Goal: Task Accomplishment & Management: Manage account settings

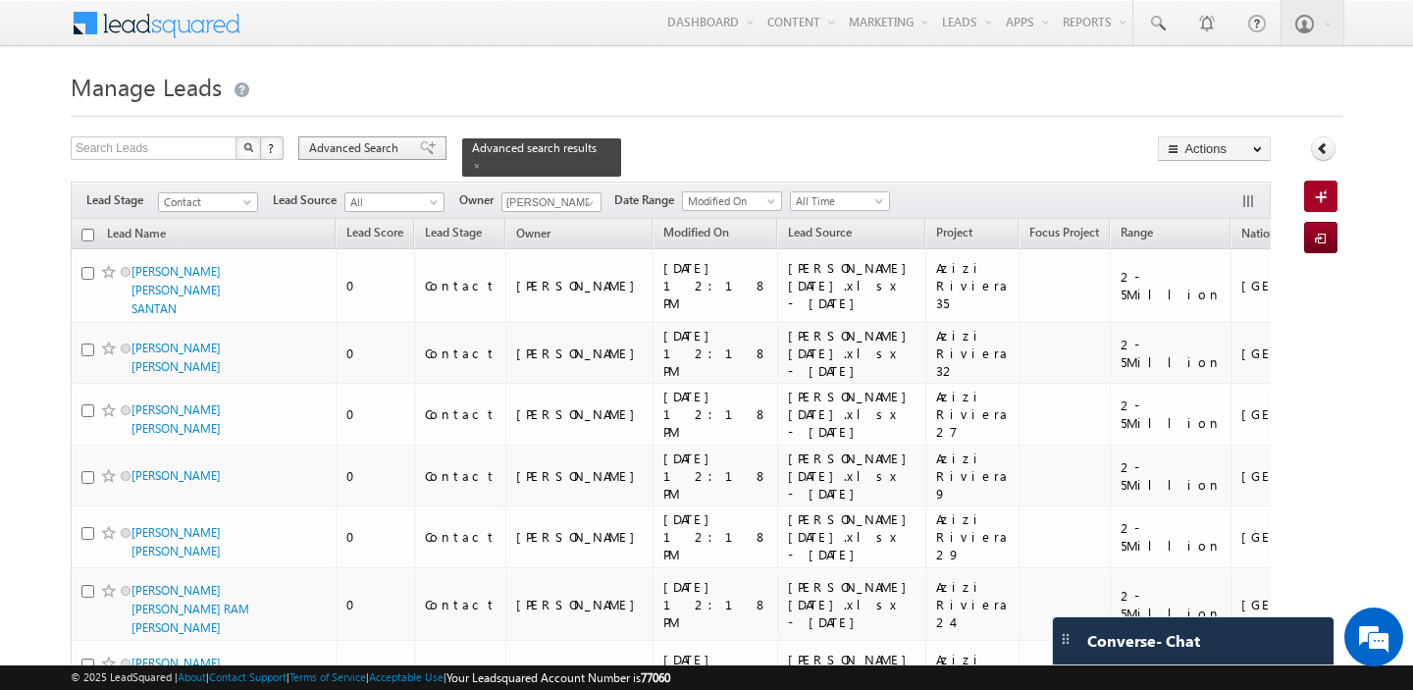
click at [345, 150] on span "Advanced Search" at bounding box center [356, 148] width 95 height 18
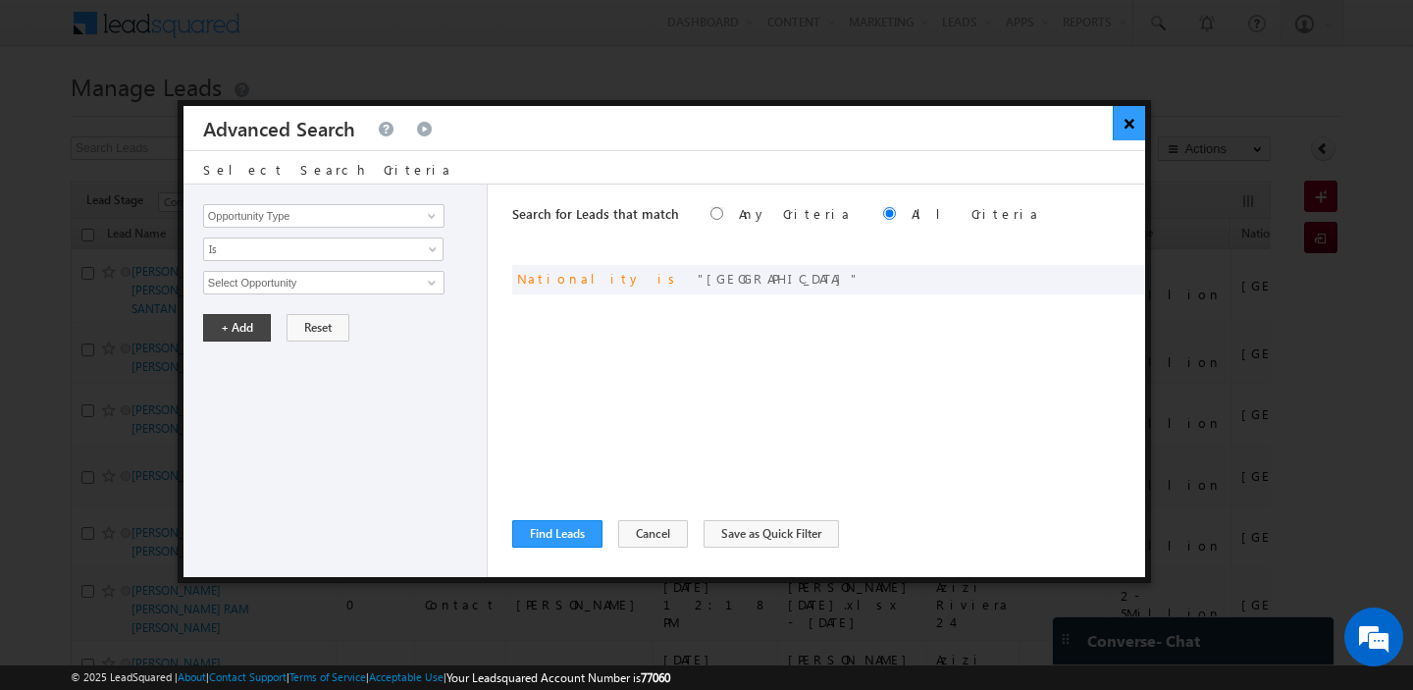
click at [1130, 123] on button "×" at bounding box center [1129, 123] width 32 height 34
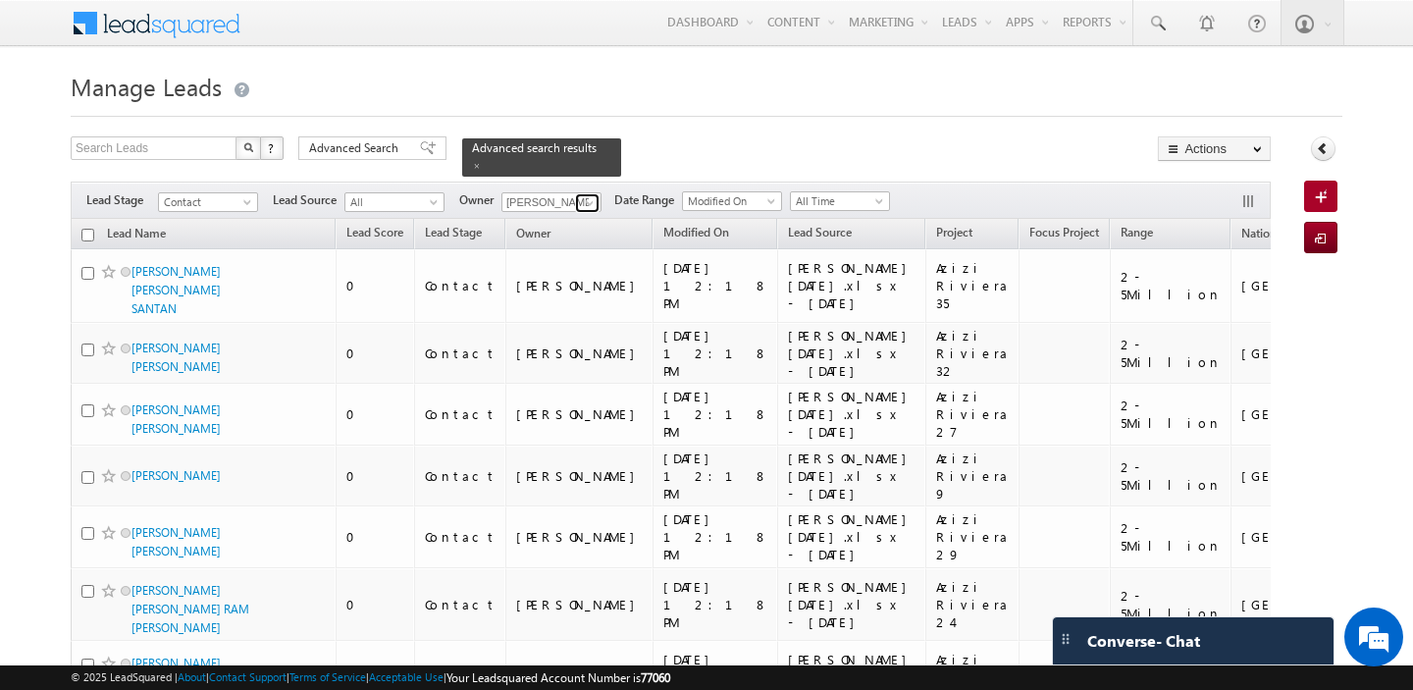
click at [587, 205] on span at bounding box center [590, 203] width 16 height 16
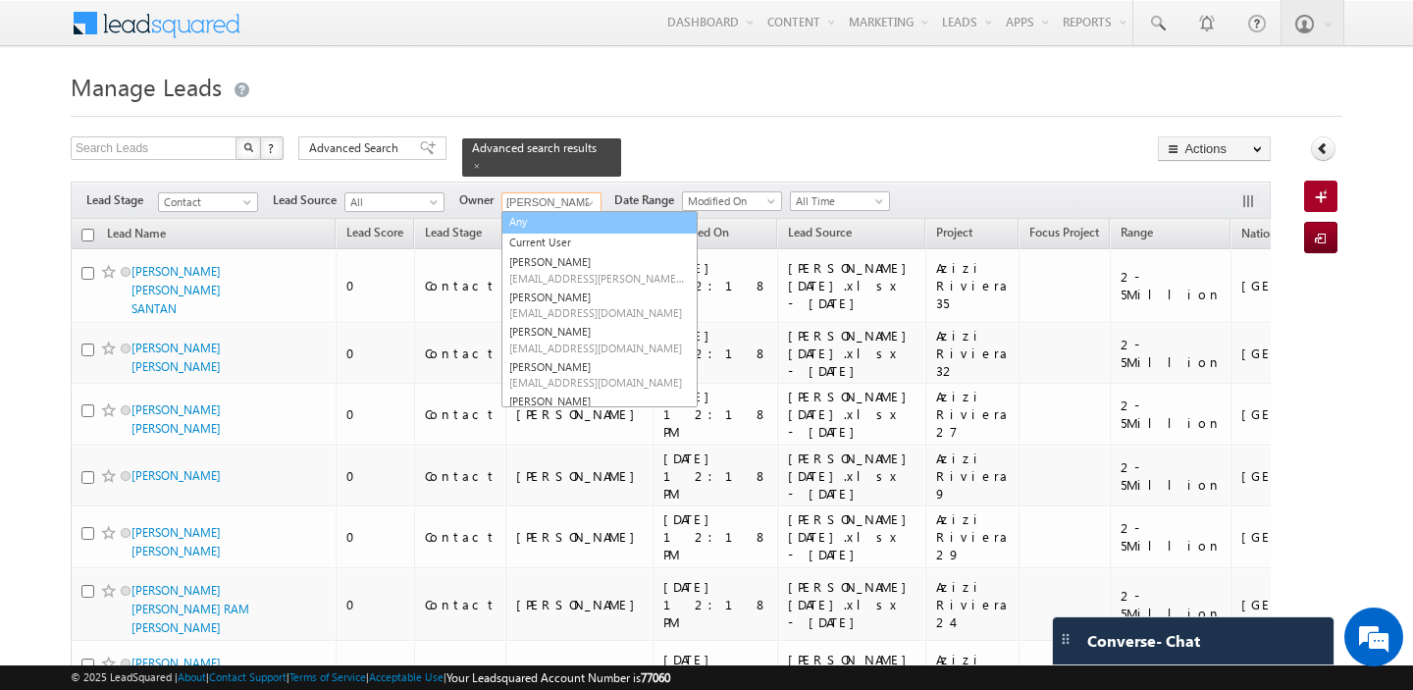
click at [538, 225] on link "Any" at bounding box center [599, 222] width 196 height 23
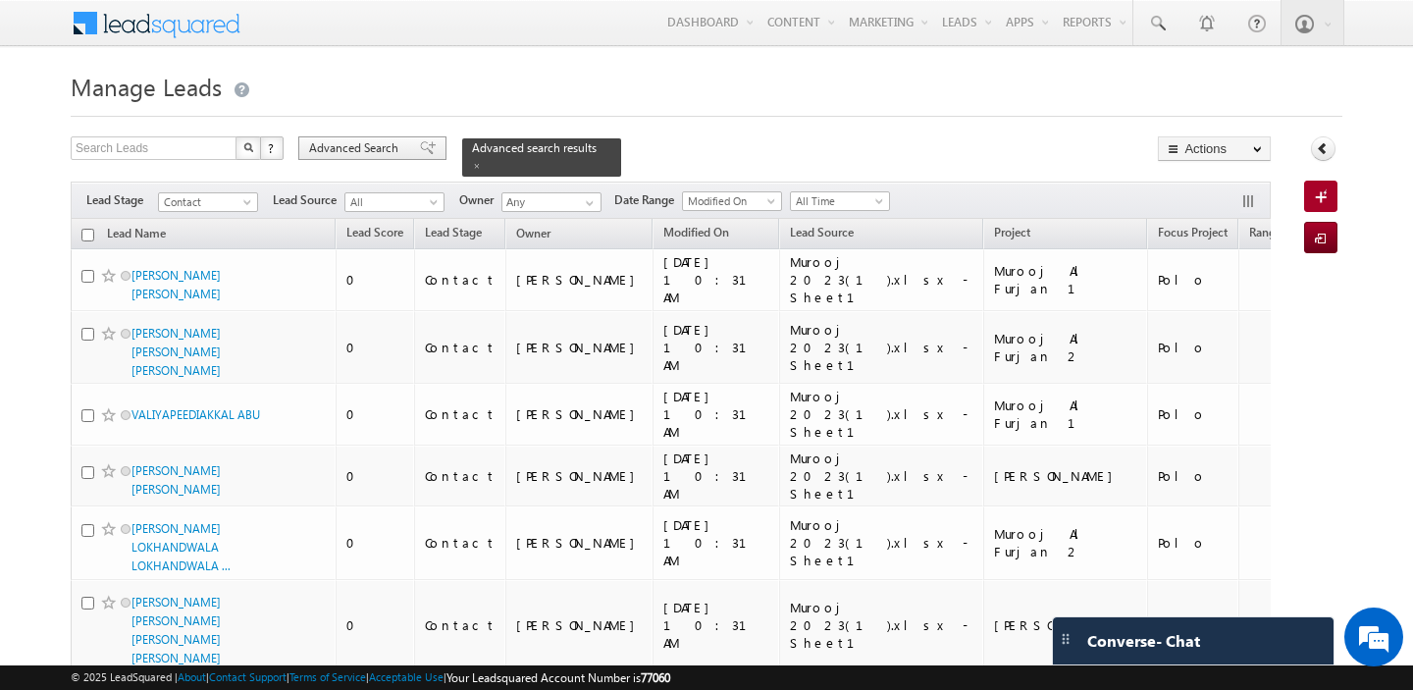
click at [364, 150] on span "Advanced Search" at bounding box center [356, 148] width 95 height 18
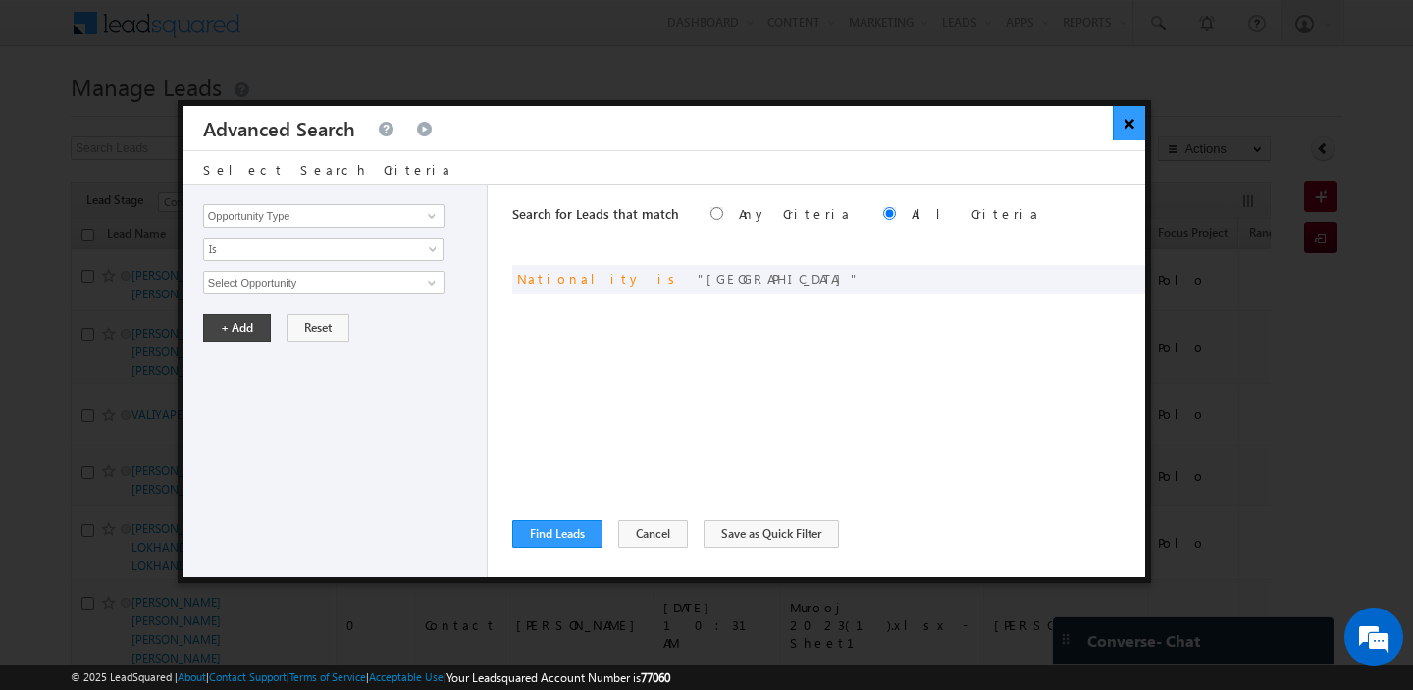
click at [1129, 128] on button "×" at bounding box center [1129, 123] width 32 height 34
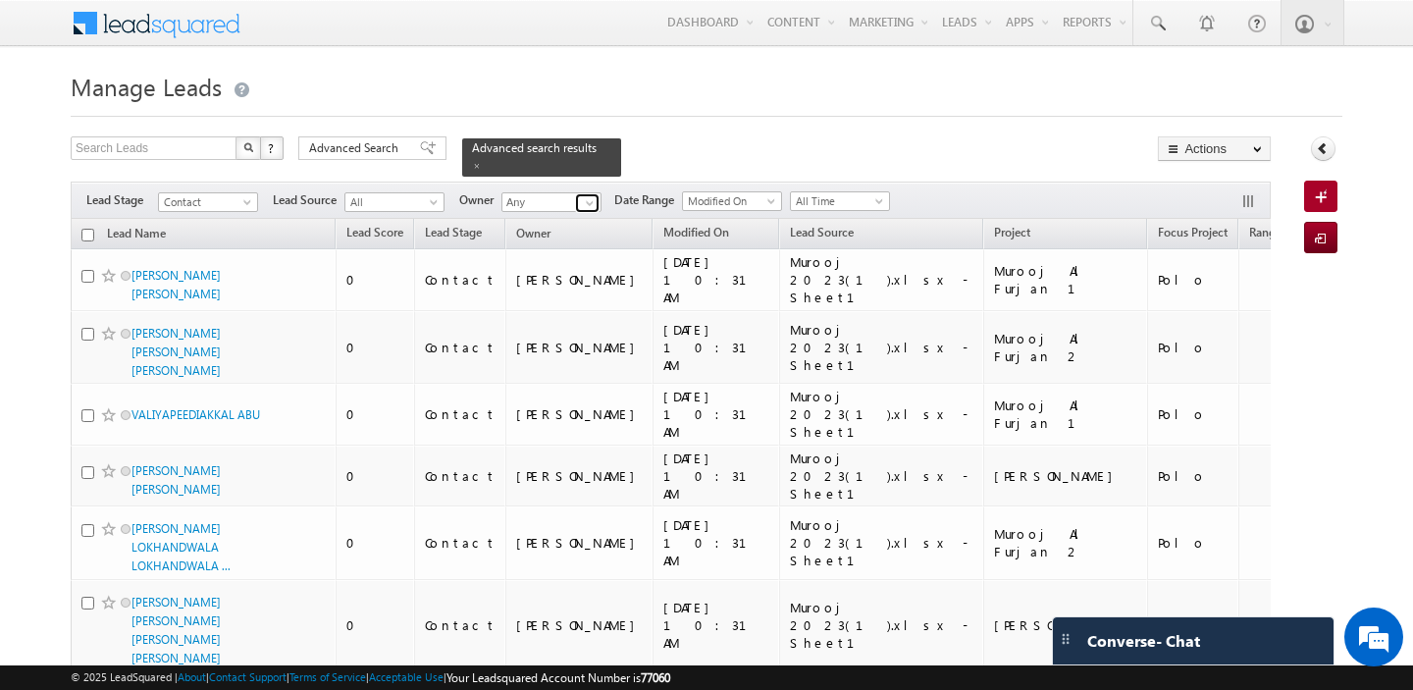
click at [586, 201] on span at bounding box center [590, 203] width 16 height 16
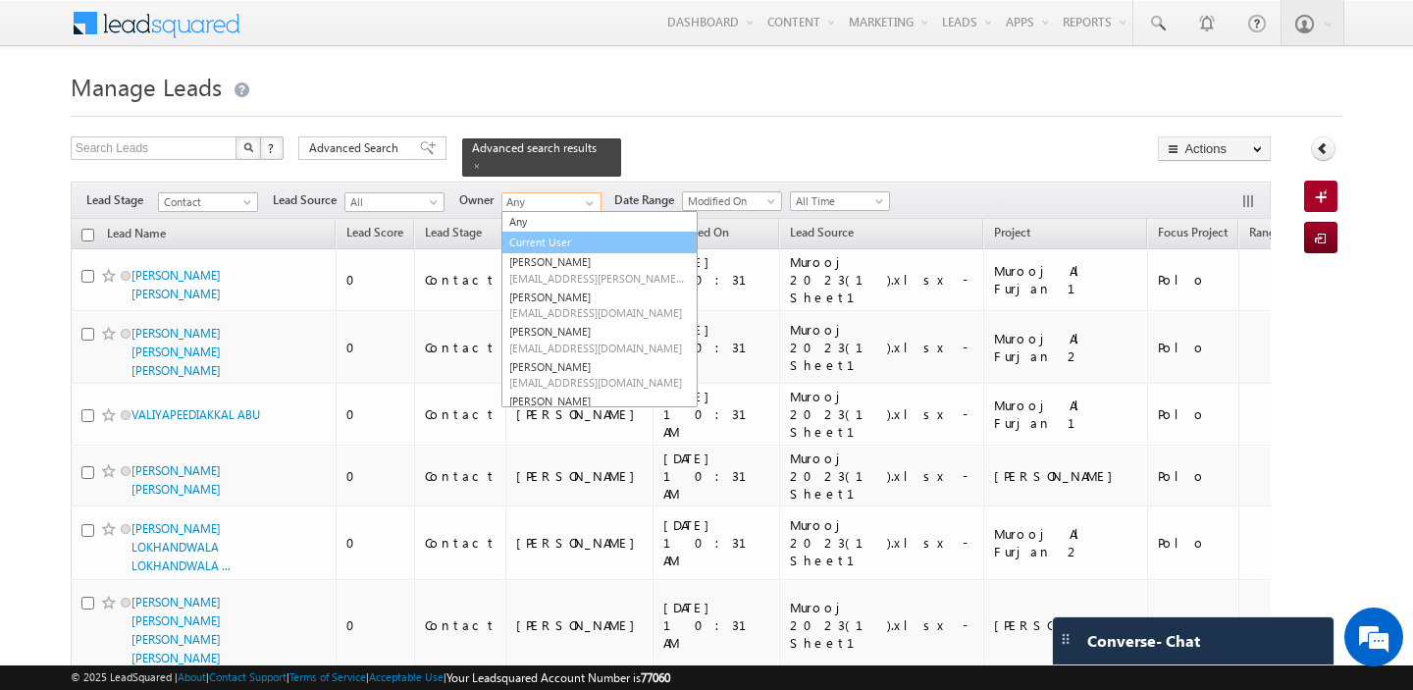
click at [546, 241] on link "Current User" at bounding box center [599, 243] width 196 height 23
type input "Current User"
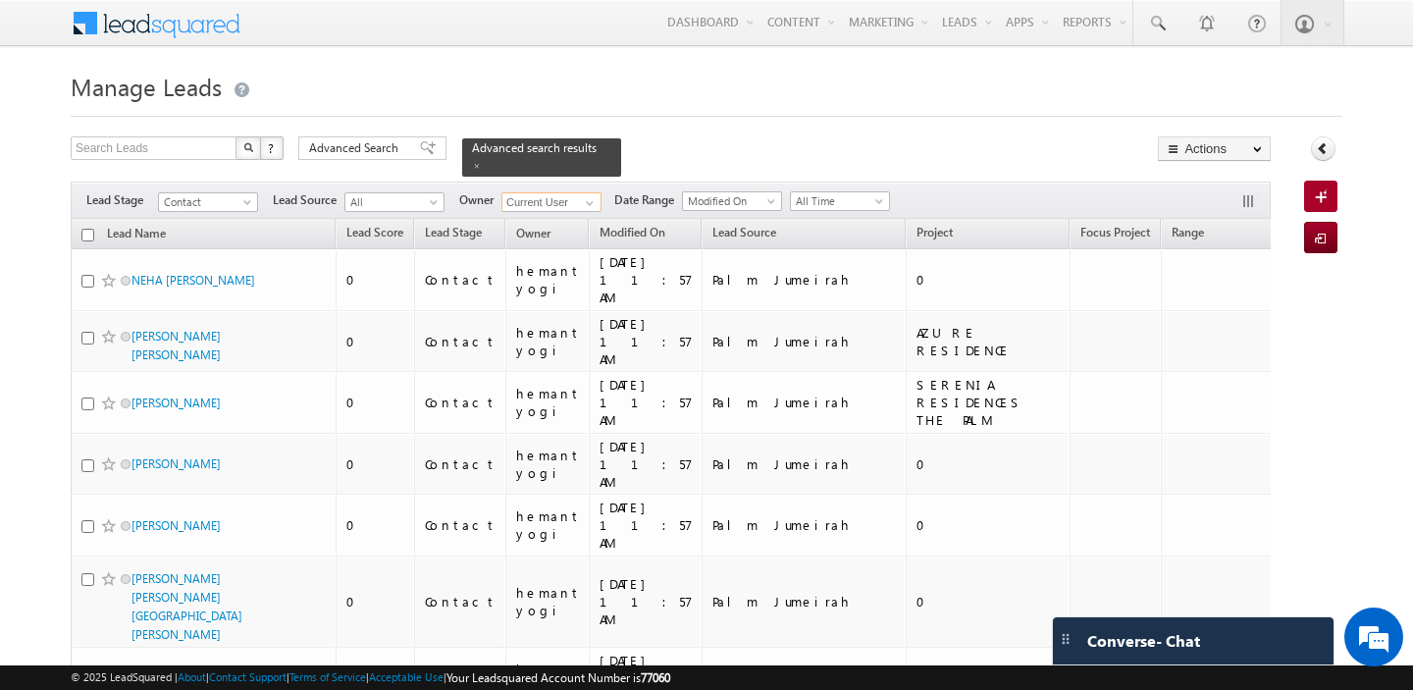
click at [85, 236] on input "checkbox" at bounding box center [87, 235] width 13 height 13
checkbox input "true"
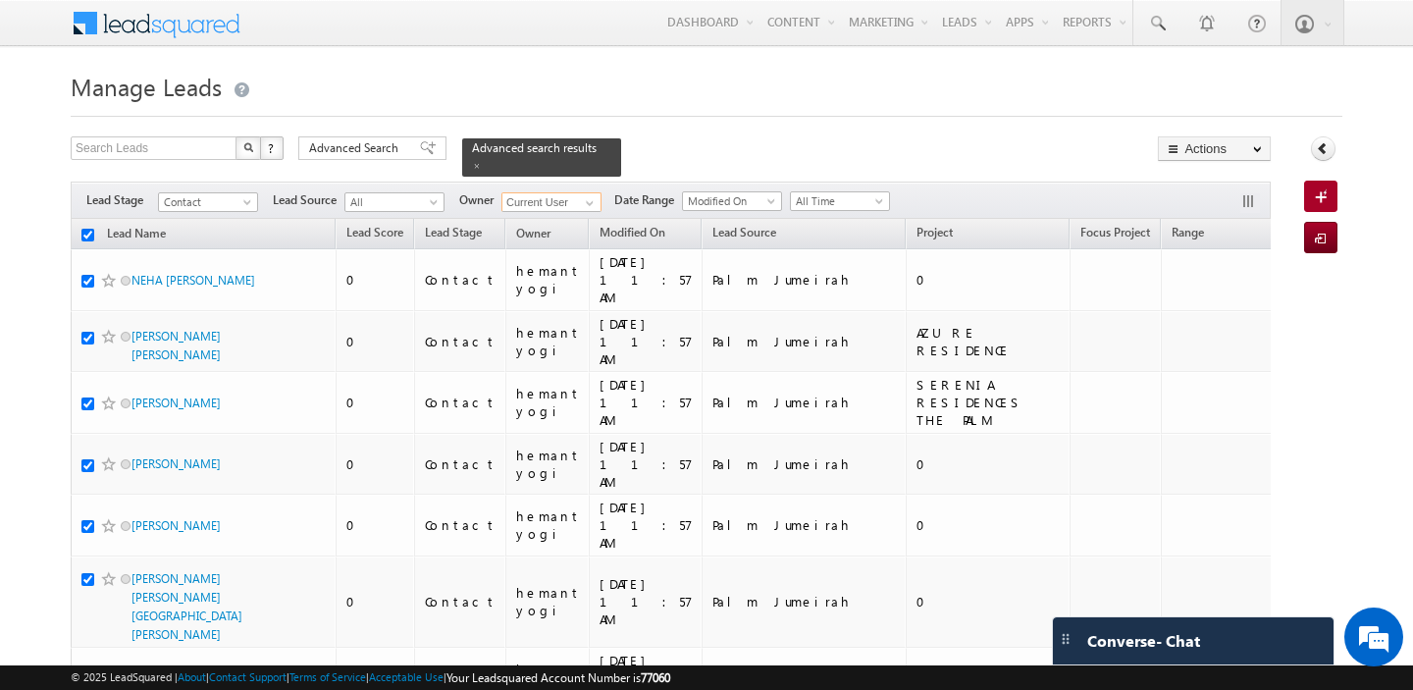
checkbox input "true"
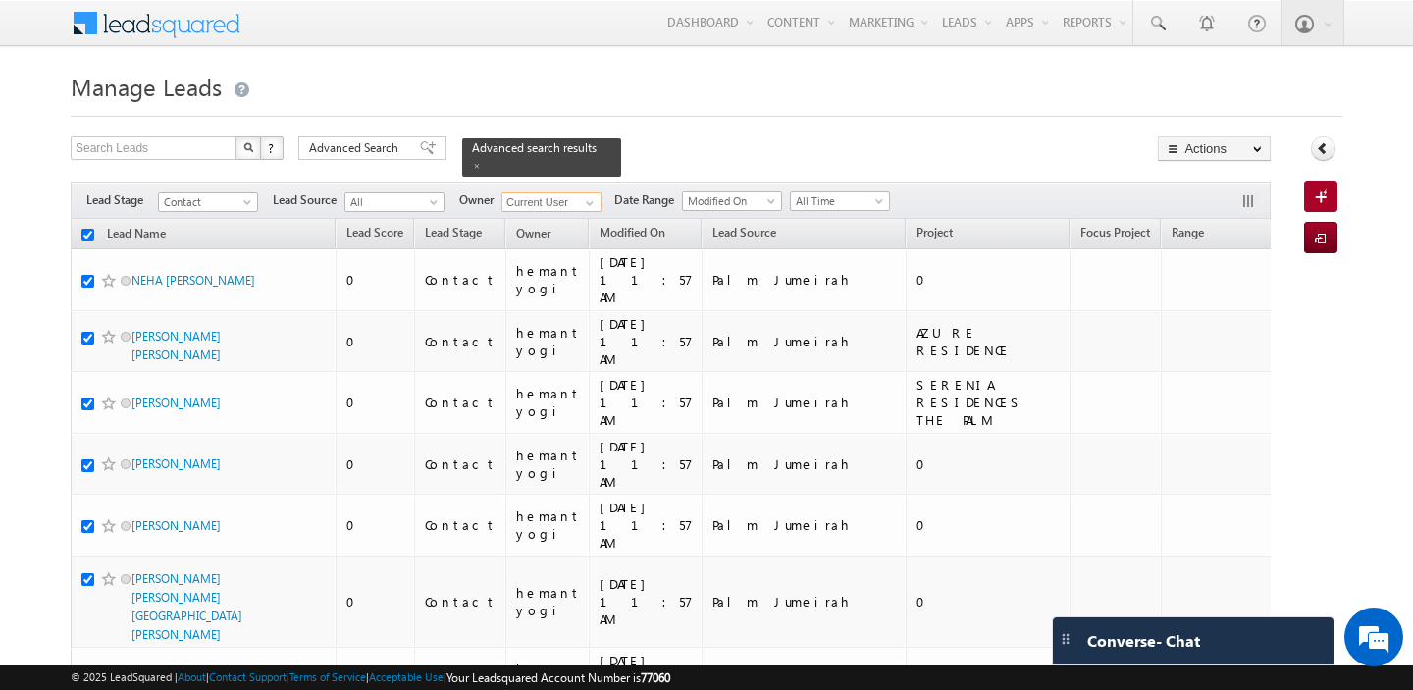
checkbox input "true"
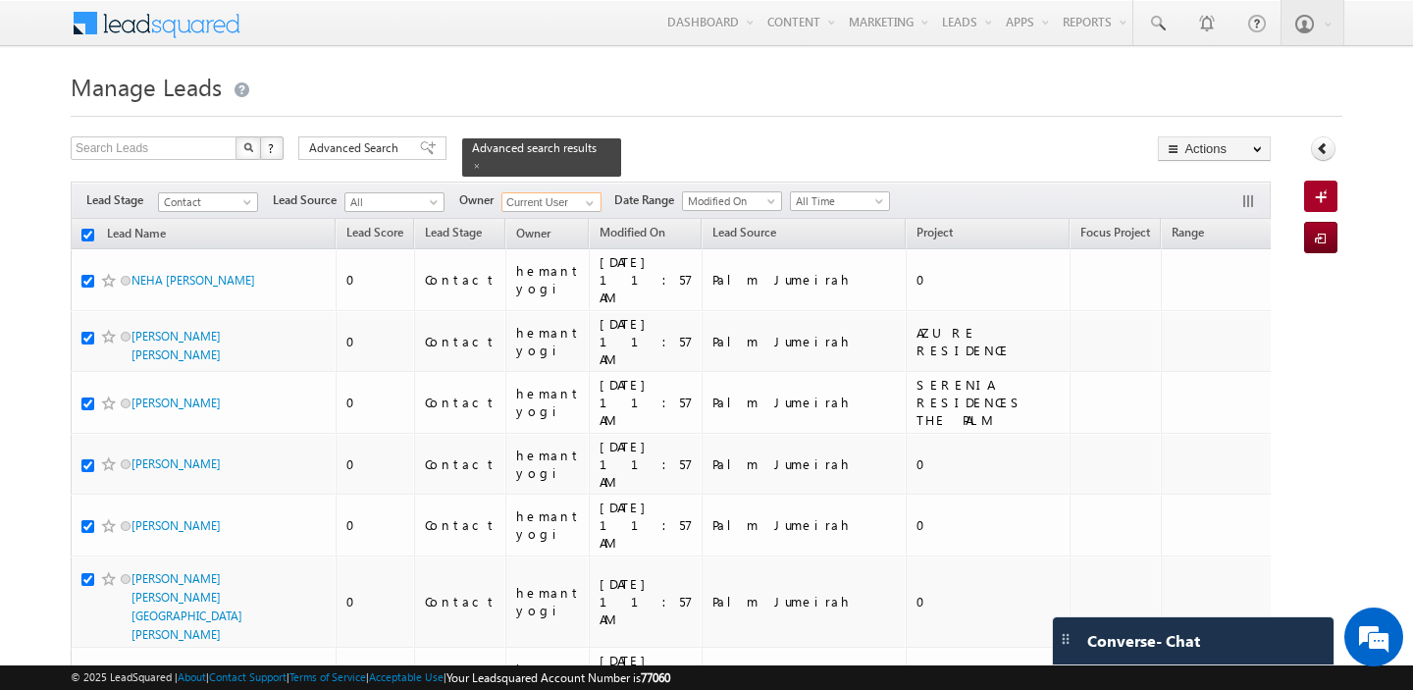
checkbox input "true"
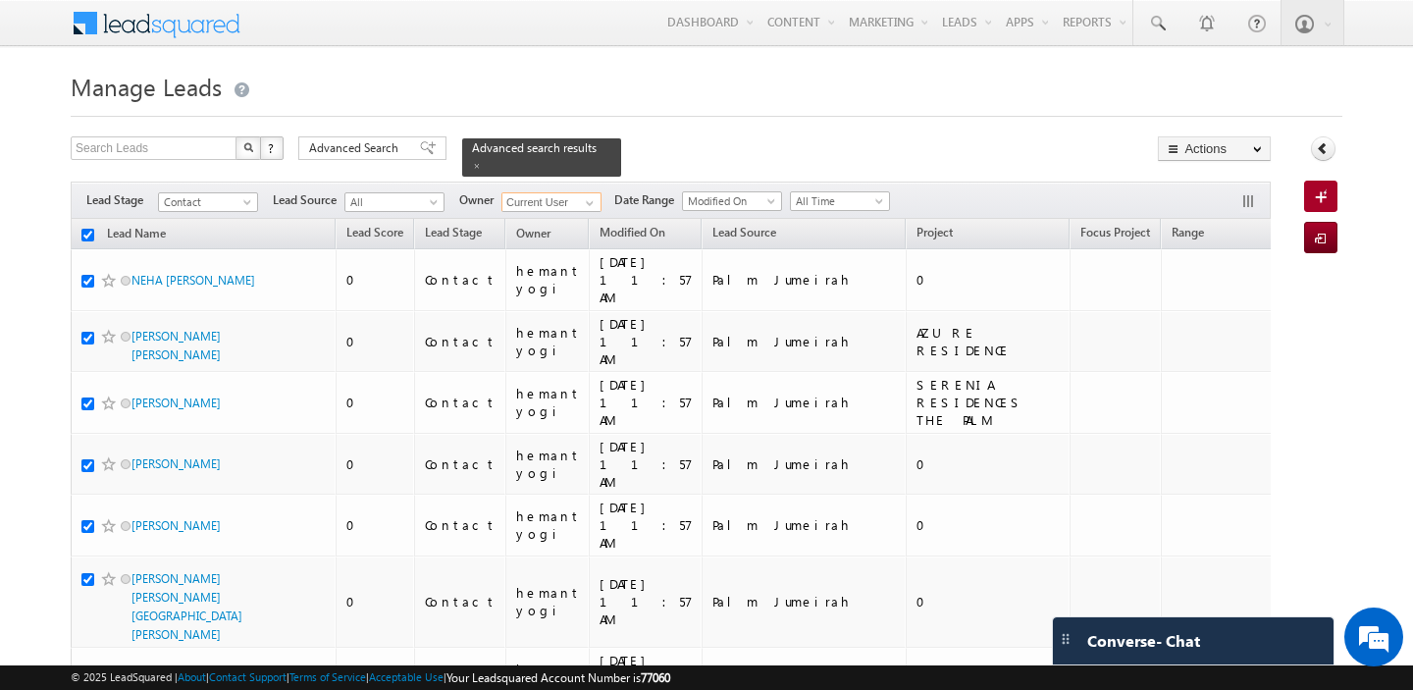
checkbox input "true"
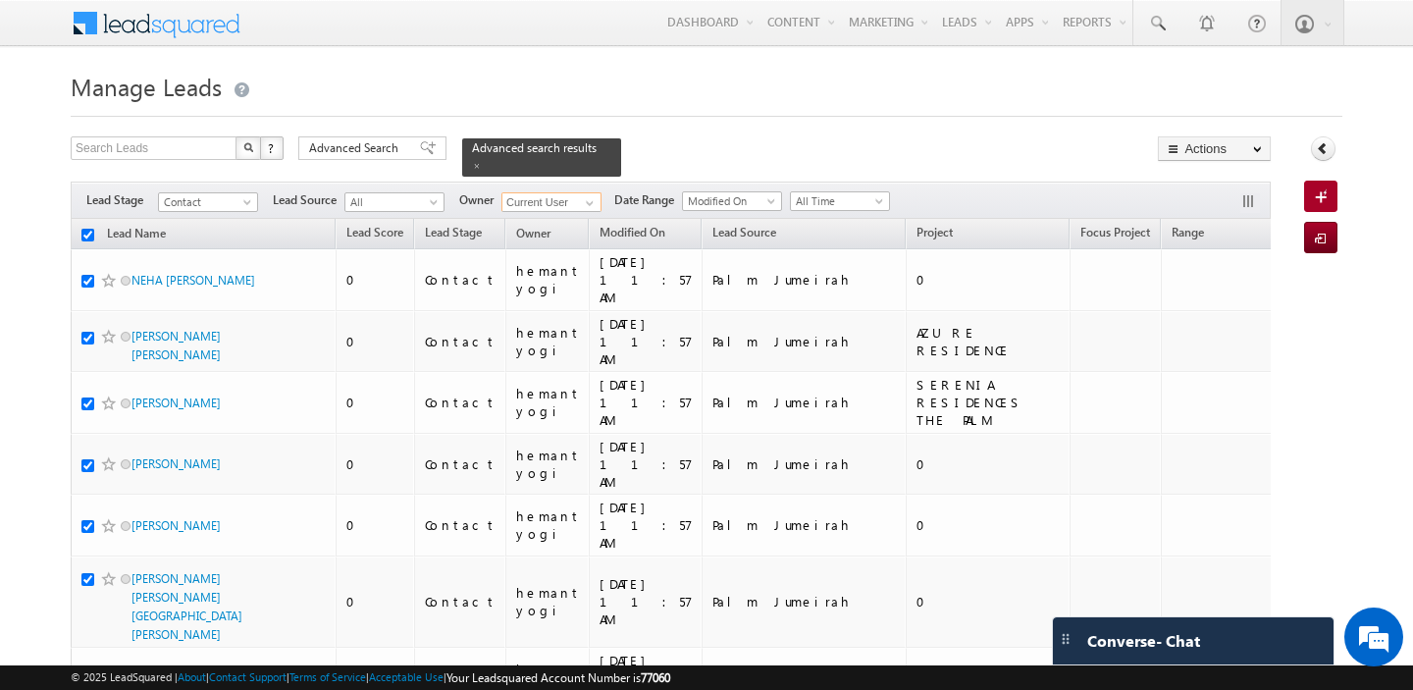
checkbox input "true"
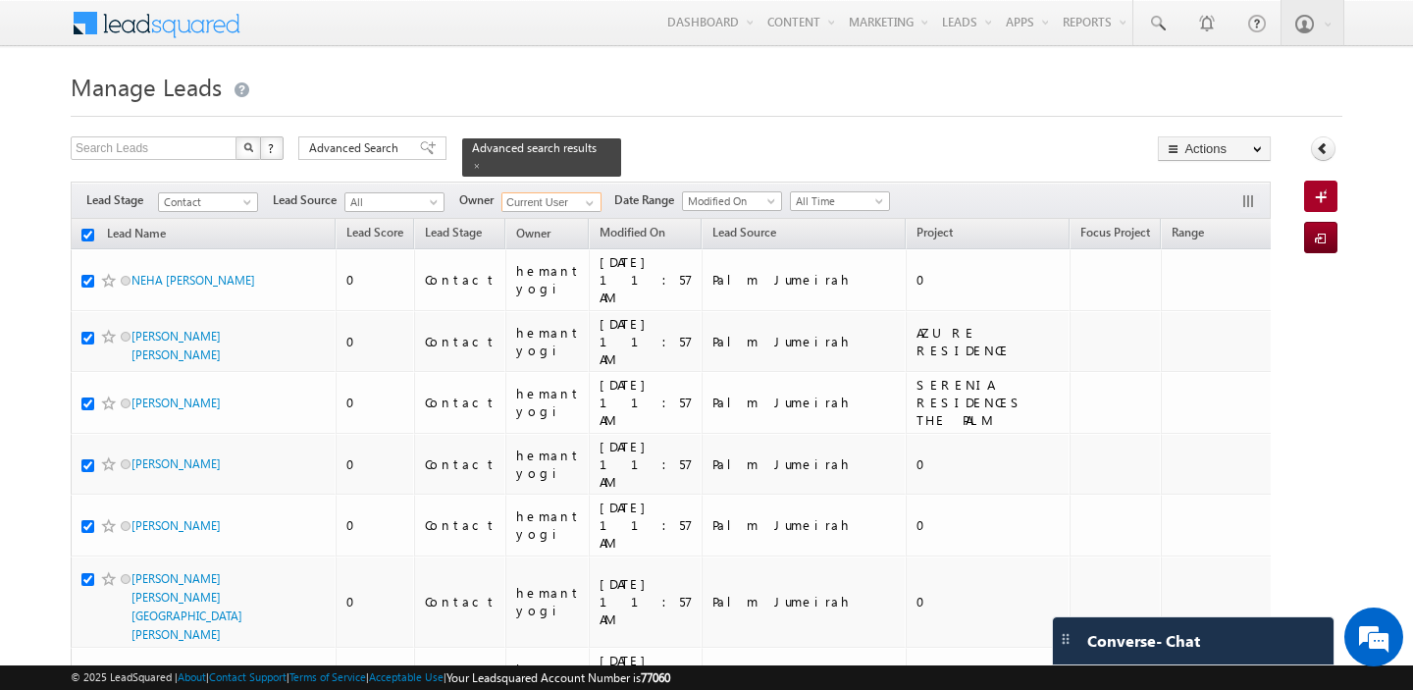
checkbox input "true"
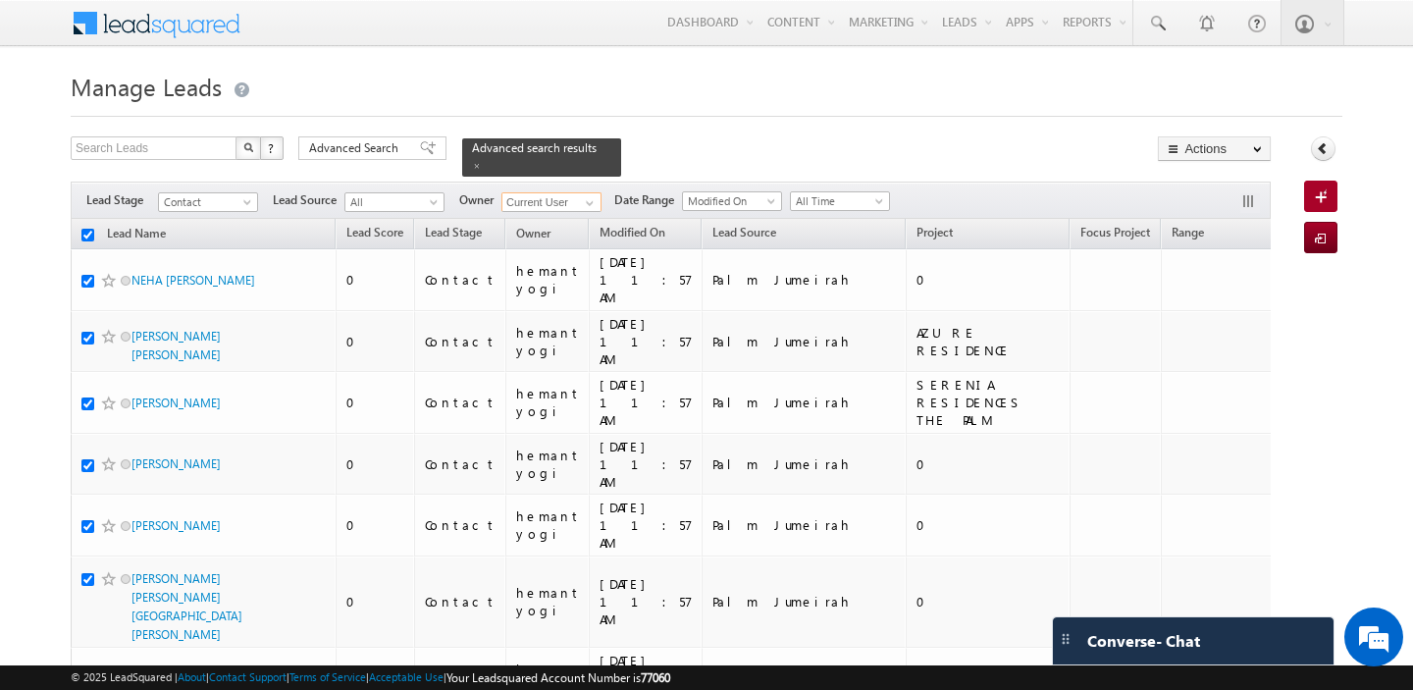
checkbox input "true"
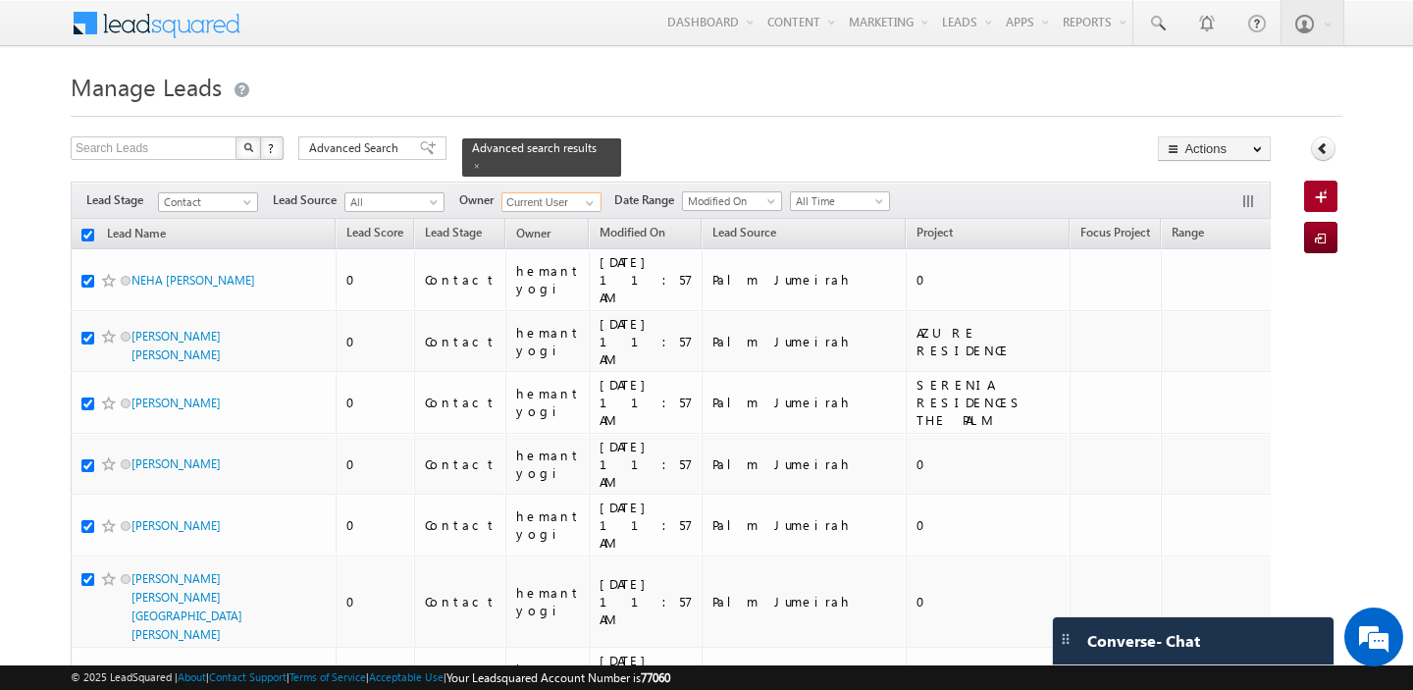
checkbox input "true"
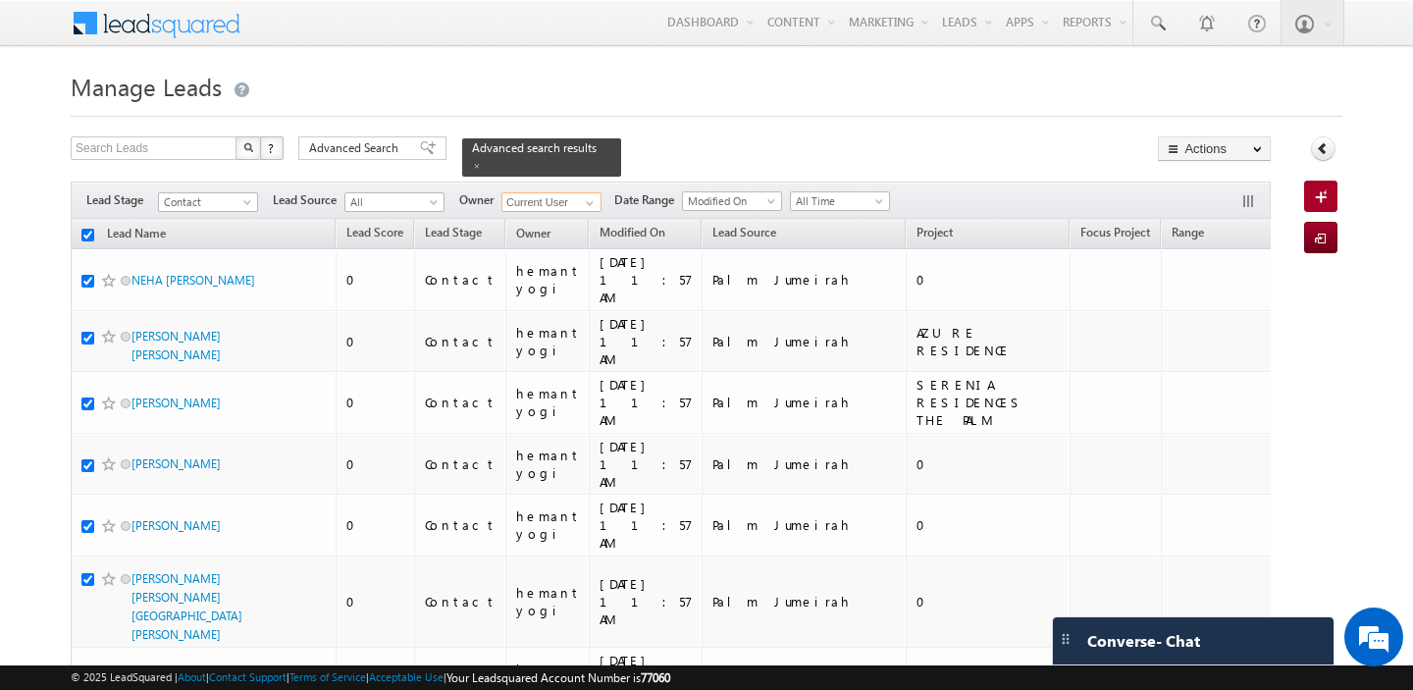
checkbox input "true"
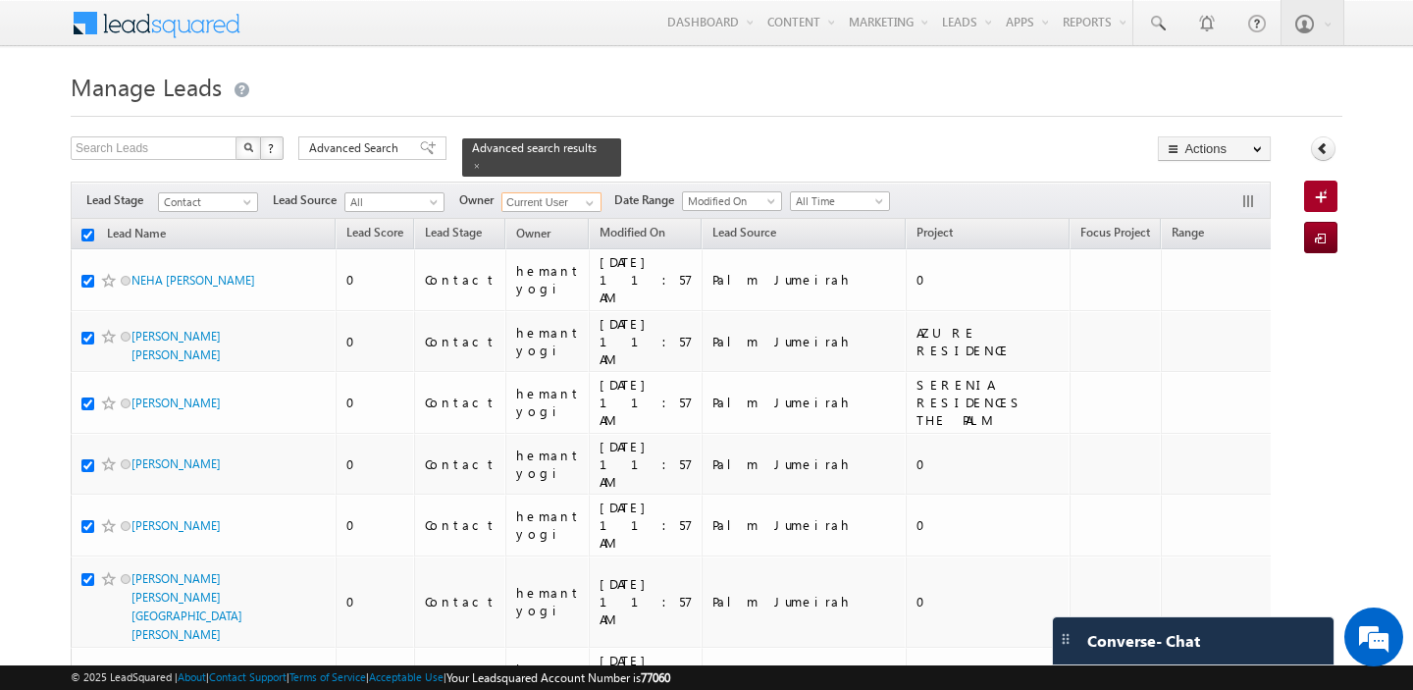
checkbox input "true"
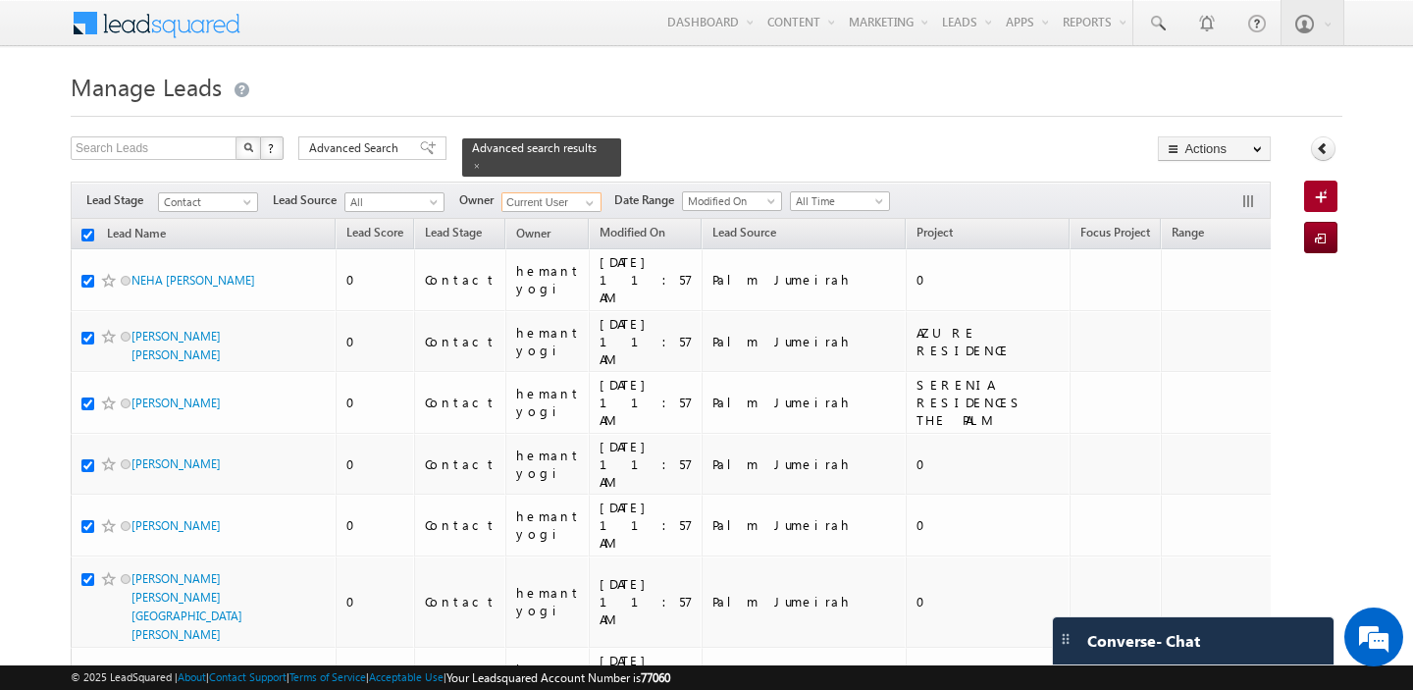
checkbox input "true"
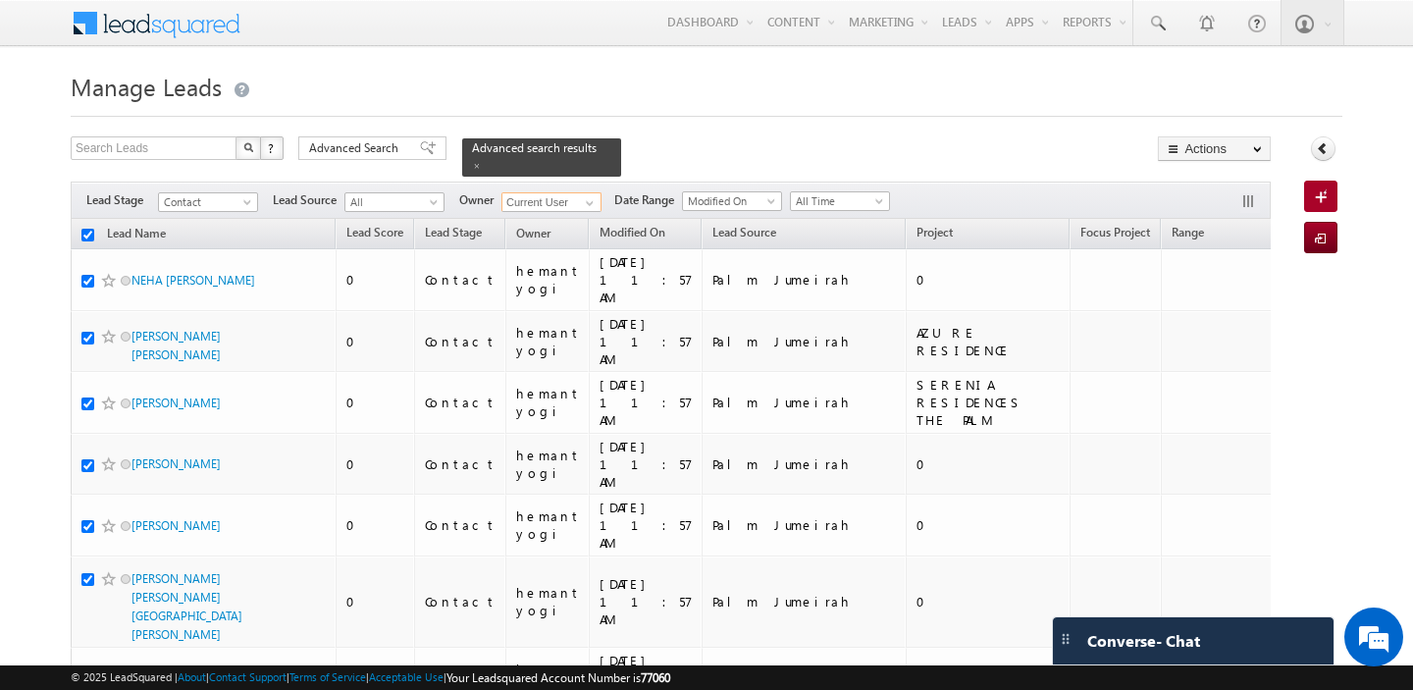
checkbox input "true"
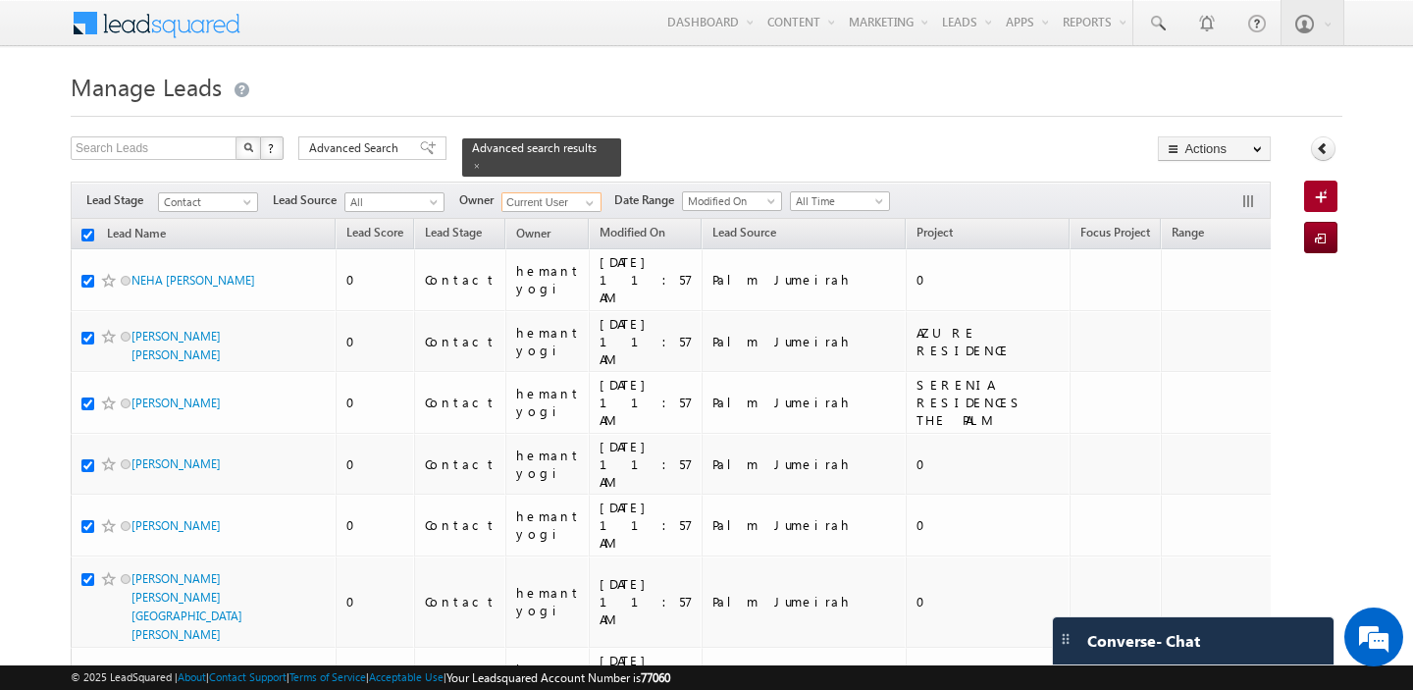
checkbox input "true"
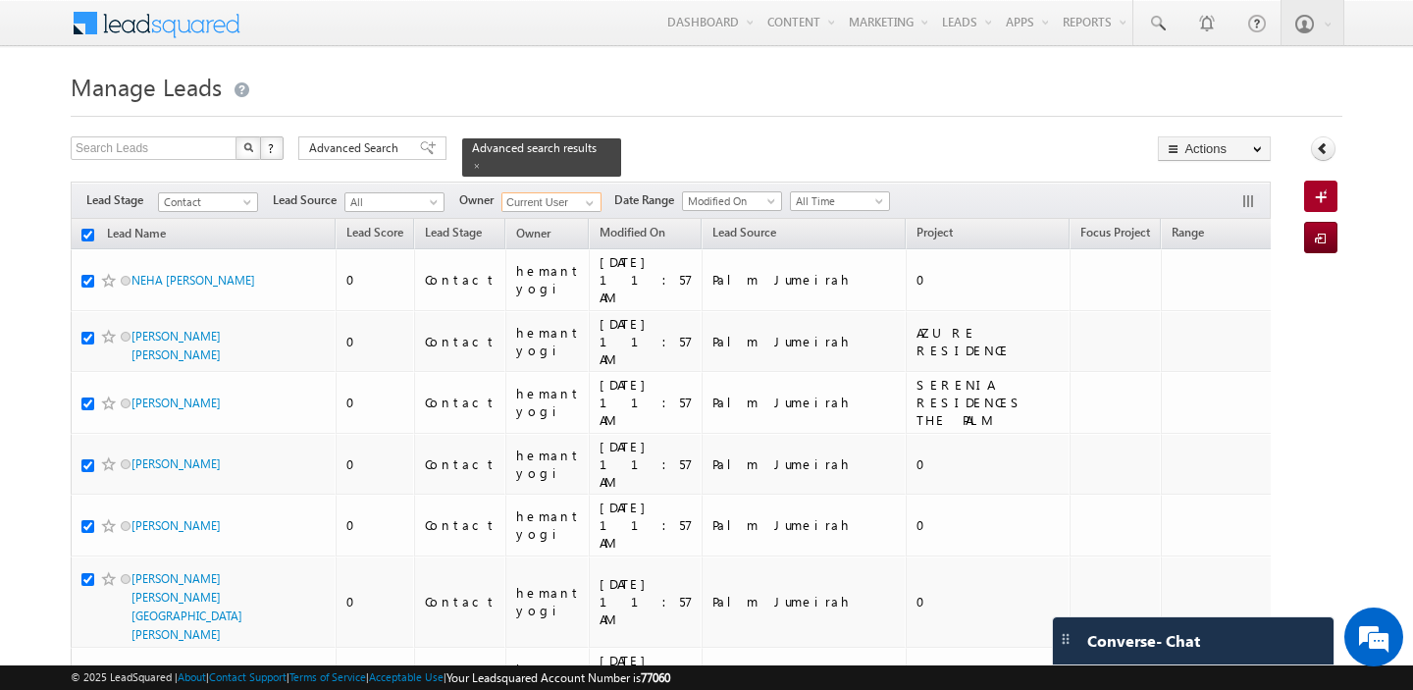
checkbox input "true"
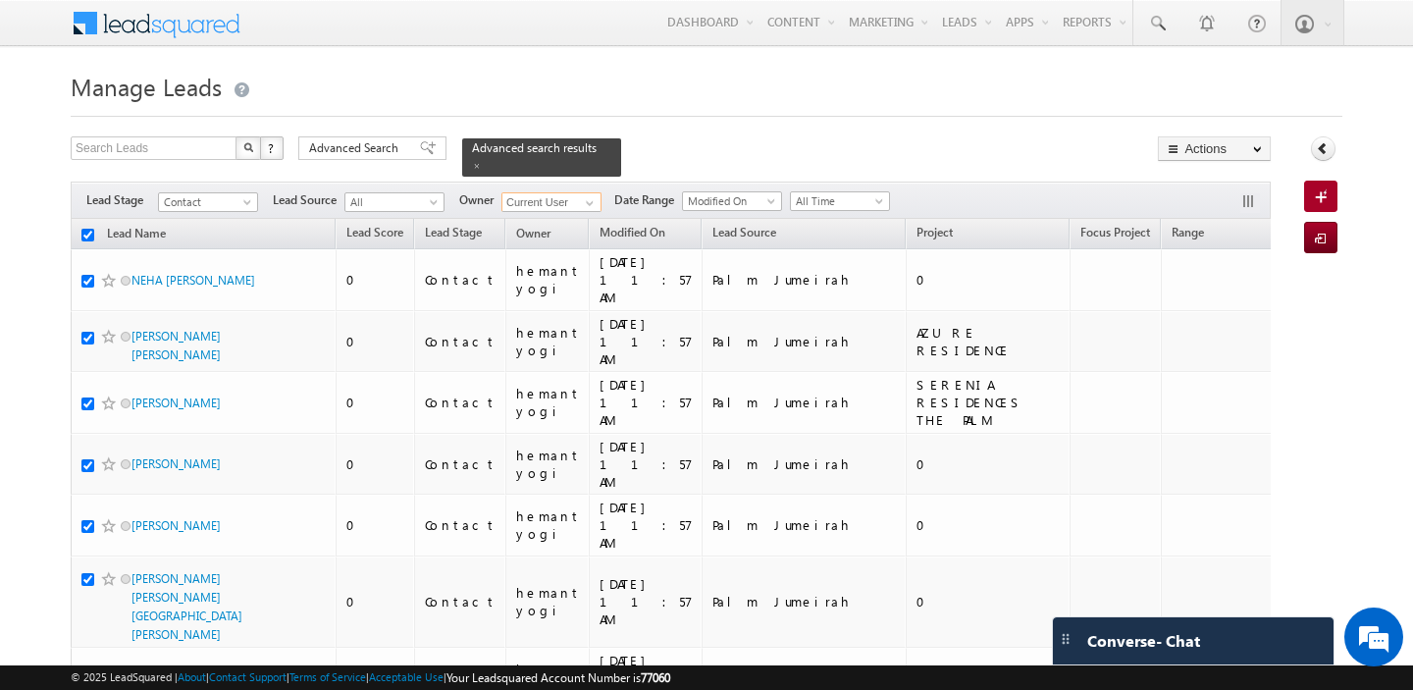
checkbox input "true"
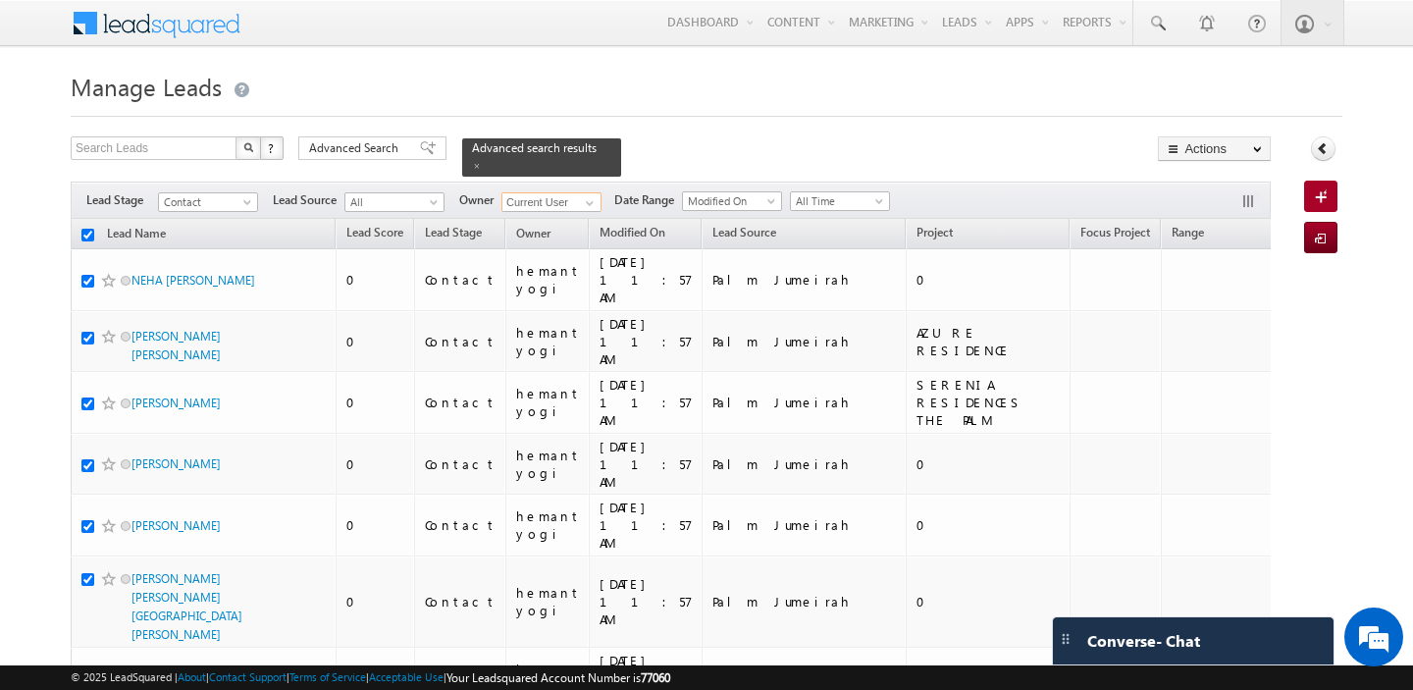
checkbox input "true"
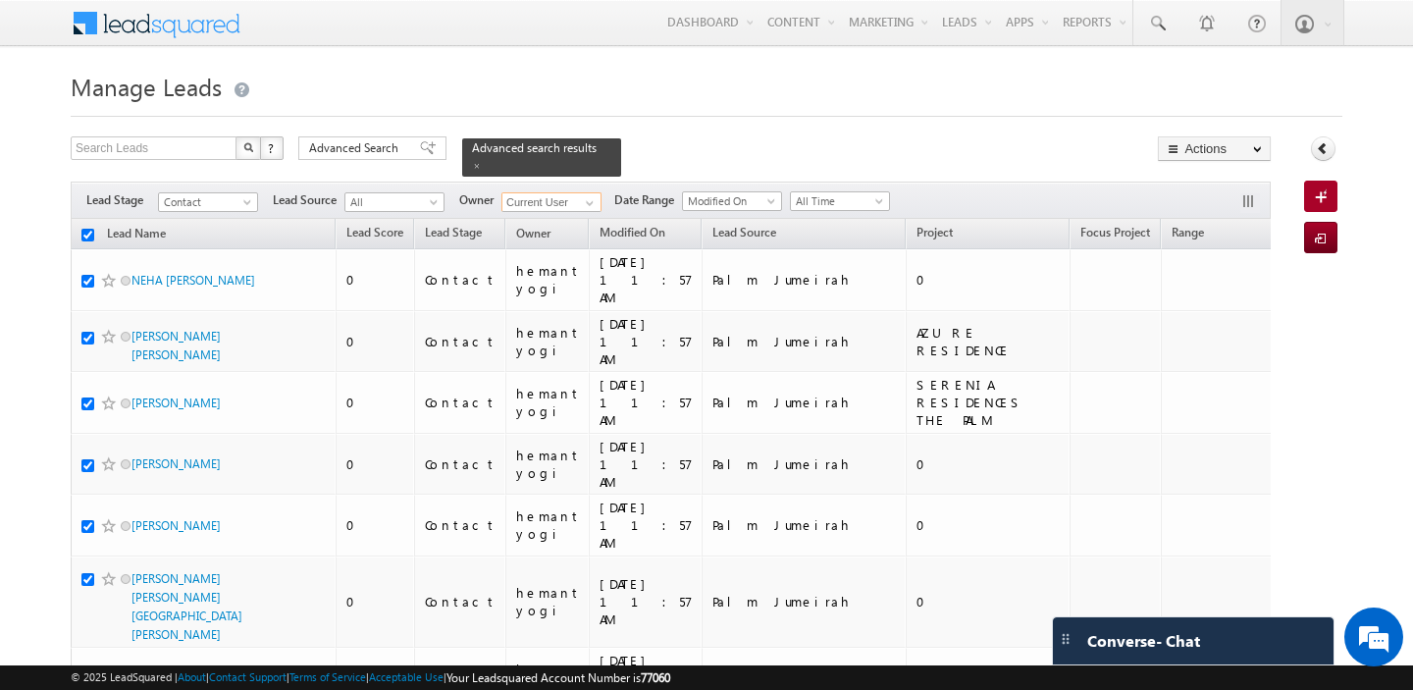
checkbox input "true"
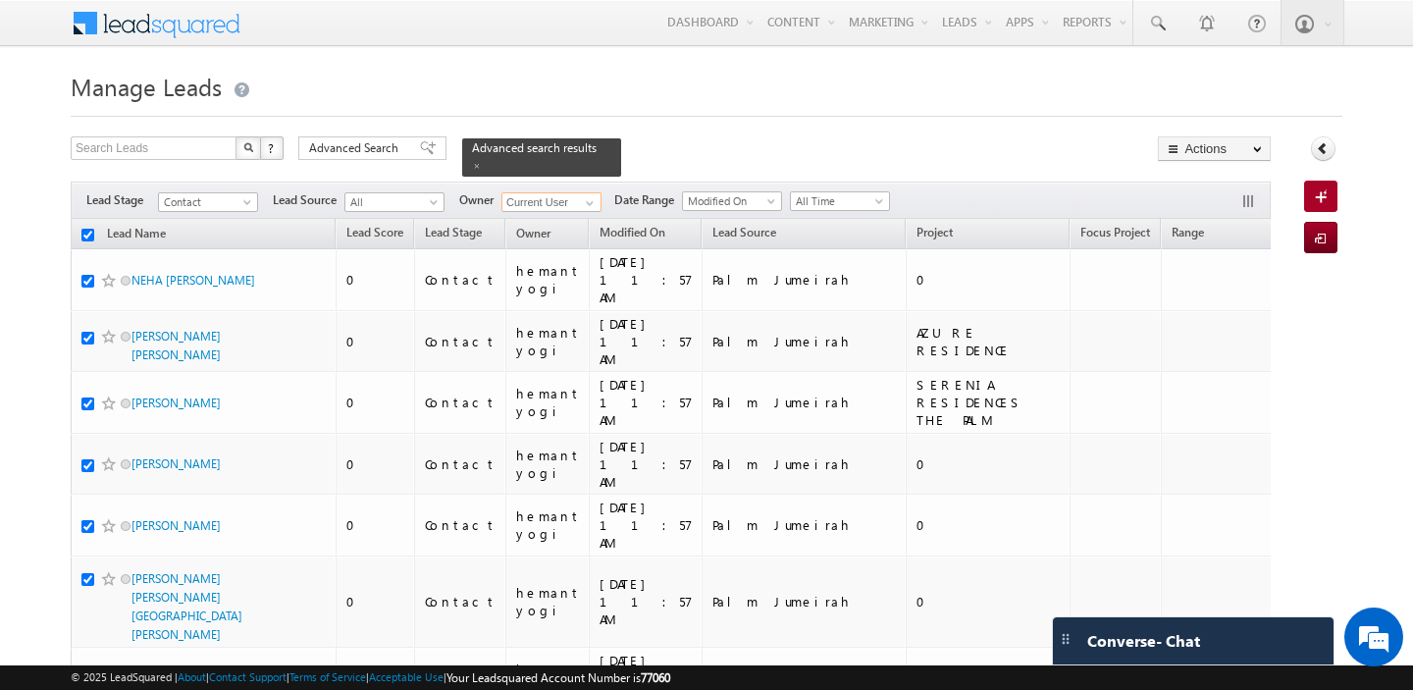
checkbox input "true"
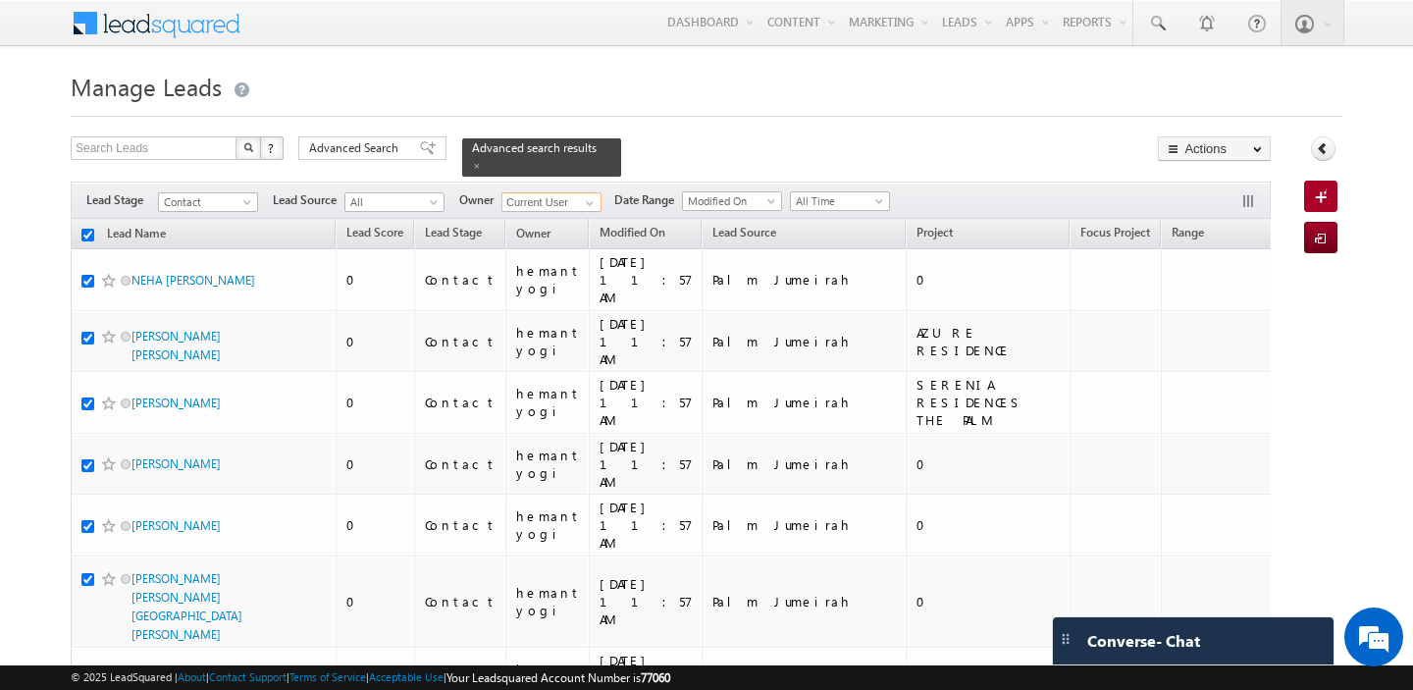
checkbox input "true"
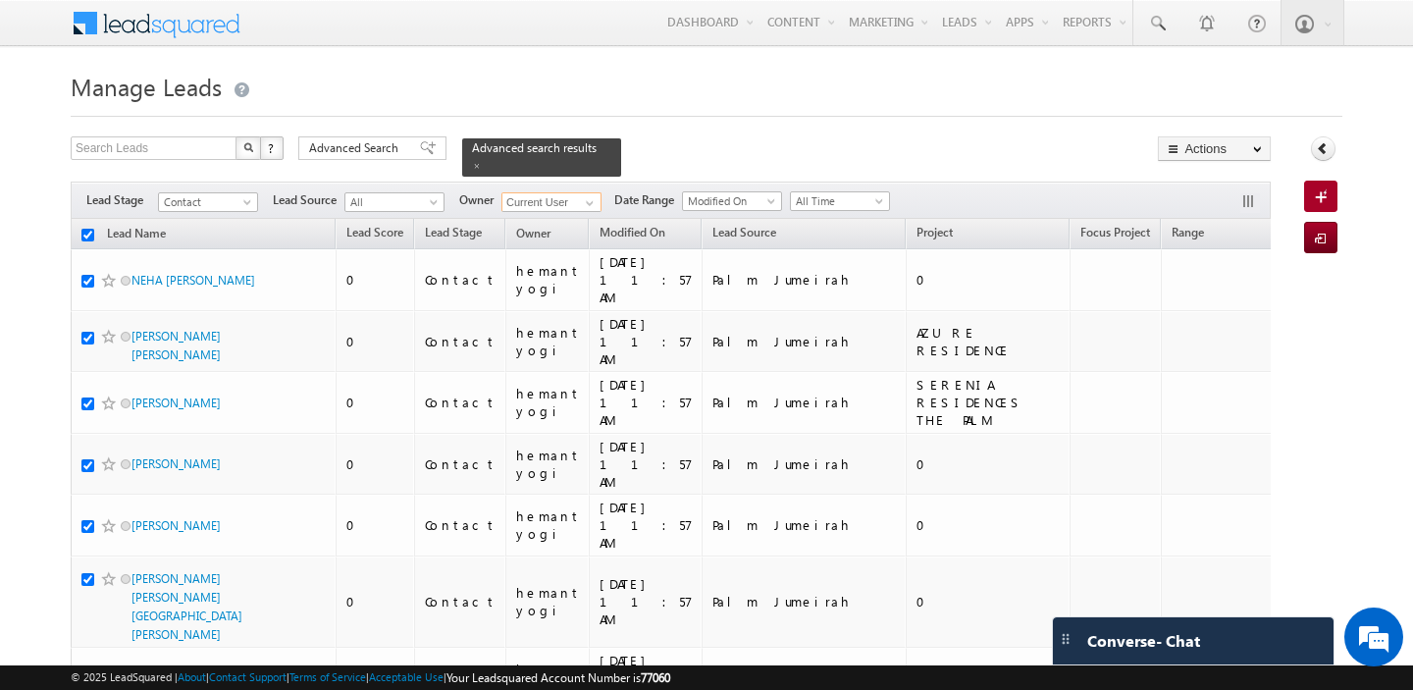
checkbox input "true"
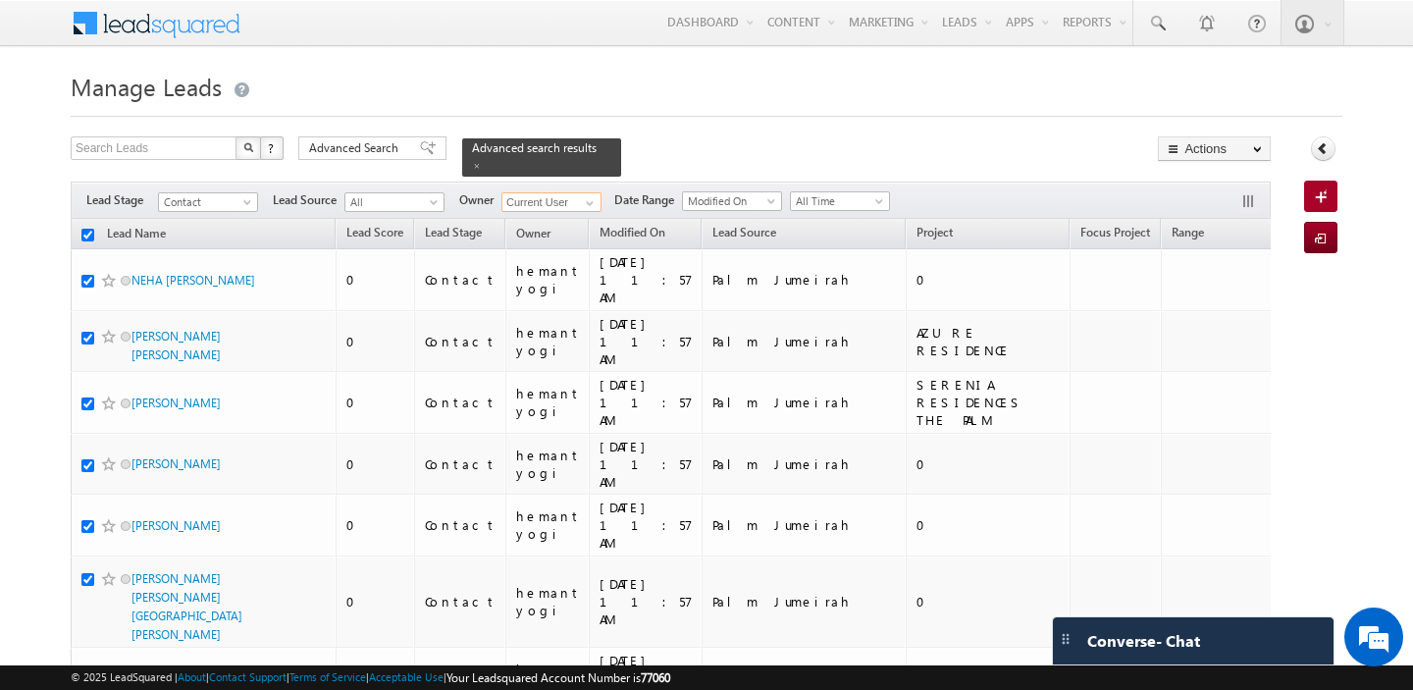
checkbox input "true"
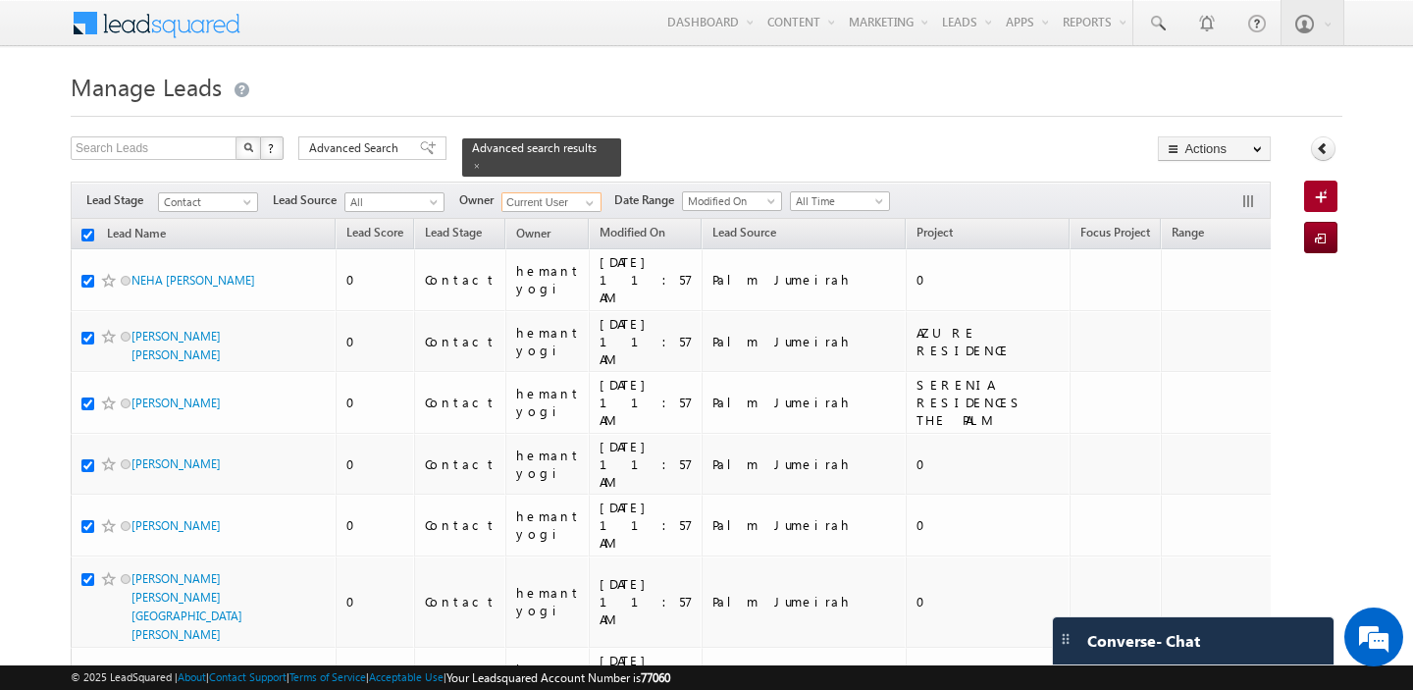
checkbox input "true"
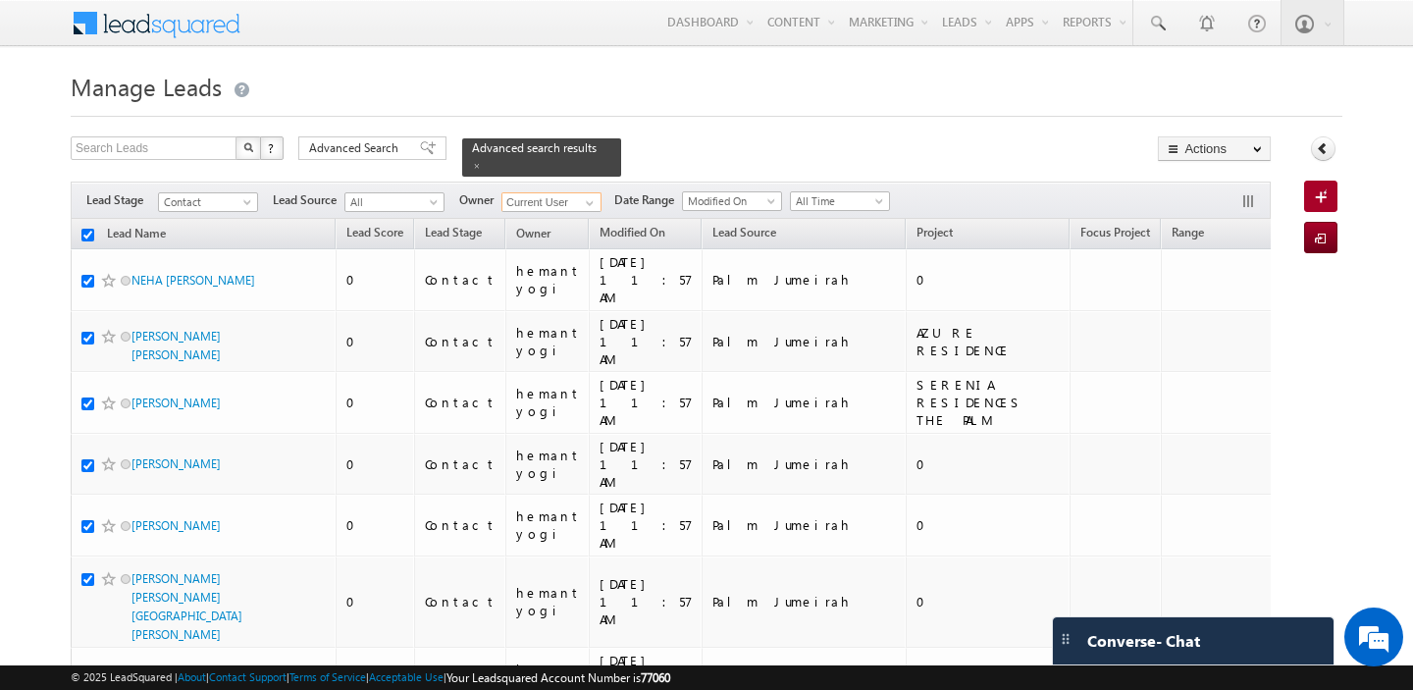
checkbox input "true"
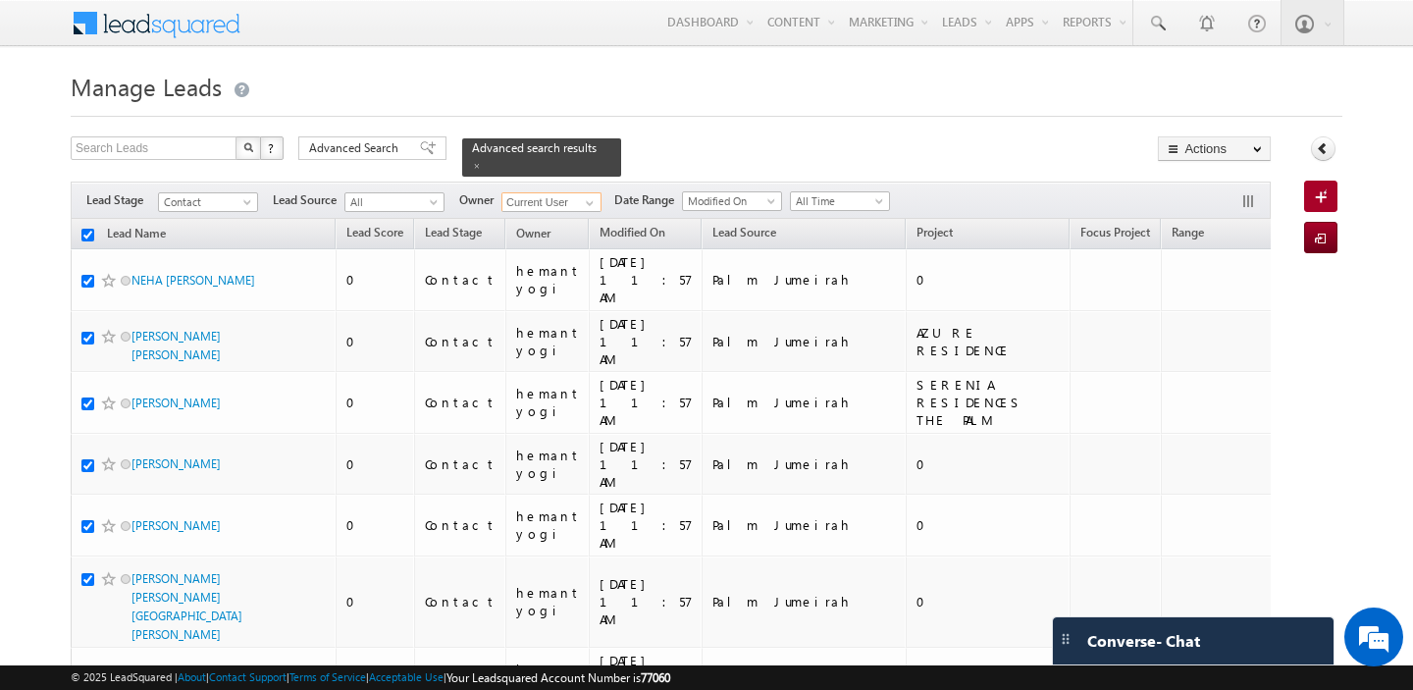
checkbox input "true"
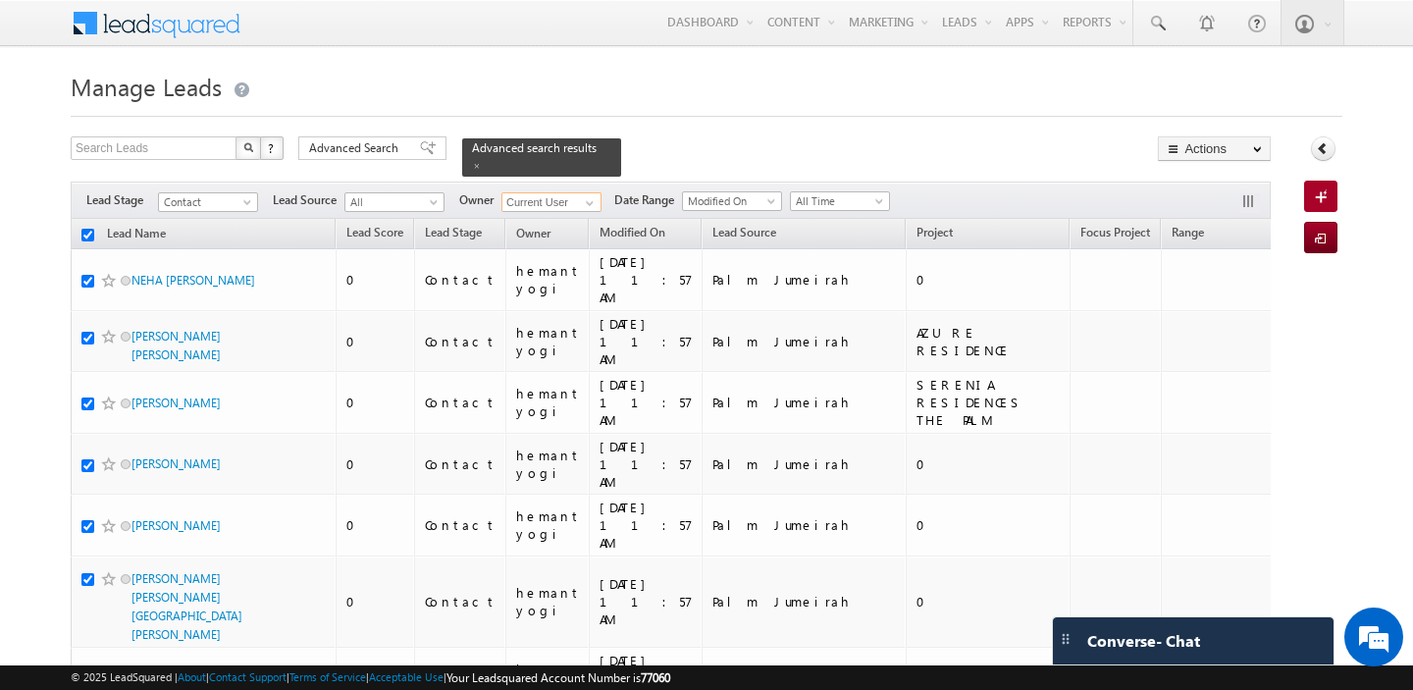
checkbox input "true"
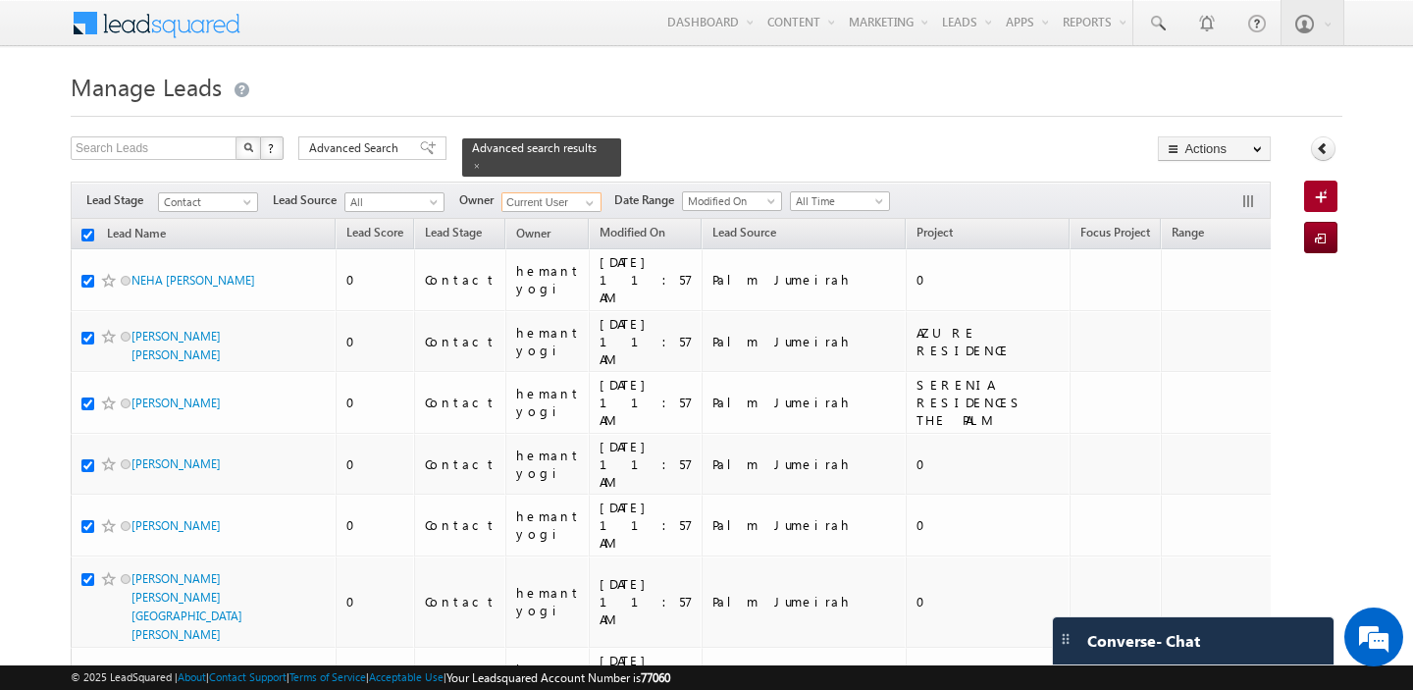
checkbox input "true"
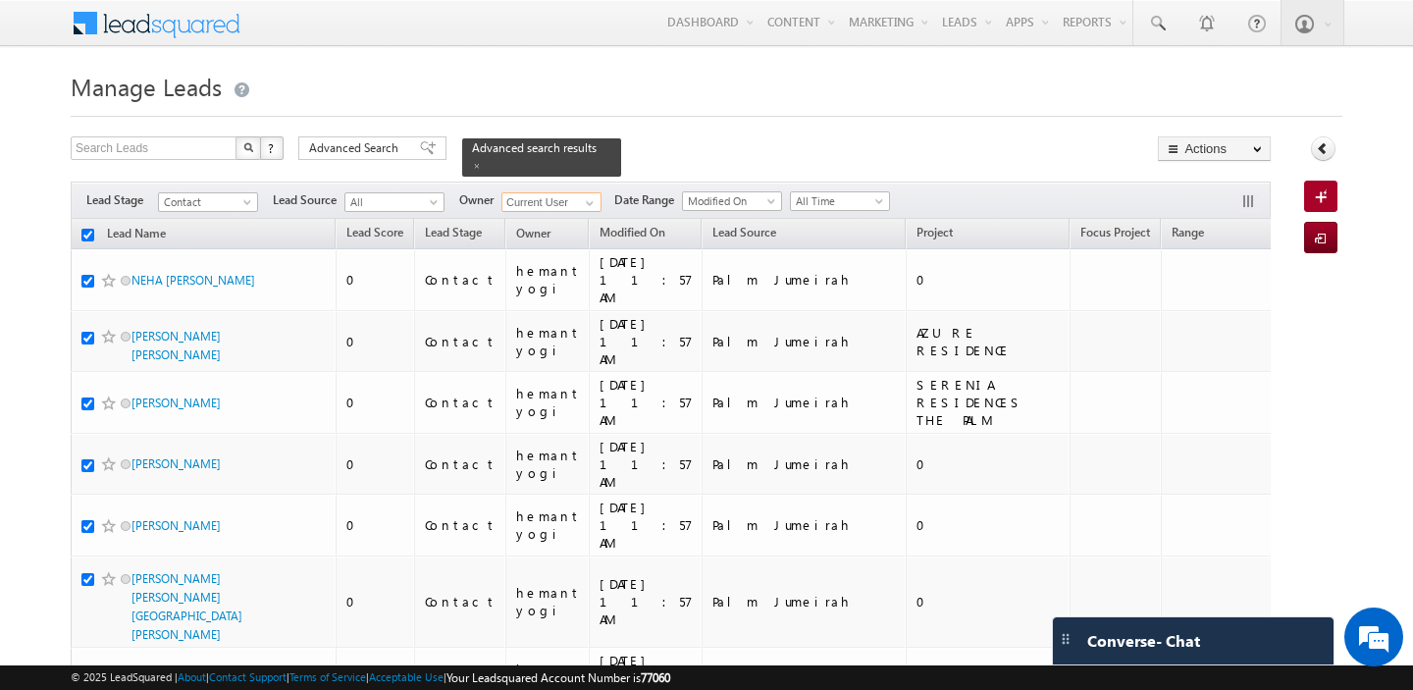
checkbox input "true"
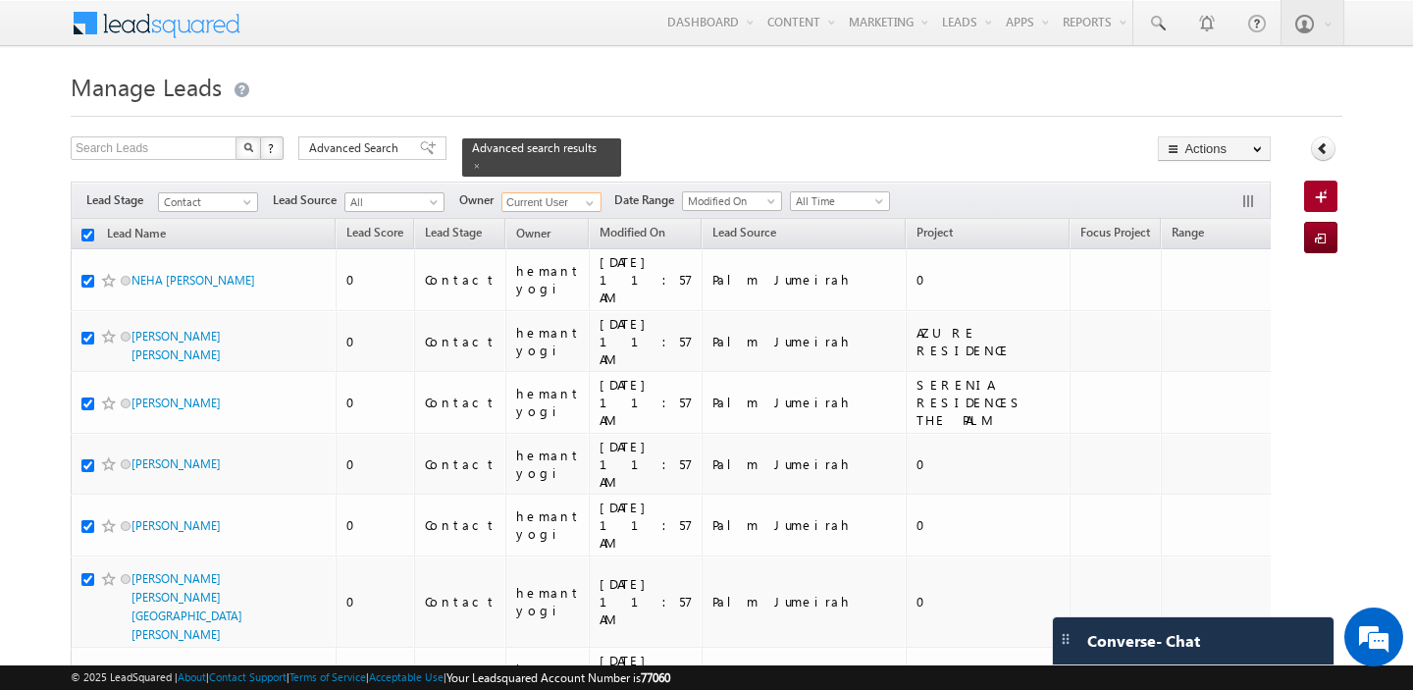
checkbox input "true"
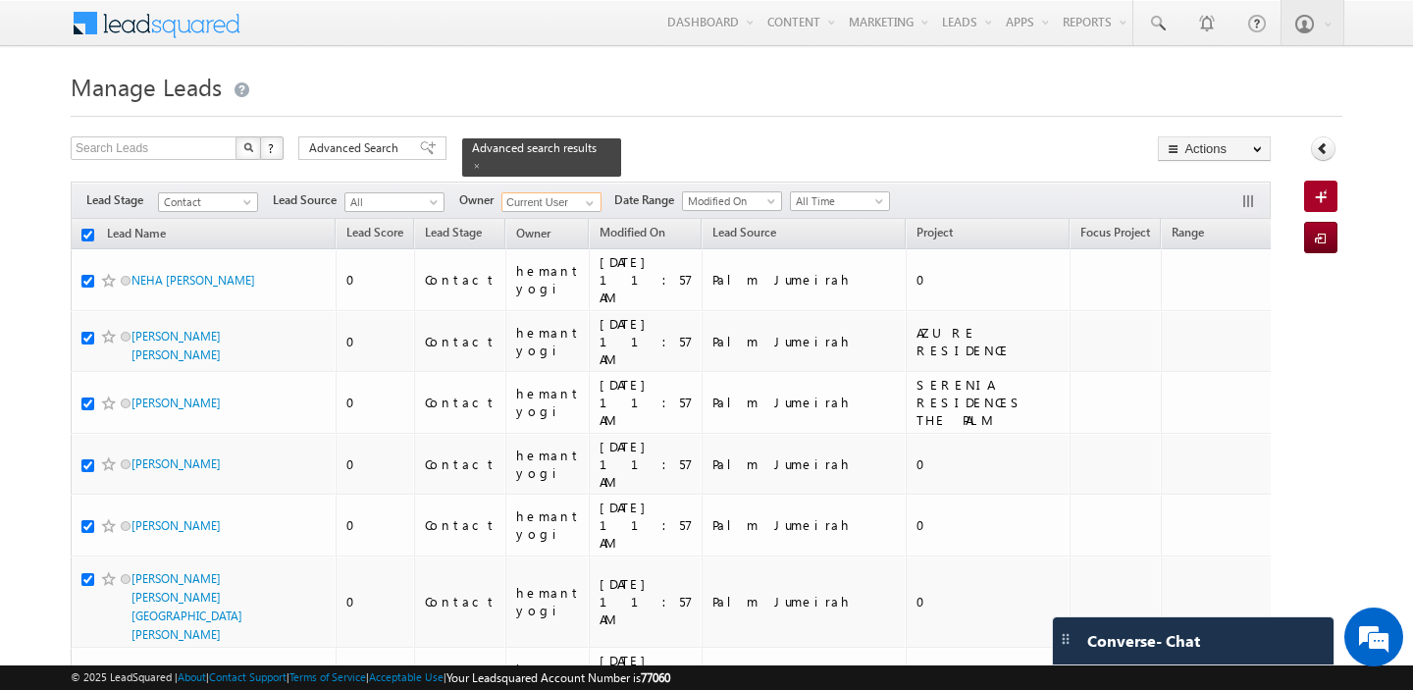
checkbox input "true"
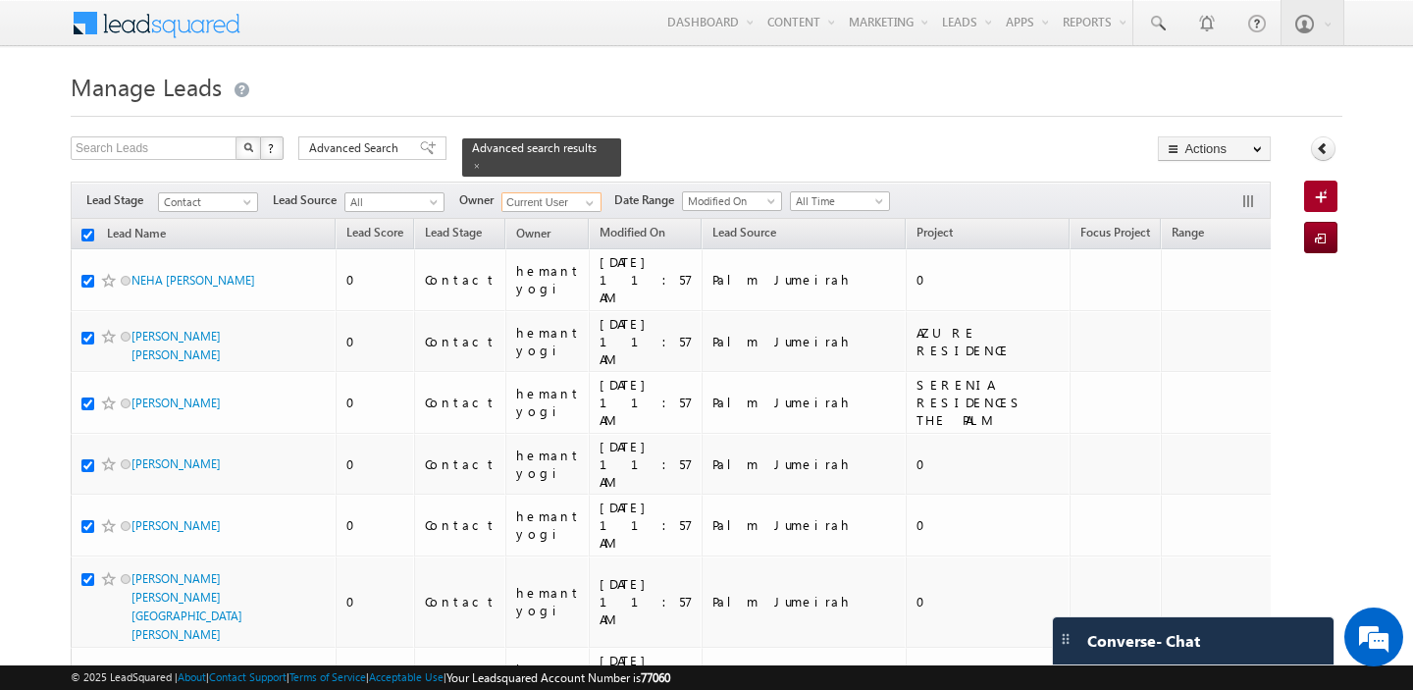
checkbox input "true"
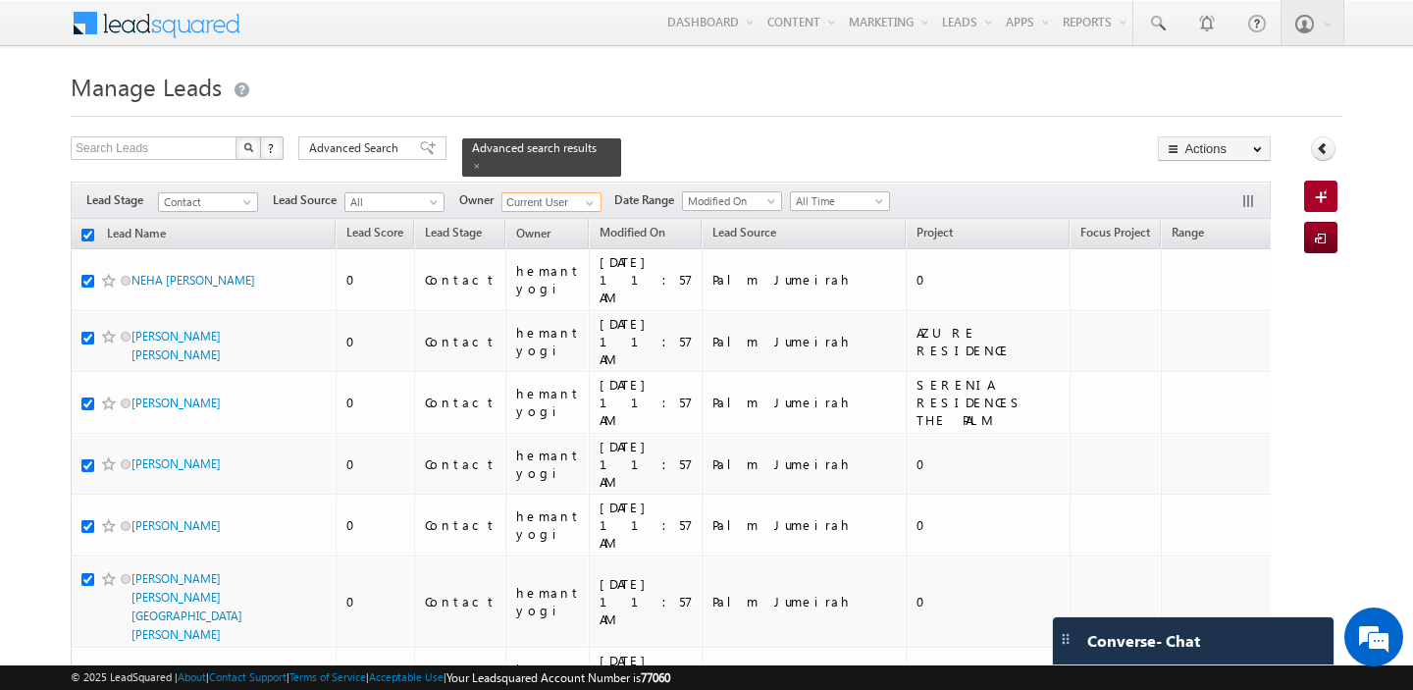
checkbox input "true"
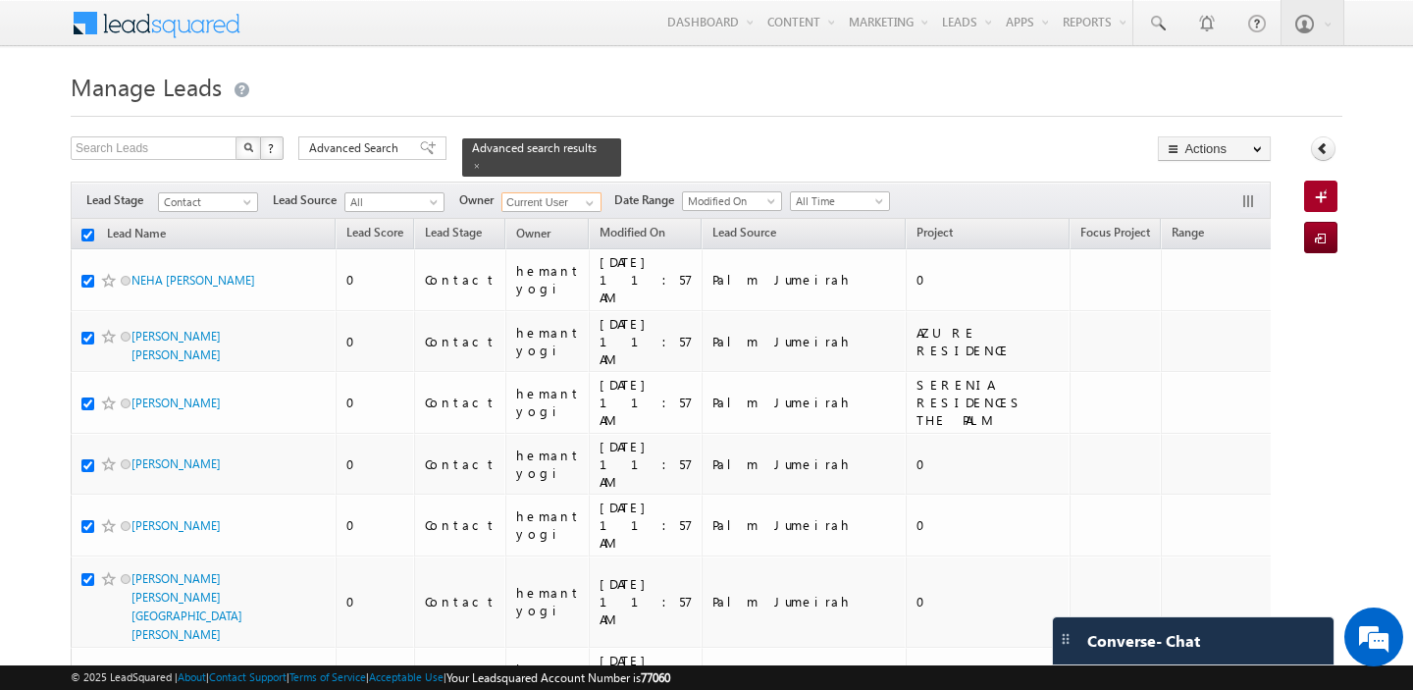
checkbox input "true"
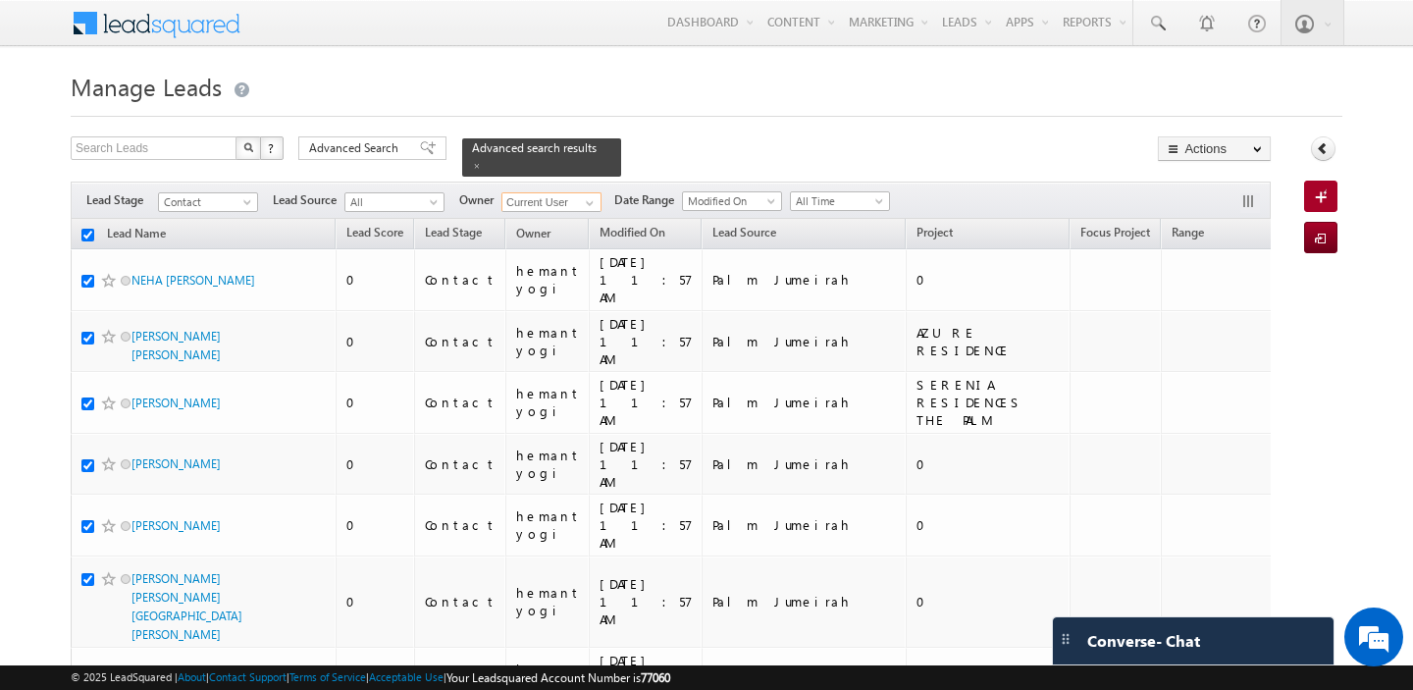
checkbox input "true"
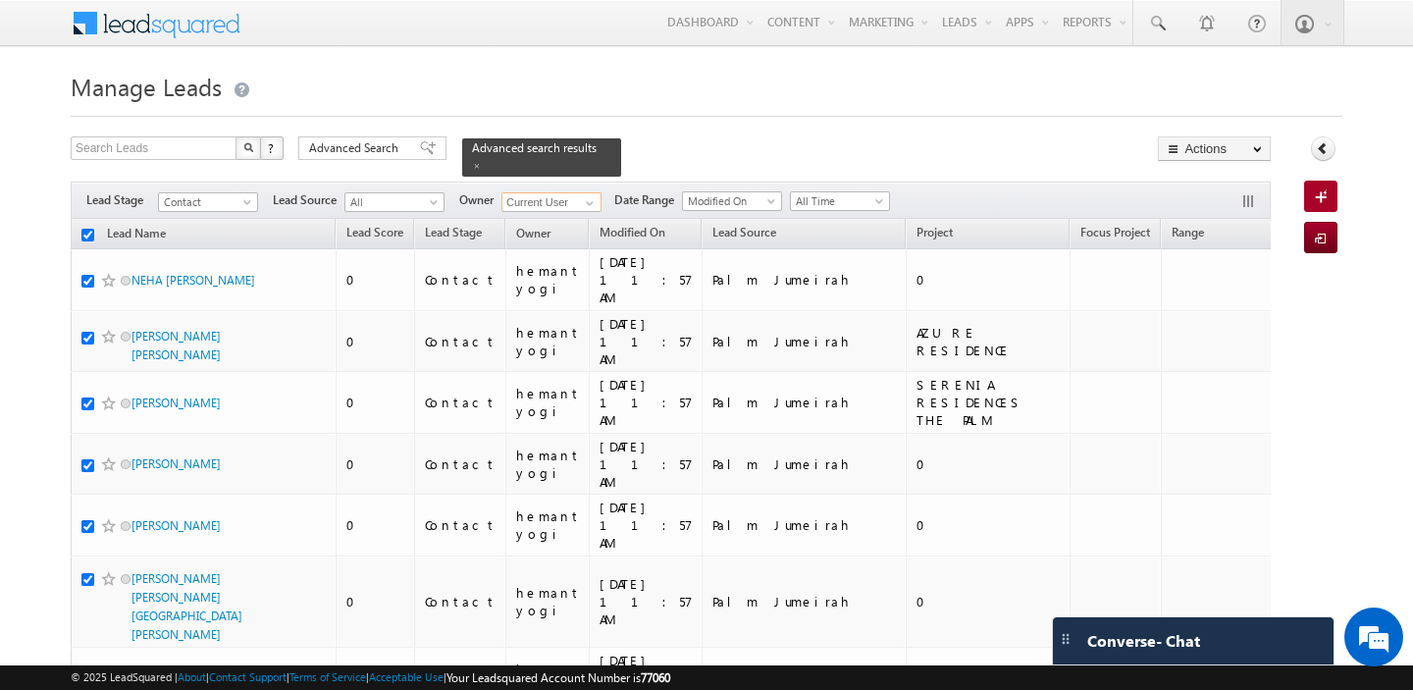
checkbox input "true"
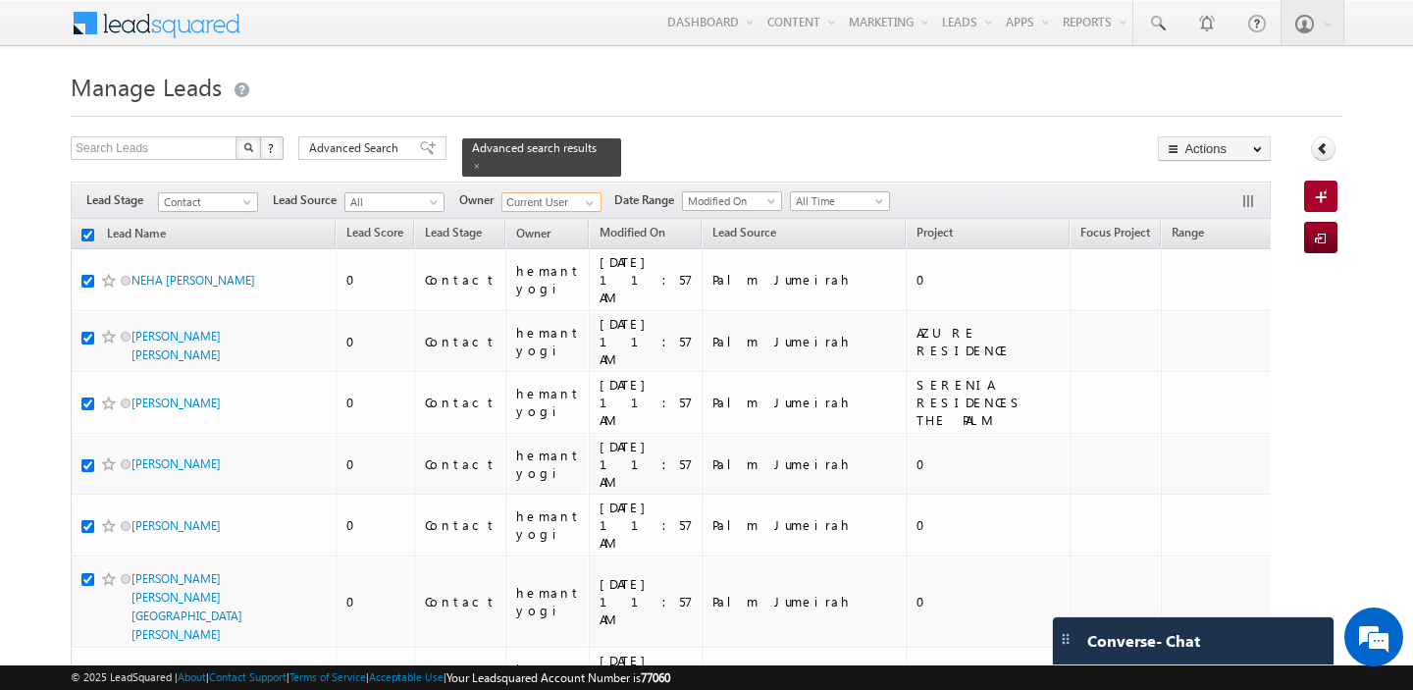
checkbox input "true"
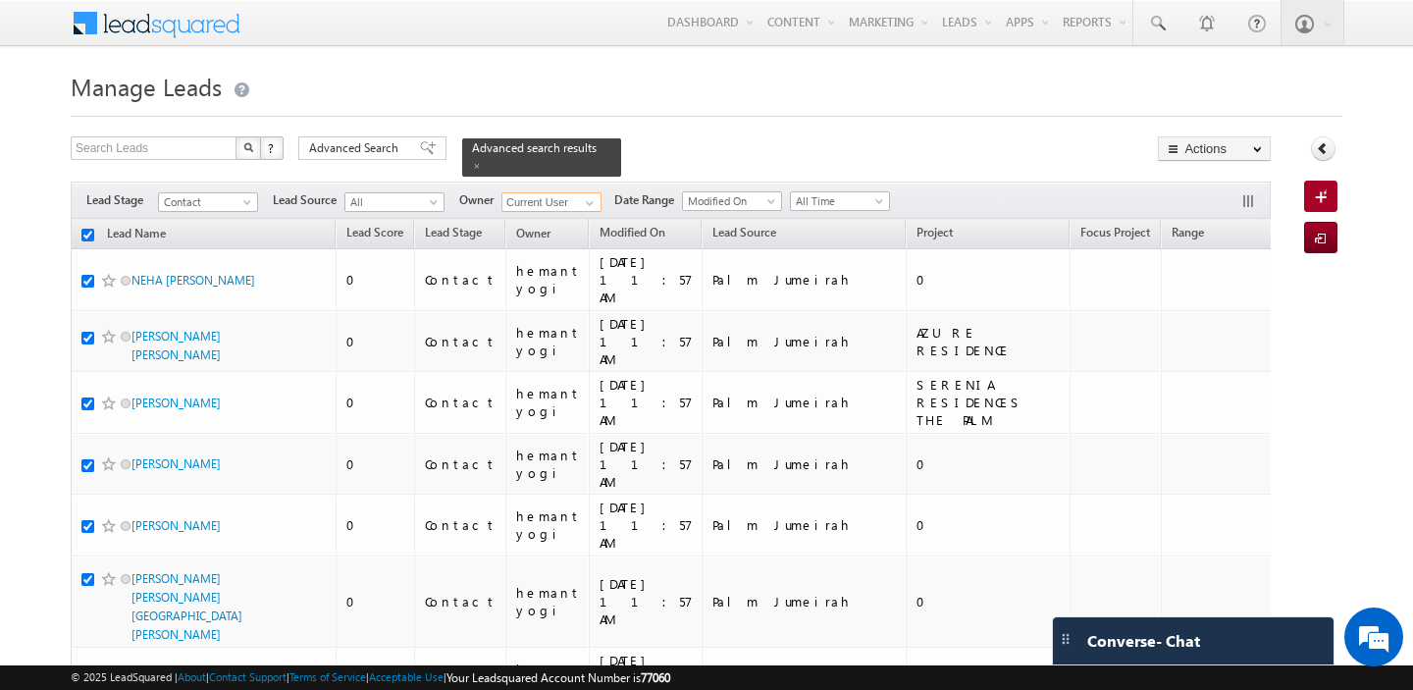
checkbox input "true"
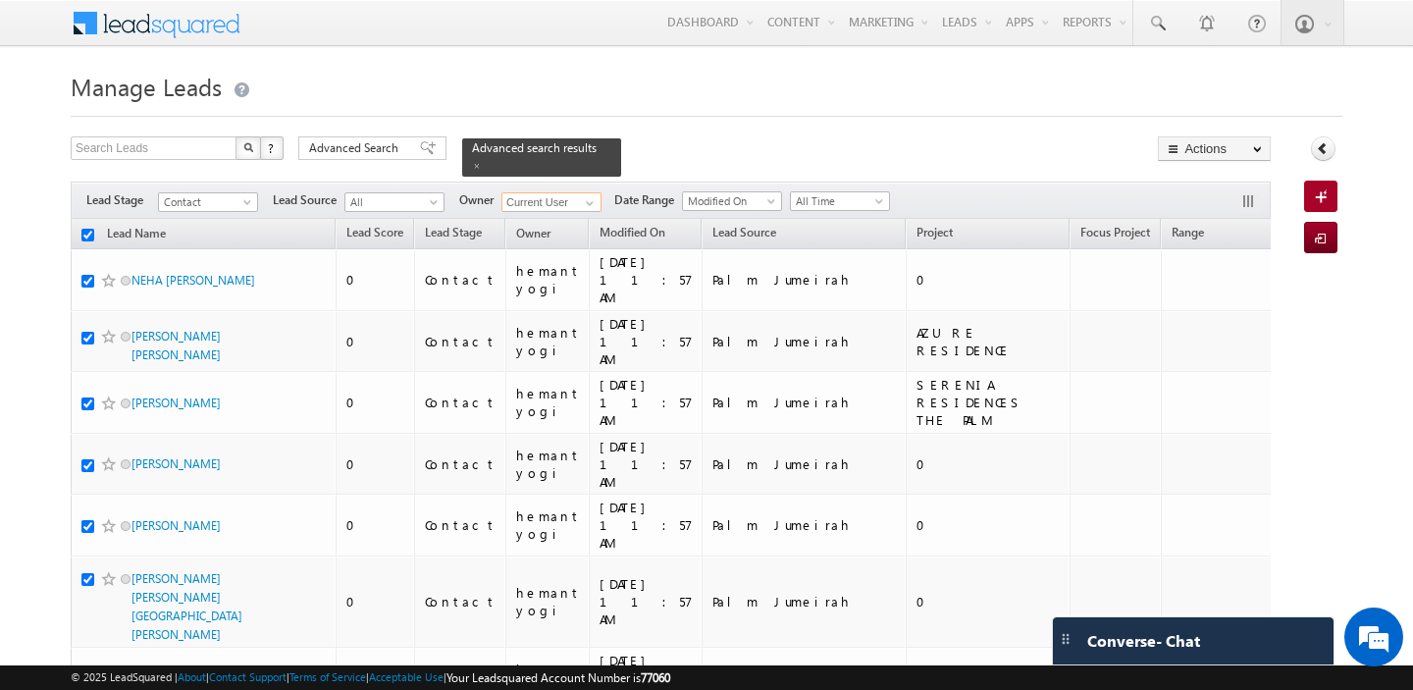
checkbox input "true"
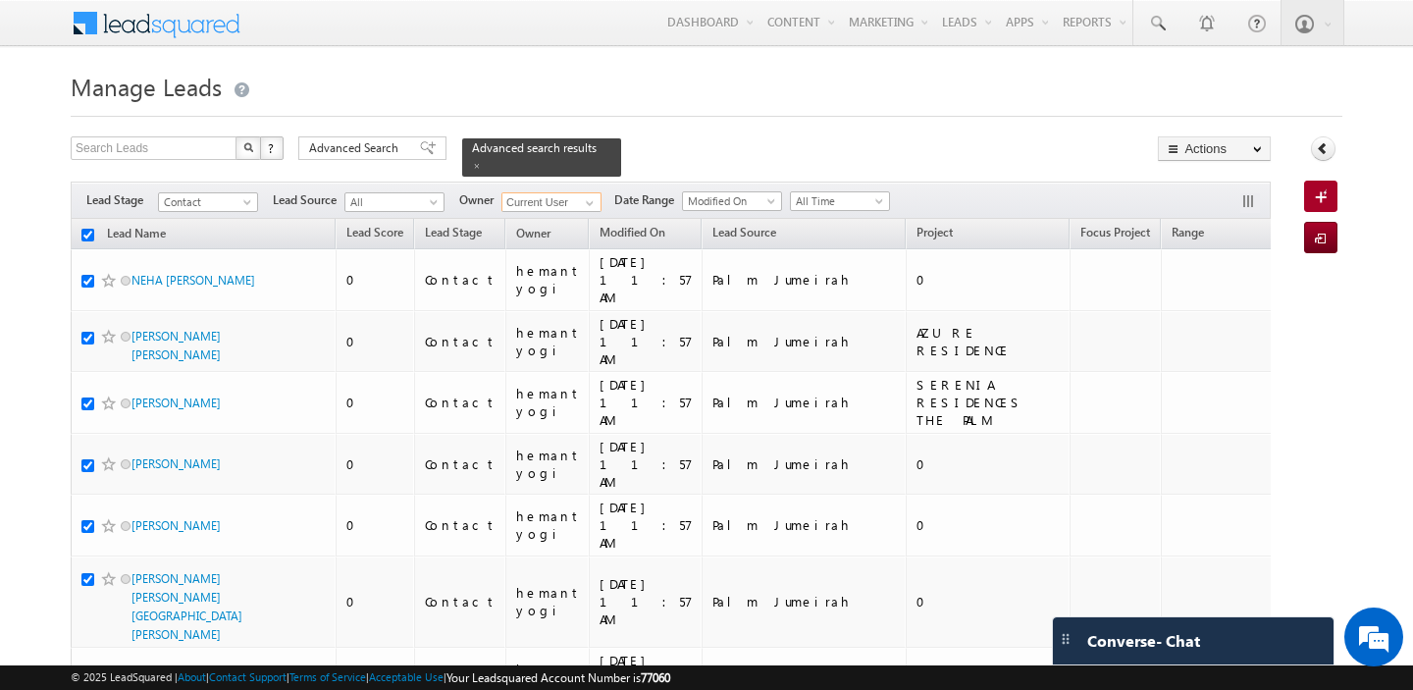
checkbox input "true"
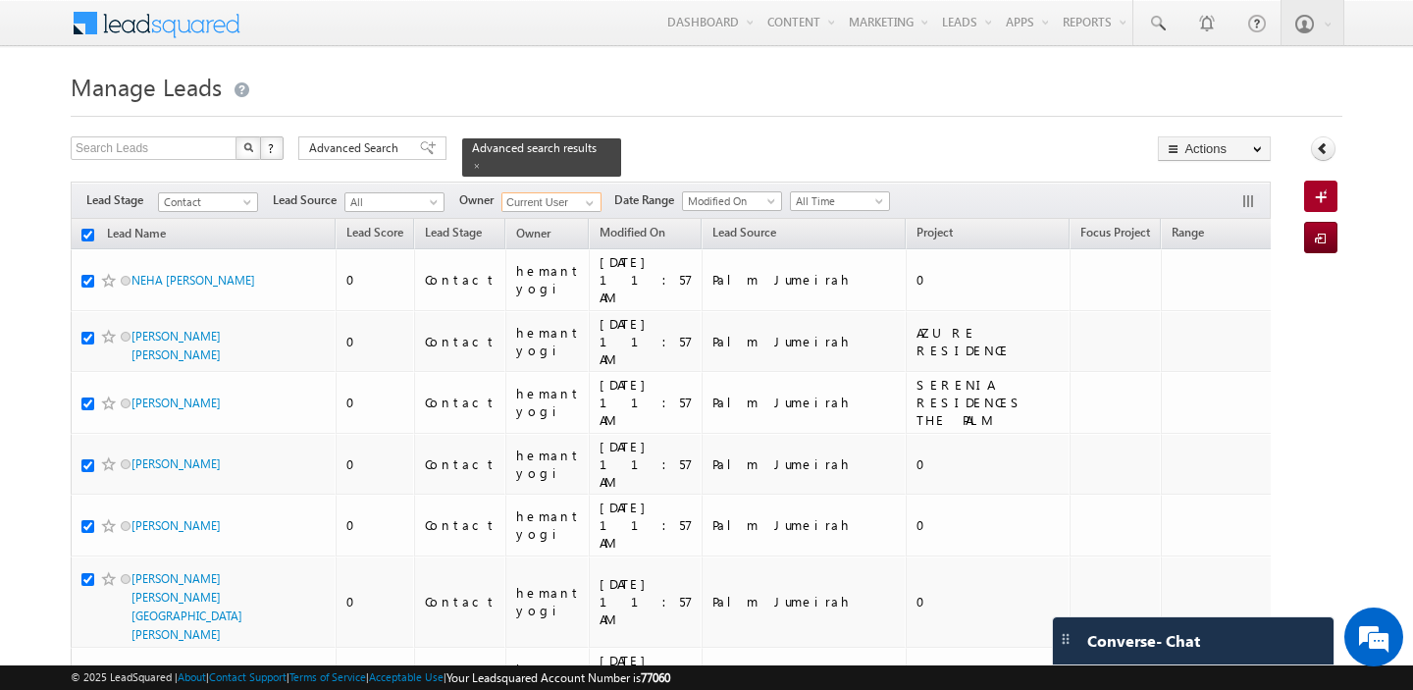
checkbox input "true"
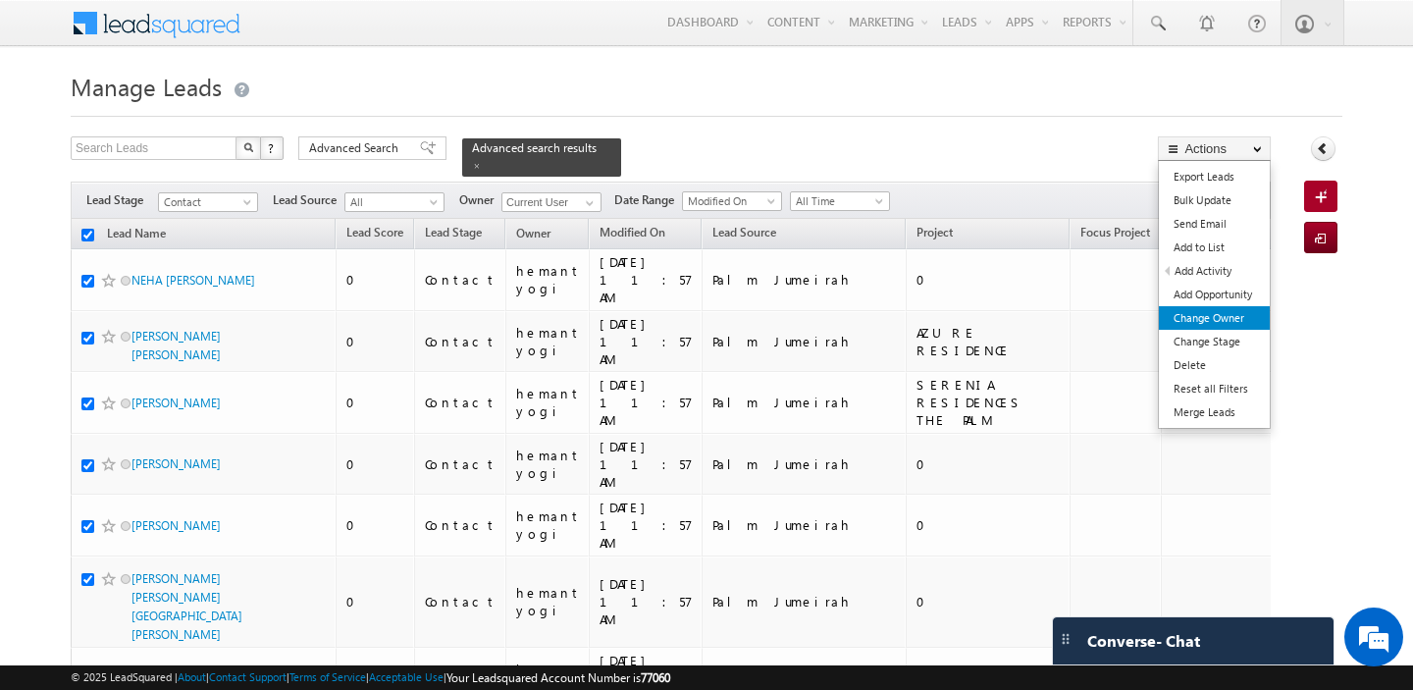
click at [1249, 325] on link "Change Owner" at bounding box center [1214, 318] width 111 height 24
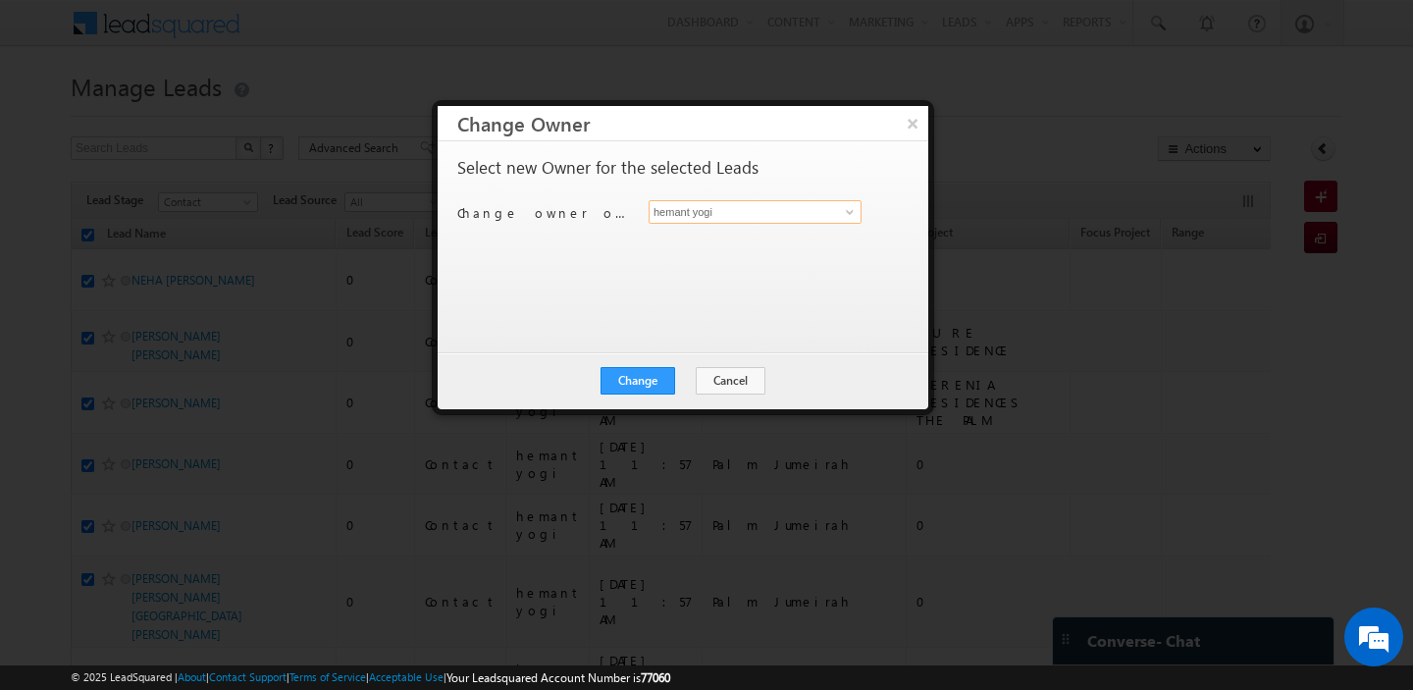
click at [755, 219] on input "hemant yogi" at bounding box center [755, 212] width 213 height 24
click at [787, 238] on link "Manpreet Singh manpreet.singh@indglobal.ae" at bounding box center [755, 242] width 213 height 37
click at [647, 375] on button "Change" at bounding box center [638, 380] width 75 height 27
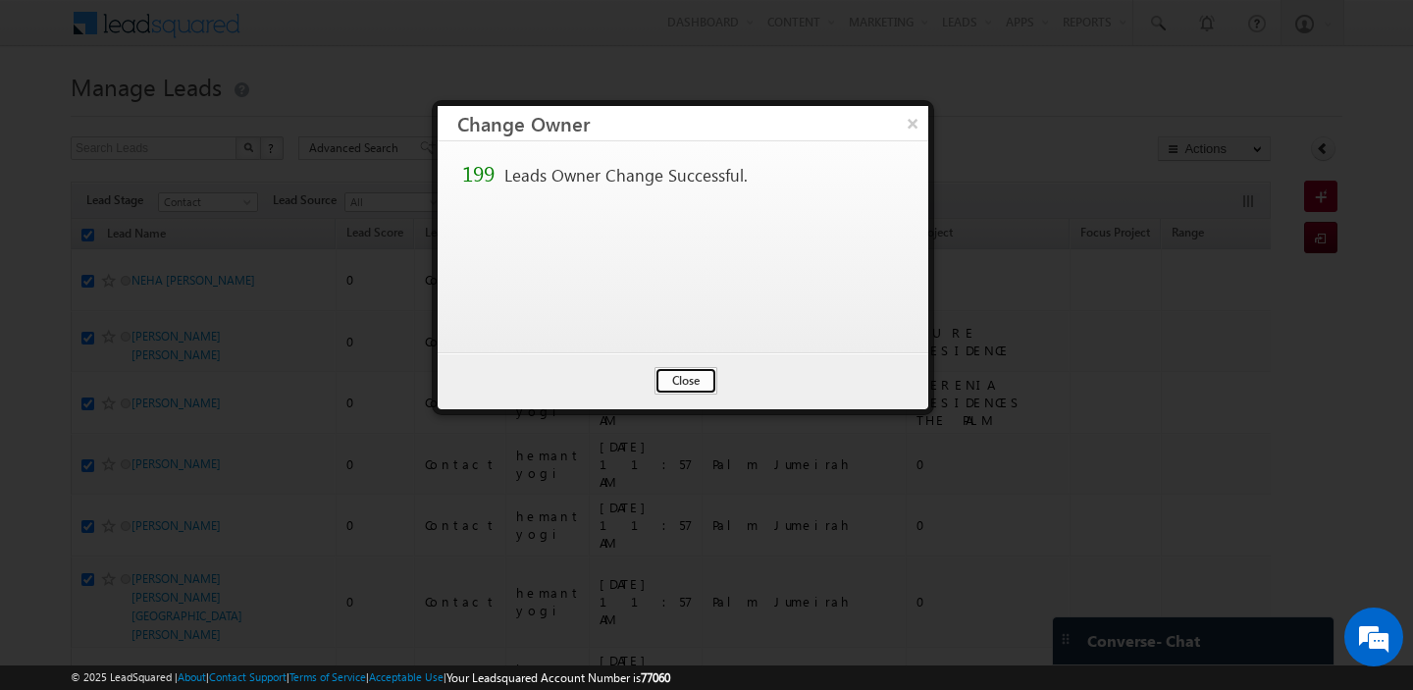
click at [683, 377] on button "Close" at bounding box center [686, 380] width 63 height 27
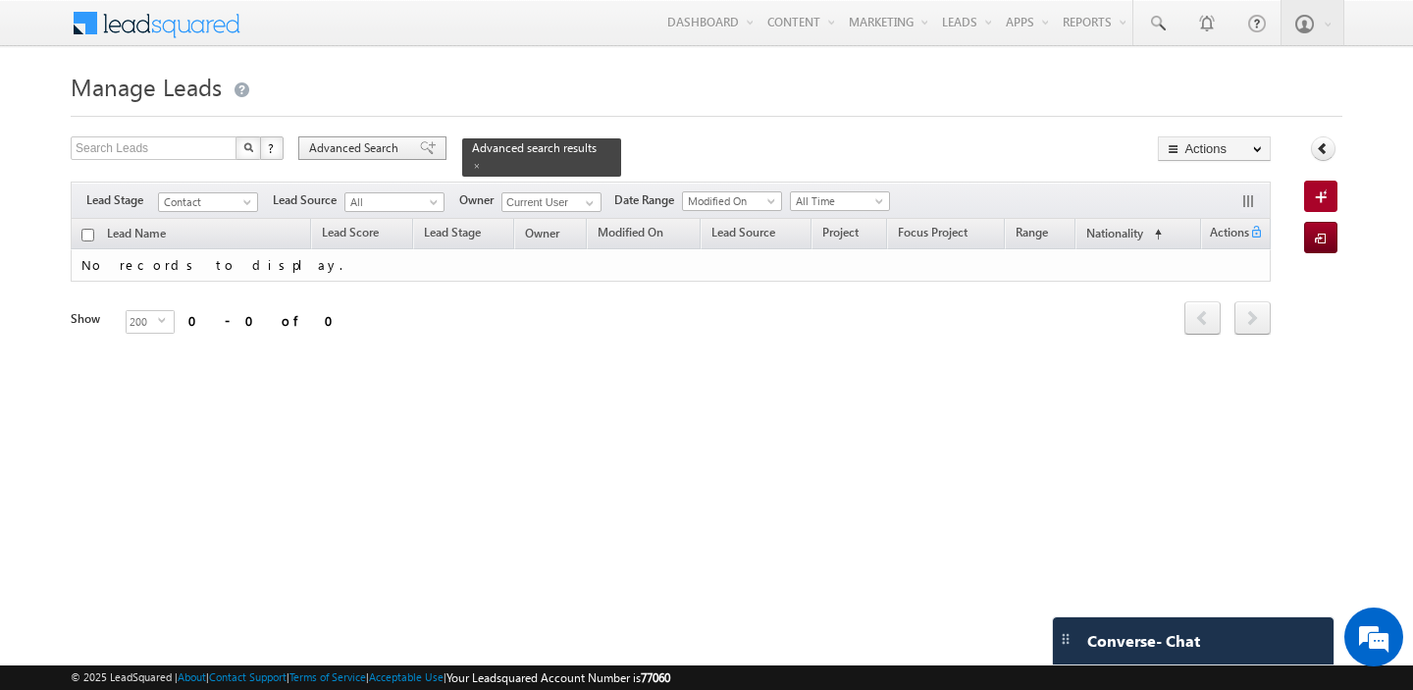
click at [374, 150] on span "Advanced Search" at bounding box center [356, 148] width 95 height 18
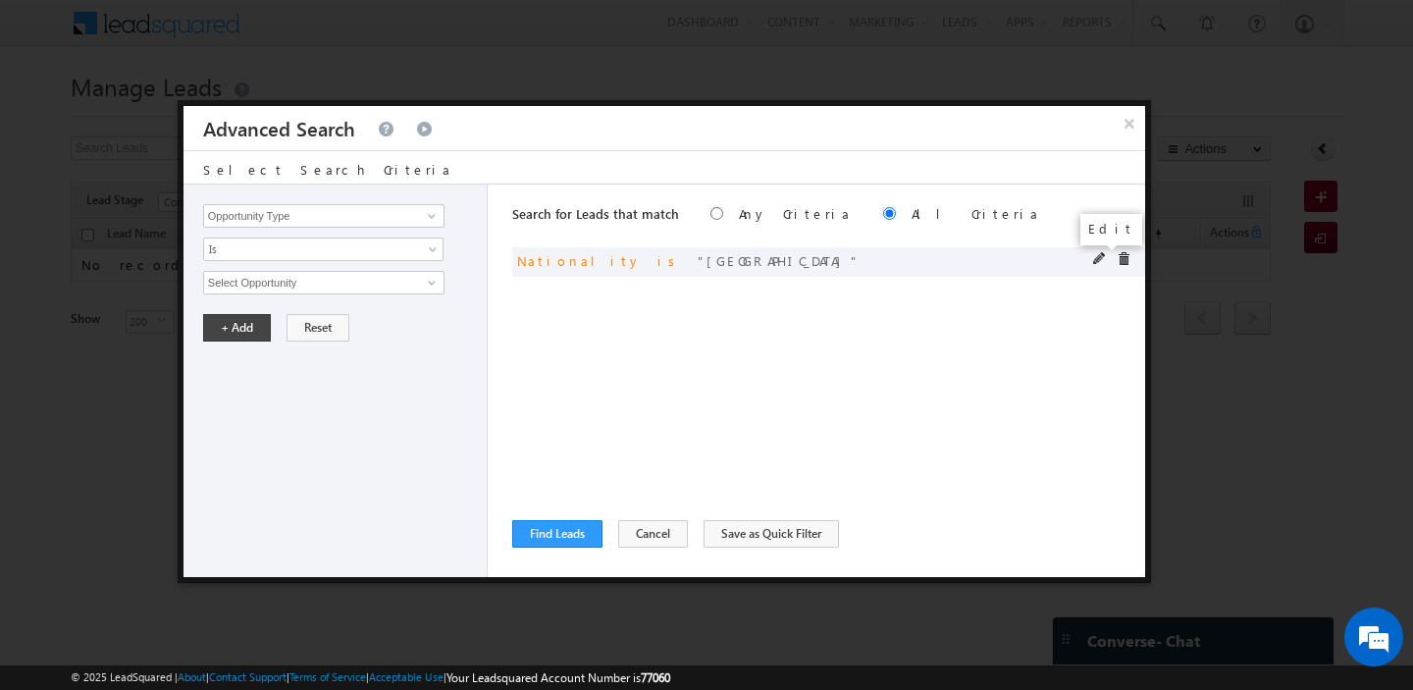
click at [1096, 256] on span at bounding box center [1100, 259] width 14 height 14
click at [374, 278] on input "India" at bounding box center [323, 283] width 241 height 24
click at [230, 323] on button "+ Add" at bounding box center [237, 327] width 68 height 27
click at [563, 531] on button "Find Leads" at bounding box center [557, 533] width 90 height 27
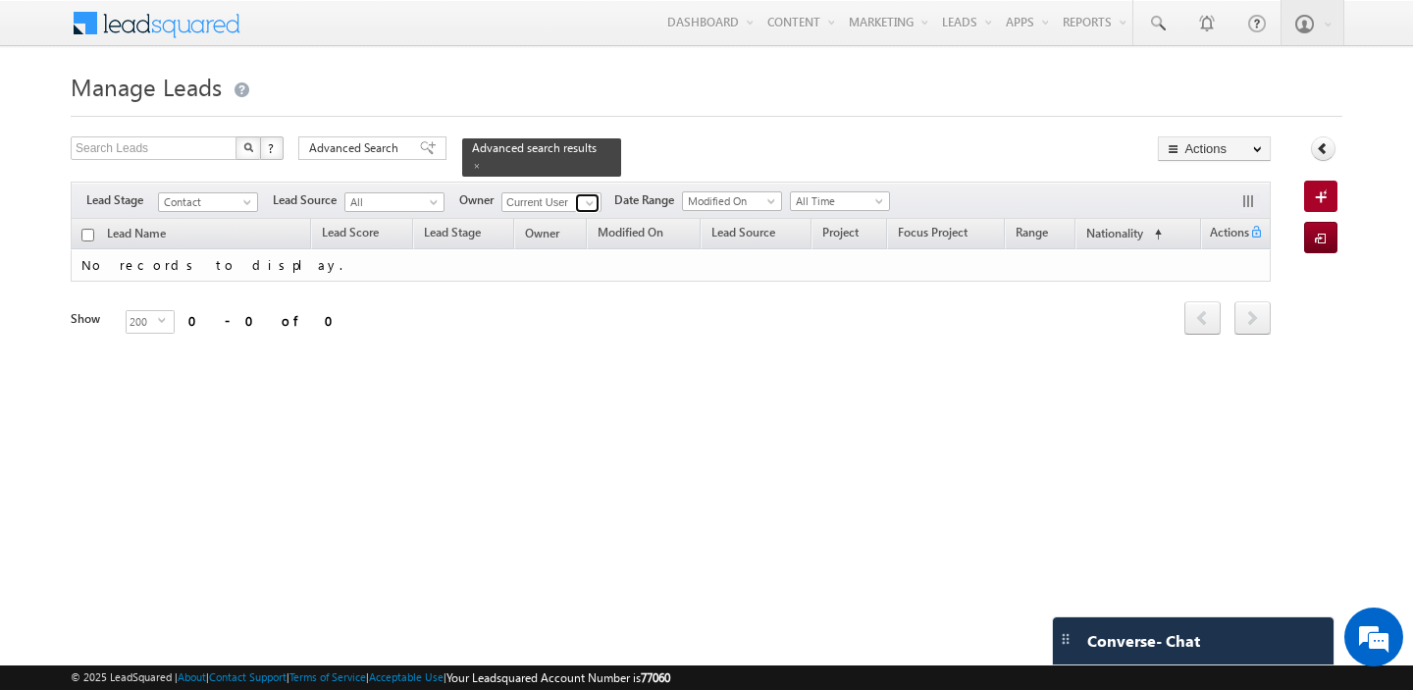
click at [582, 207] on span at bounding box center [590, 203] width 16 height 16
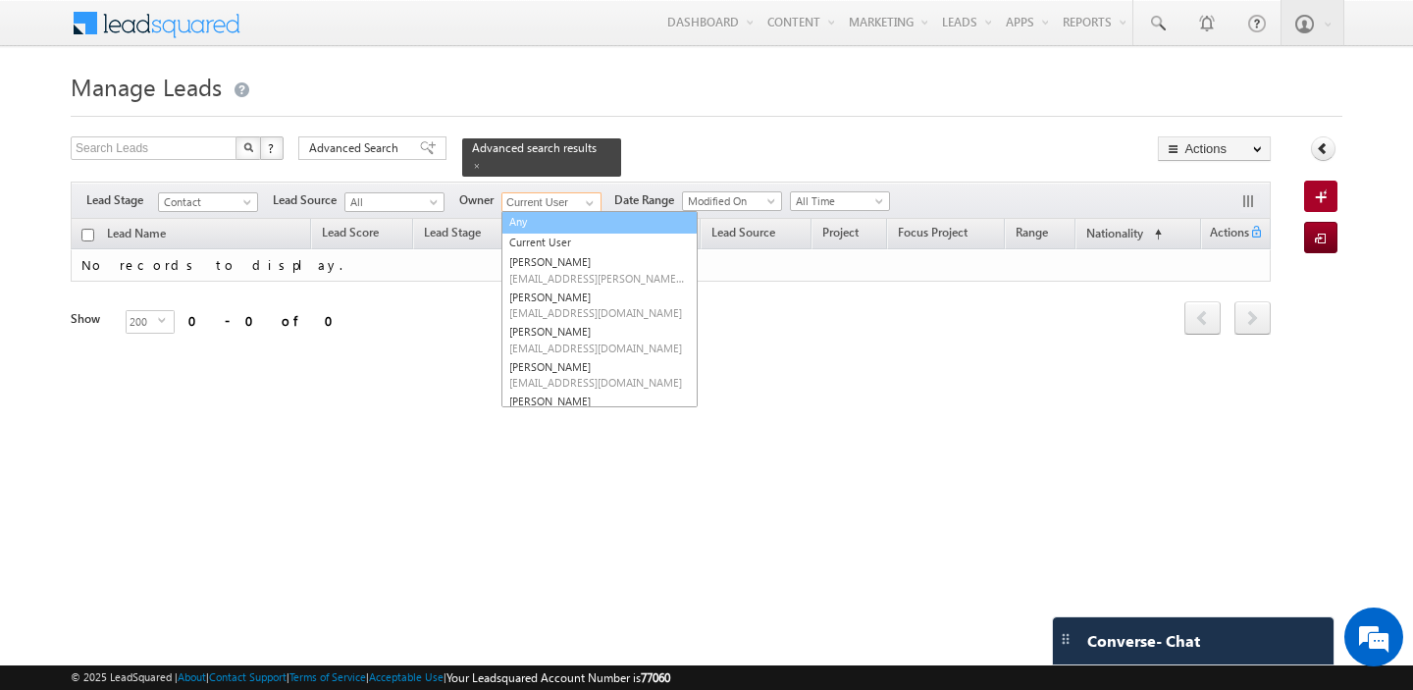
click at [534, 226] on link "Any" at bounding box center [599, 222] width 196 height 23
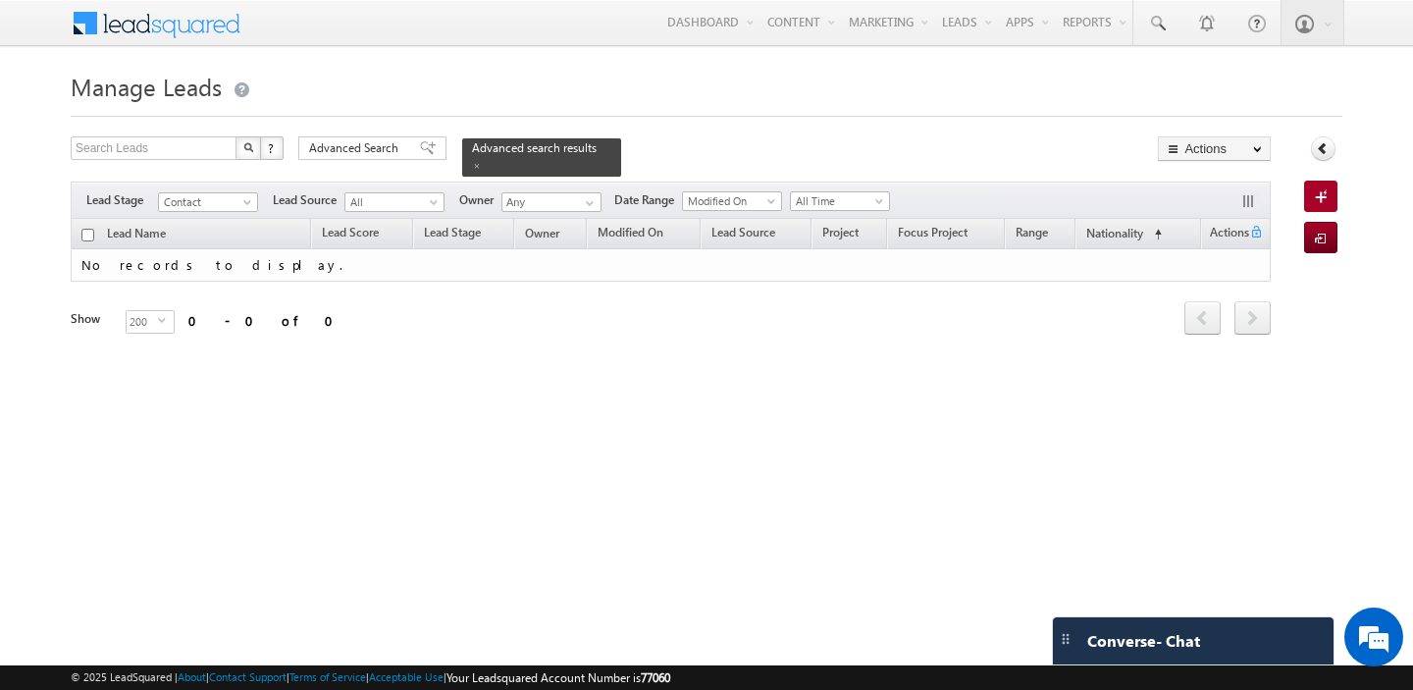
click at [529, 328] on div "Refresh first prev next last 0 - 0 of 0" at bounding box center [671, 310] width 1200 height 56
click at [472, 163] on span at bounding box center [477, 166] width 10 height 10
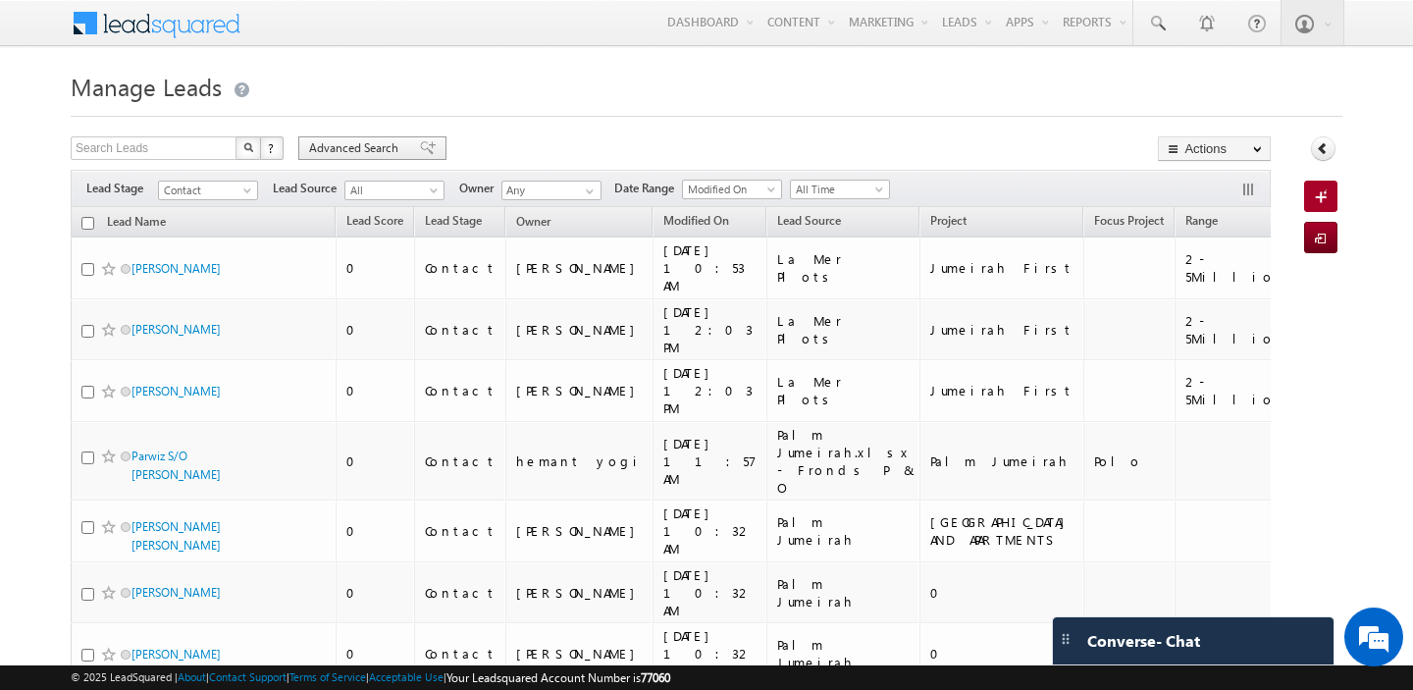
click at [356, 139] on span "Advanced Search" at bounding box center [356, 148] width 95 height 18
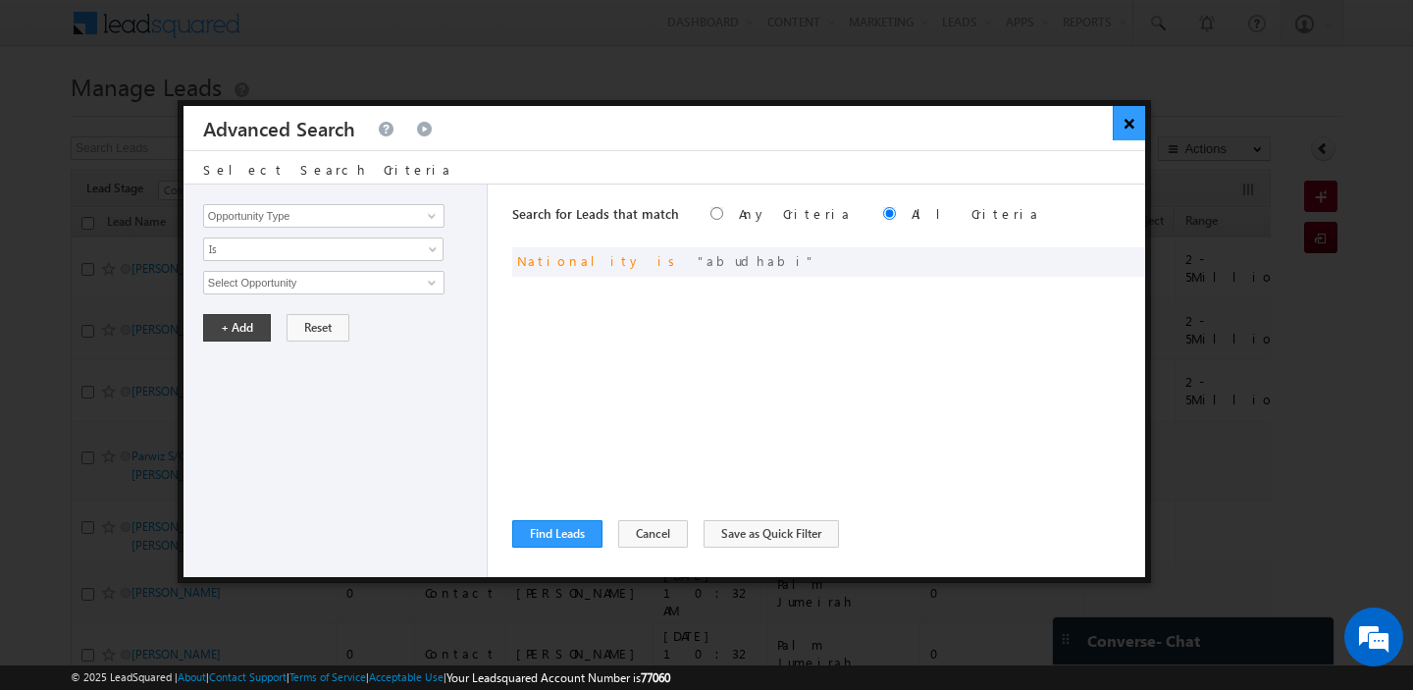
click at [1138, 119] on button "×" at bounding box center [1129, 123] width 32 height 34
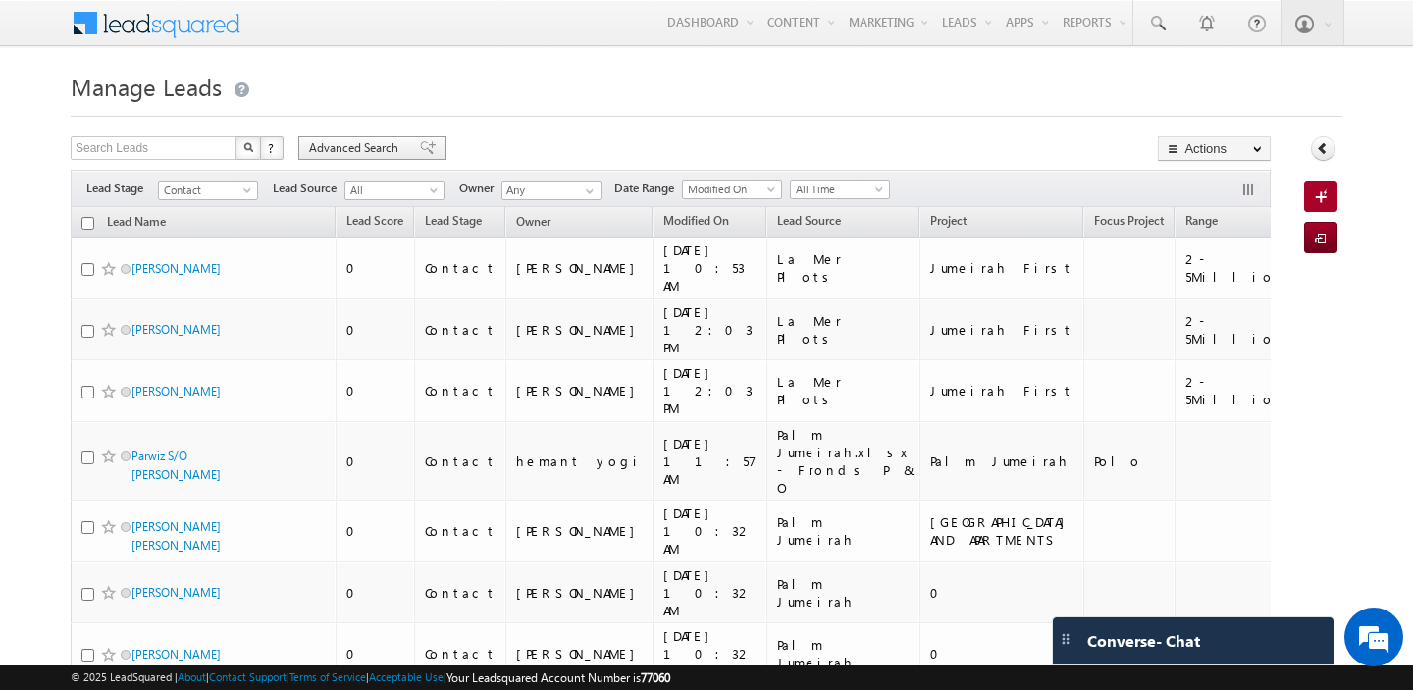
click at [320, 159] on div "Advanced Search" at bounding box center [372, 148] width 148 height 24
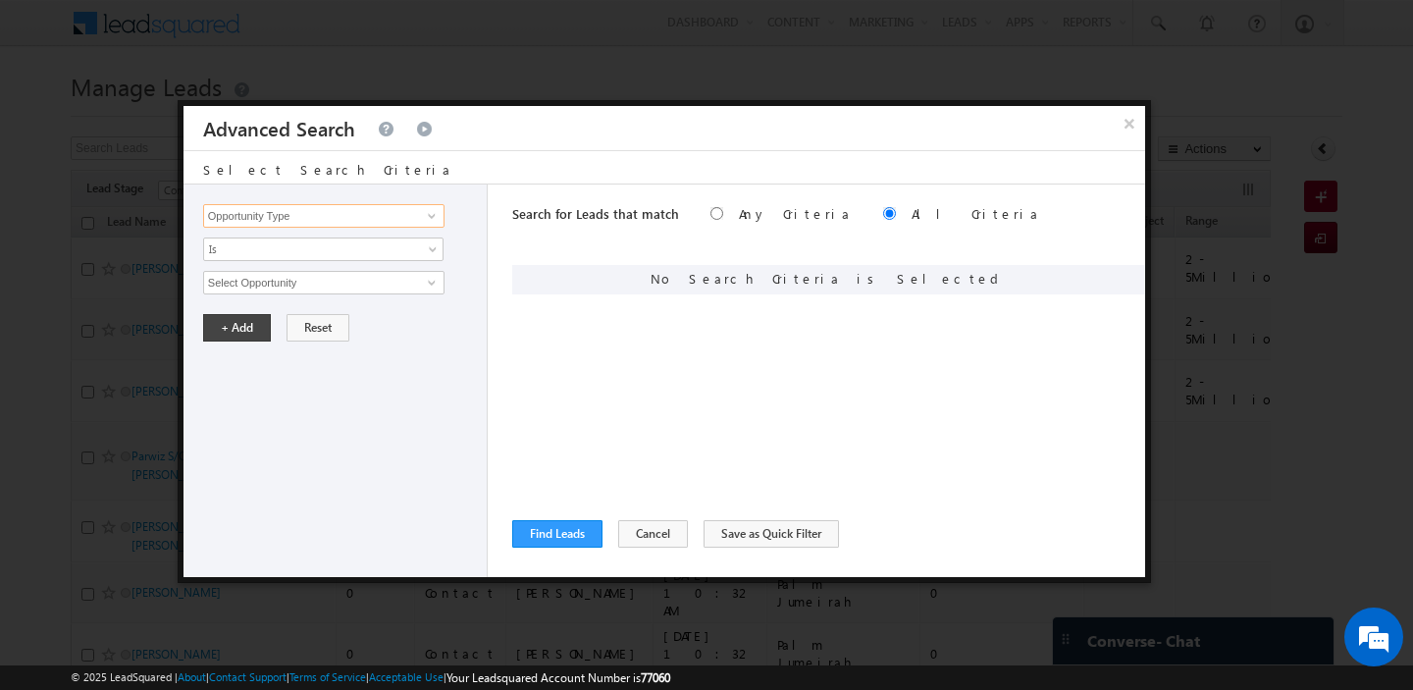
click at [298, 219] on input "Opportunity Type" at bounding box center [323, 216] width 241 height 24
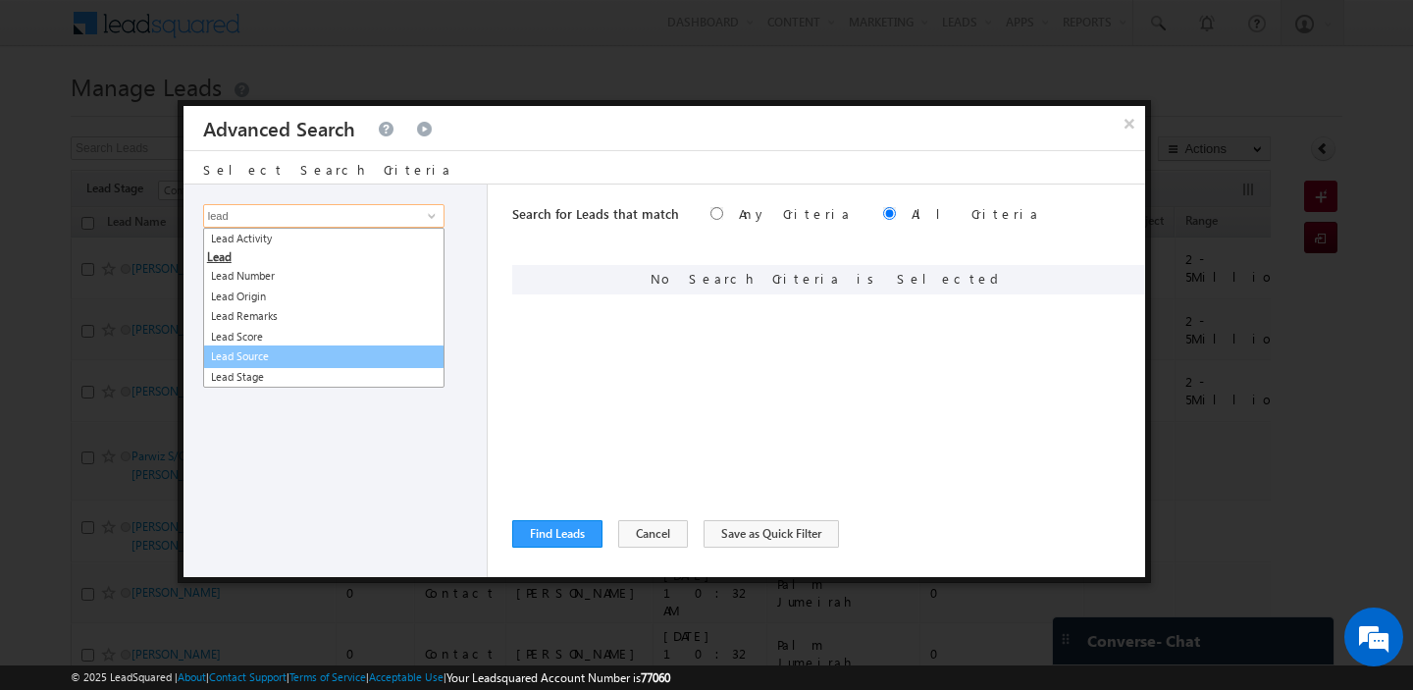
click at [314, 360] on link "Lead Source" at bounding box center [323, 356] width 241 height 23
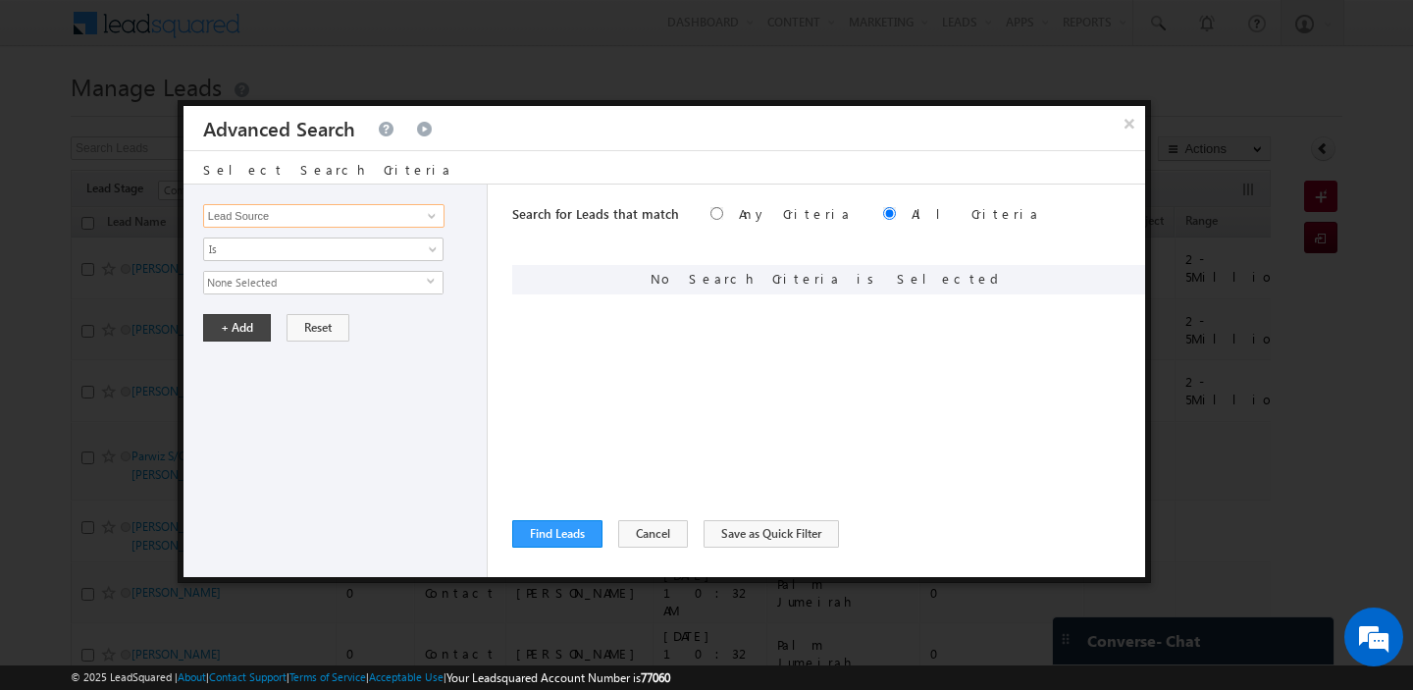
type input "Lead Source"
click at [305, 285] on span "None Selected" at bounding box center [315, 283] width 223 height 22
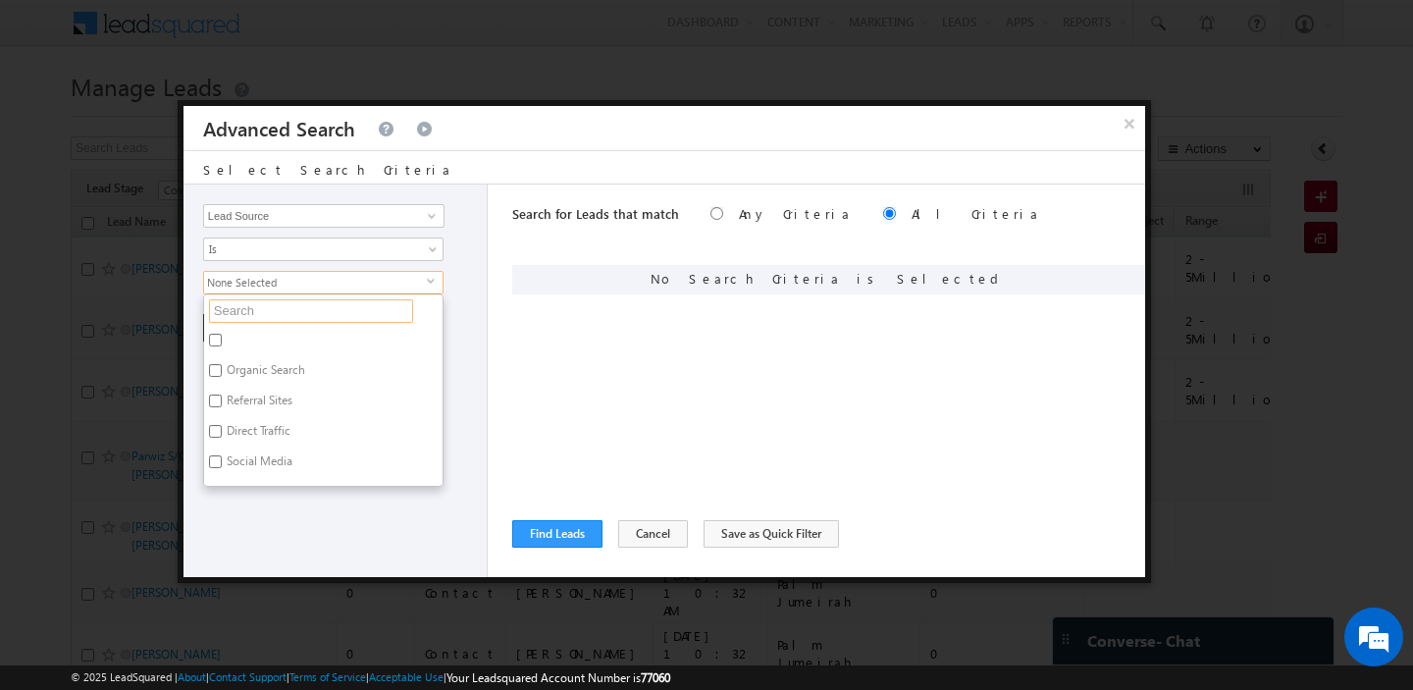
click at [272, 315] on input "text" at bounding box center [311, 311] width 204 height 24
type input "ab"
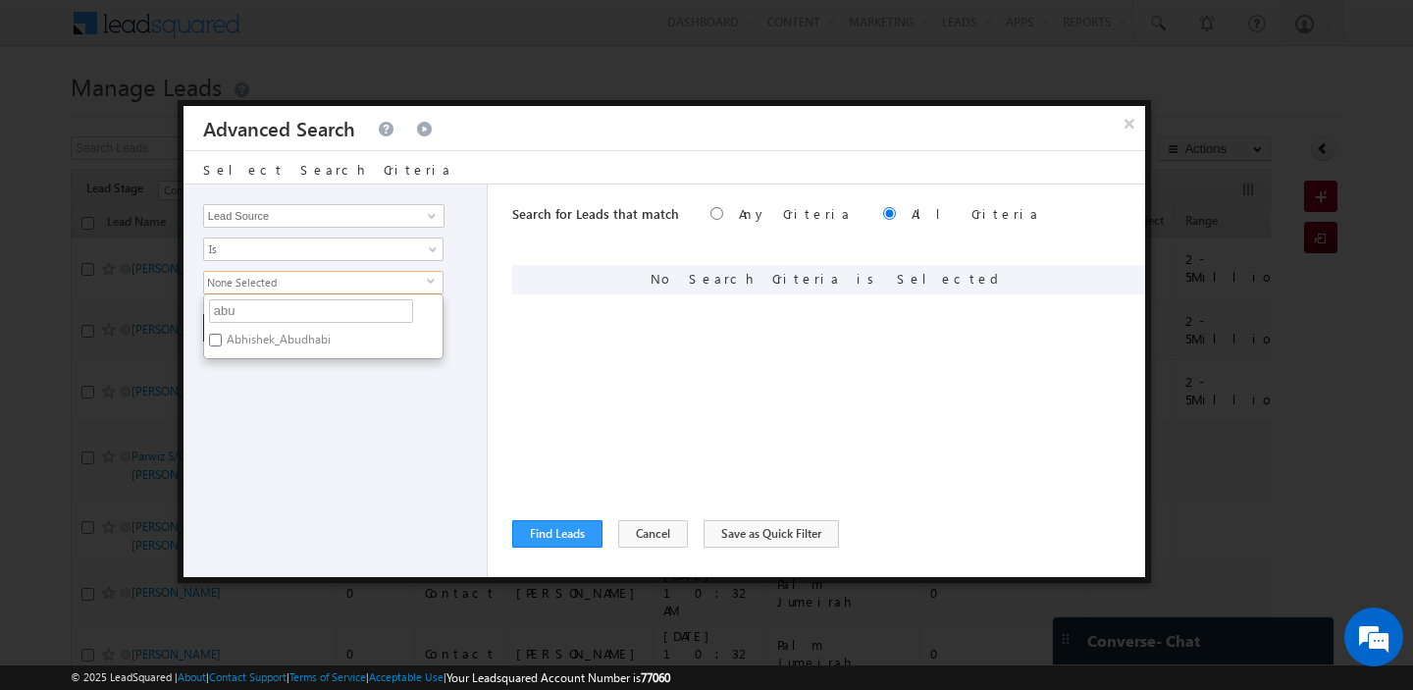
click at [266, 342] on label "Abhishek_Abudhabi" at bounding box center [277, 343] width 146 height 30
click at [222, 342] on input "Abhishek_Abudhabi" at bounding box center [215, 340] width 13 height 13
checkbox input "true"
click at [279, 373] on div "Opportunity Type Lead Activity Task Sales Group Prospect Id Address 1 Address 2…" at bounding box center [336, 381] width 304 height 393
click at [245, 333] on button "+ Add" at bounding box center [237, 327] width 68 height 27
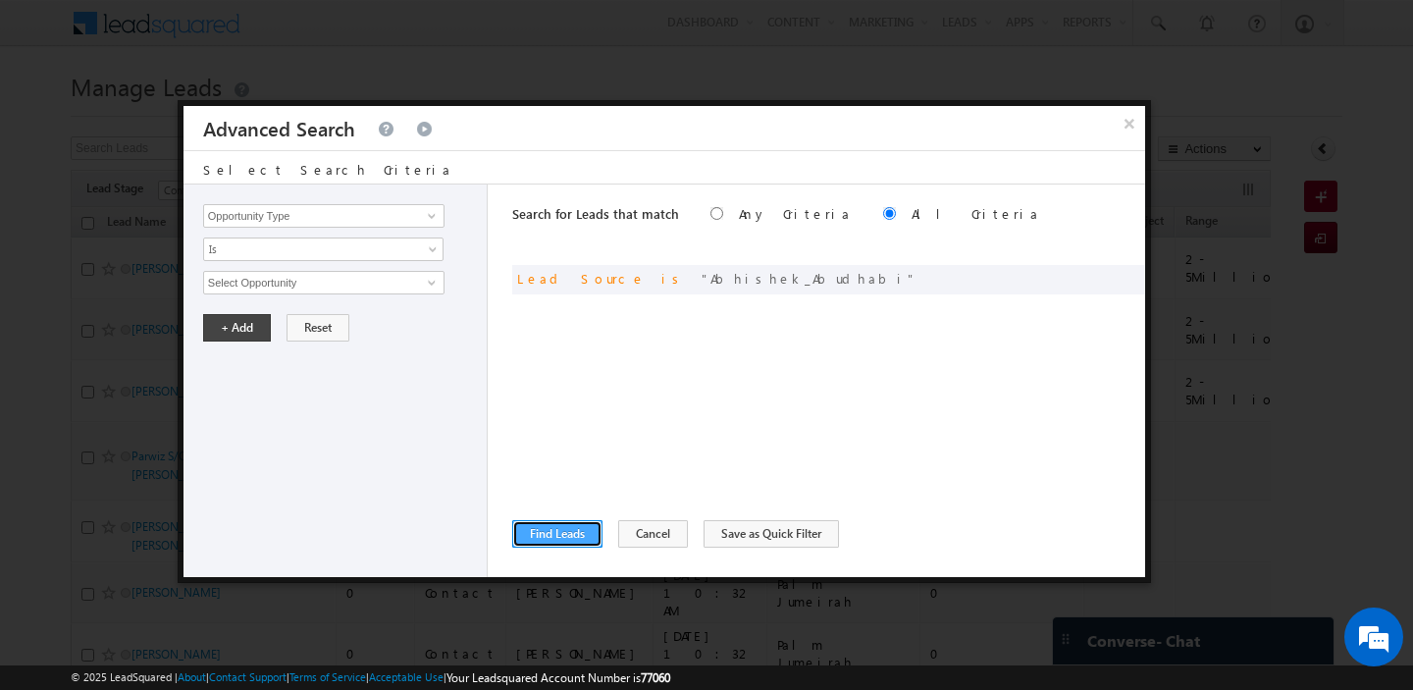
click at [547, 526] on button "Find Leads" at bounding box center [557, 533] width 90 height 27
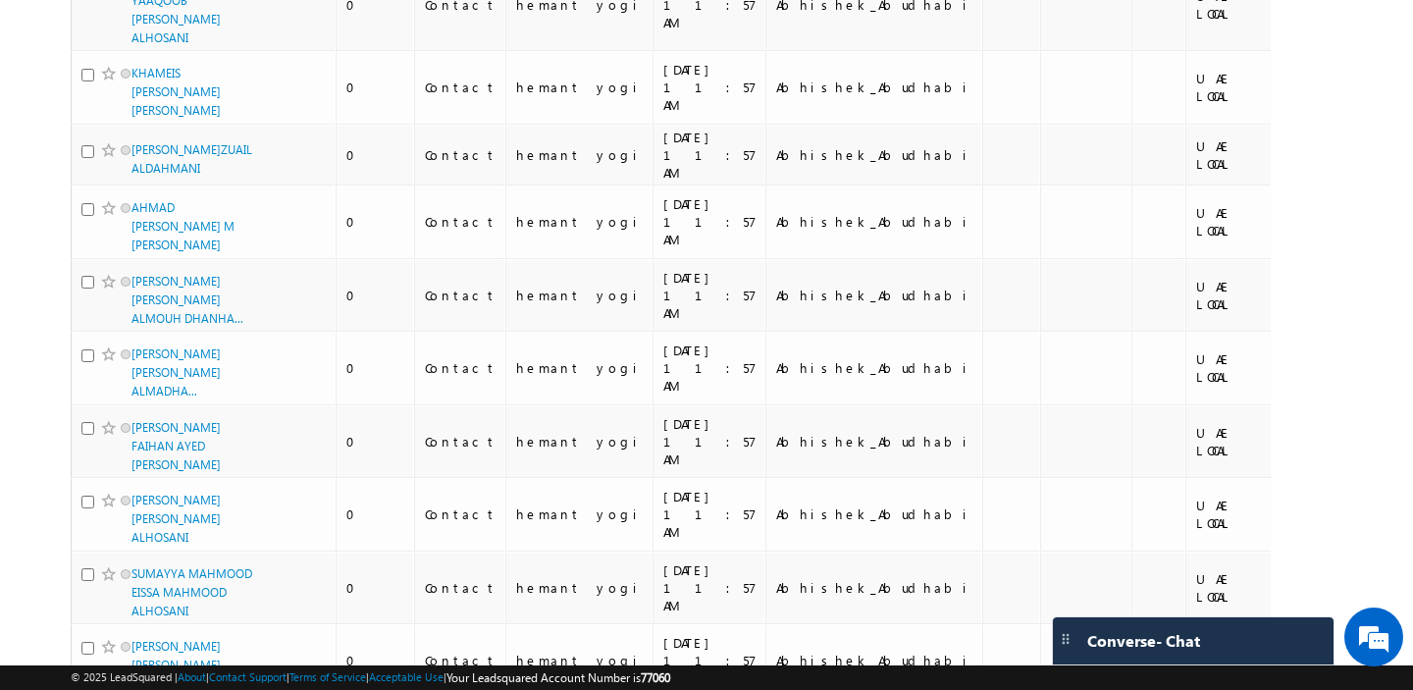
scroll to position [11367, 0]
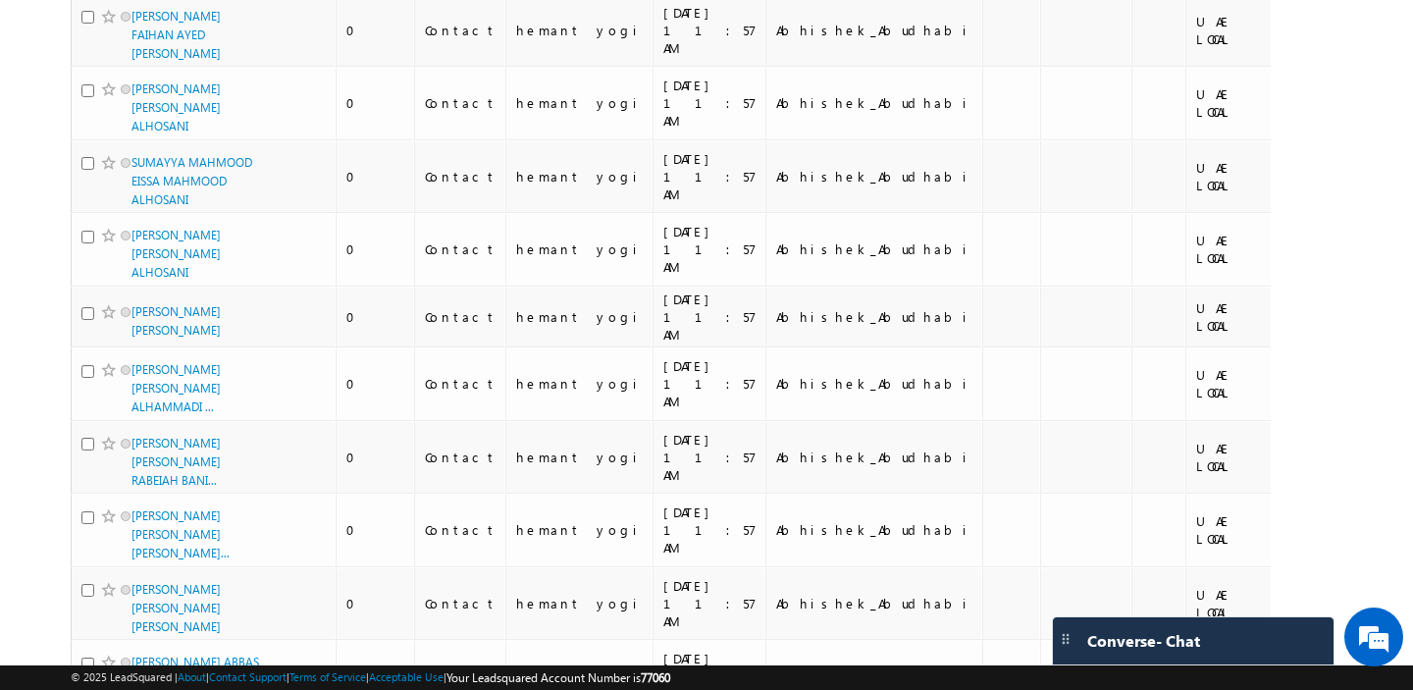
click at [132, 641] on li "50" at bounding box center [138, 635] width 47 height 20
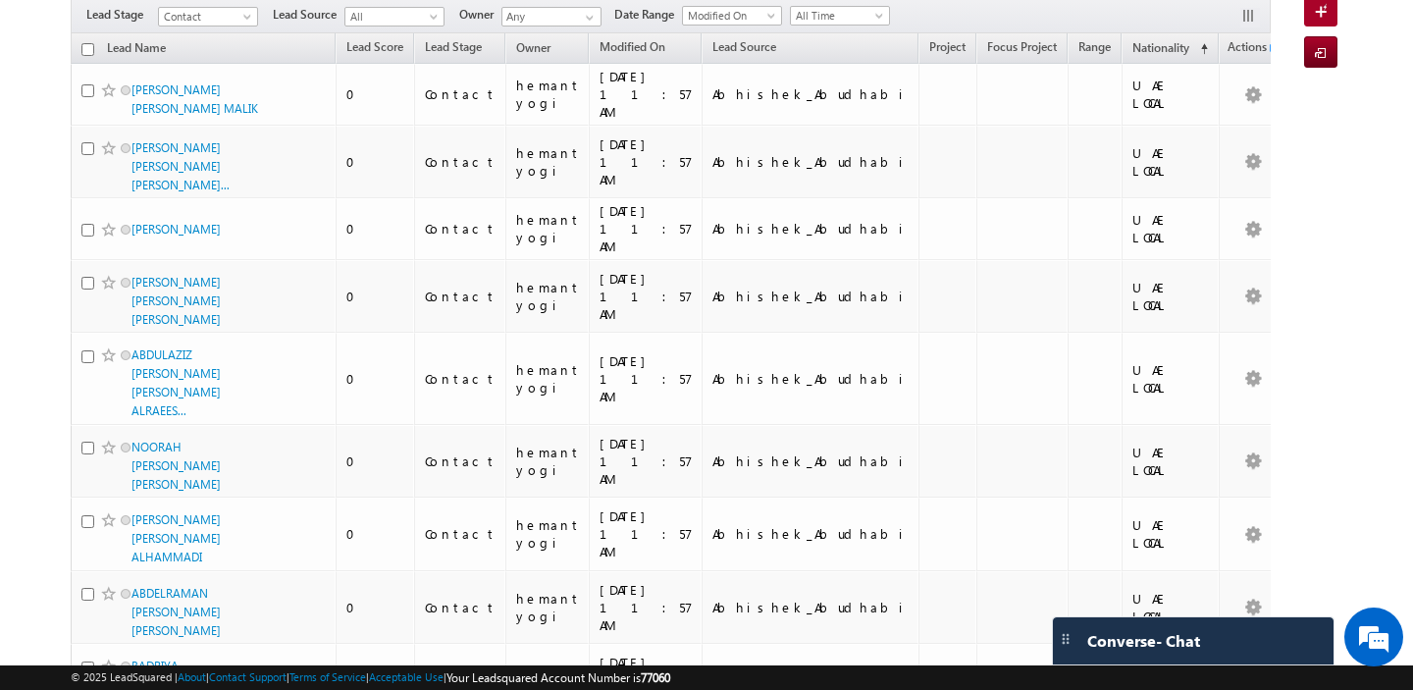
scroll to position [0, 0]
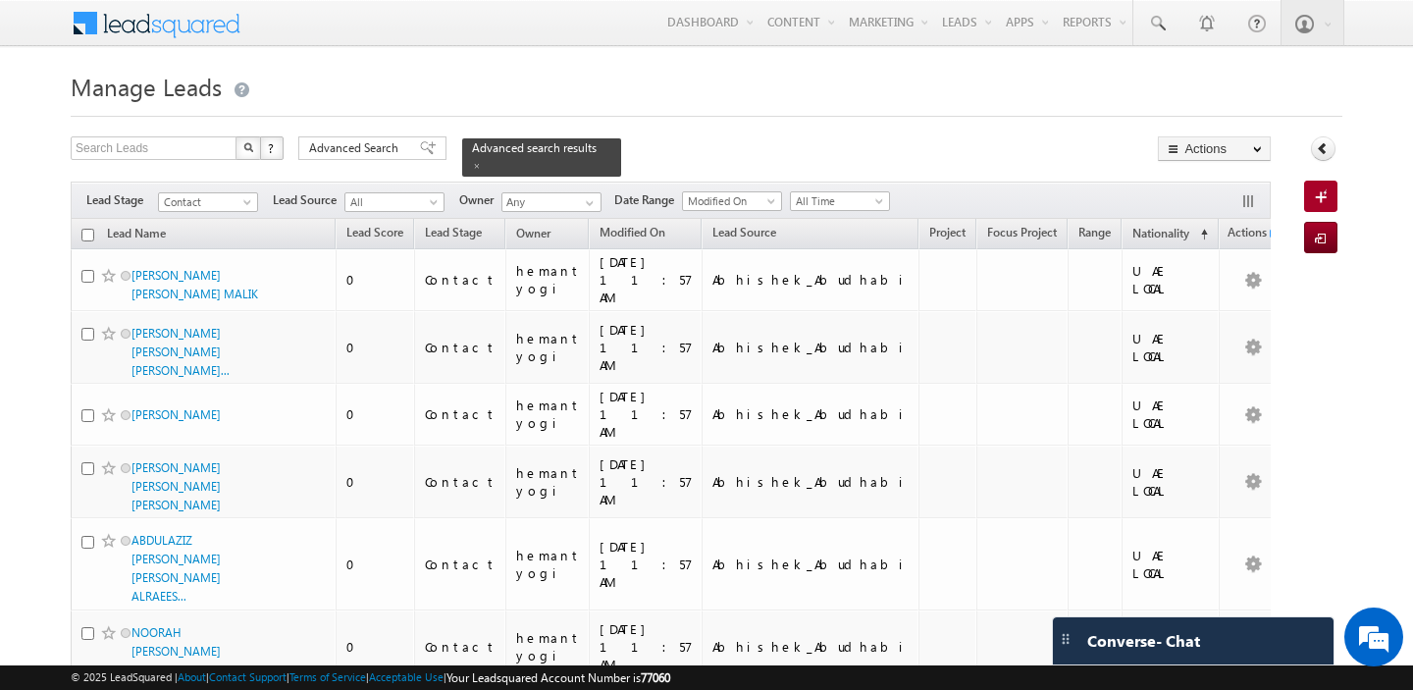
click at [83, 233] on input "checkbox" at bounding box center [87, 235] width 13 height 13
checkbox input "true"
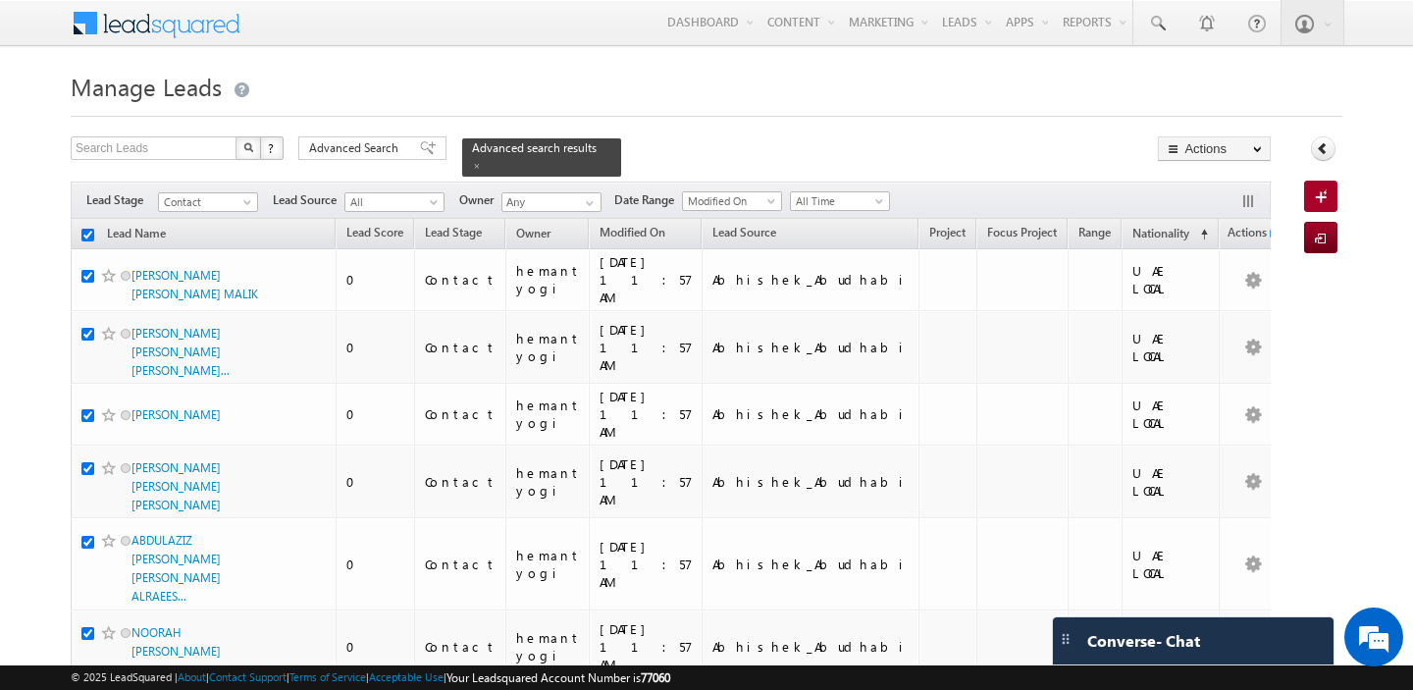
checkbox input "true"
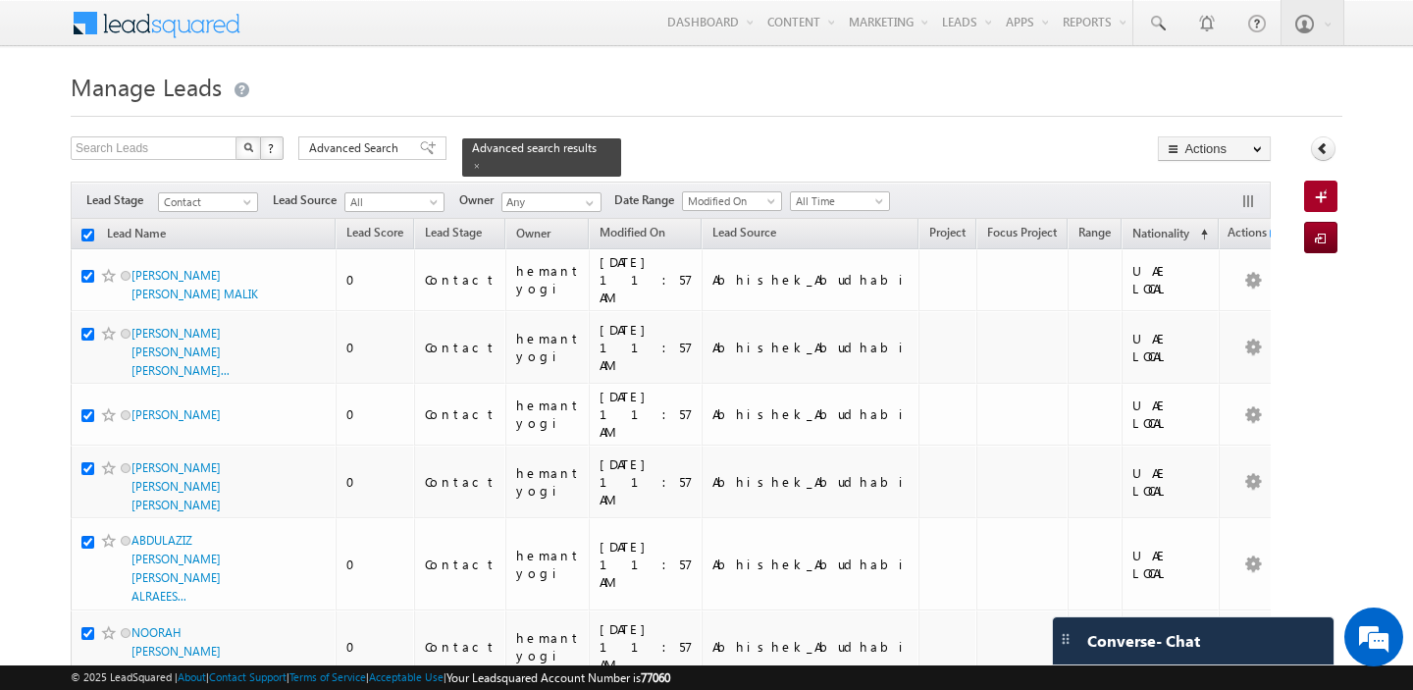
checkbox input "true"
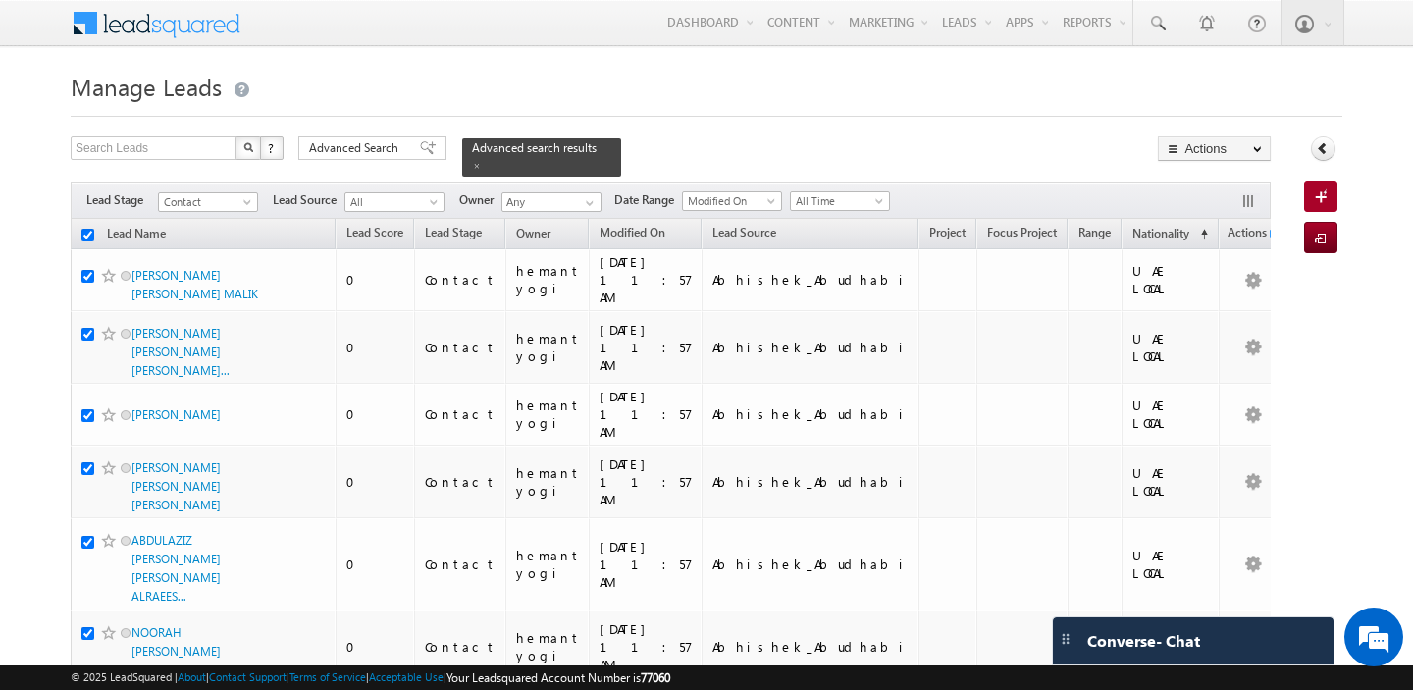
checkbox input "true"
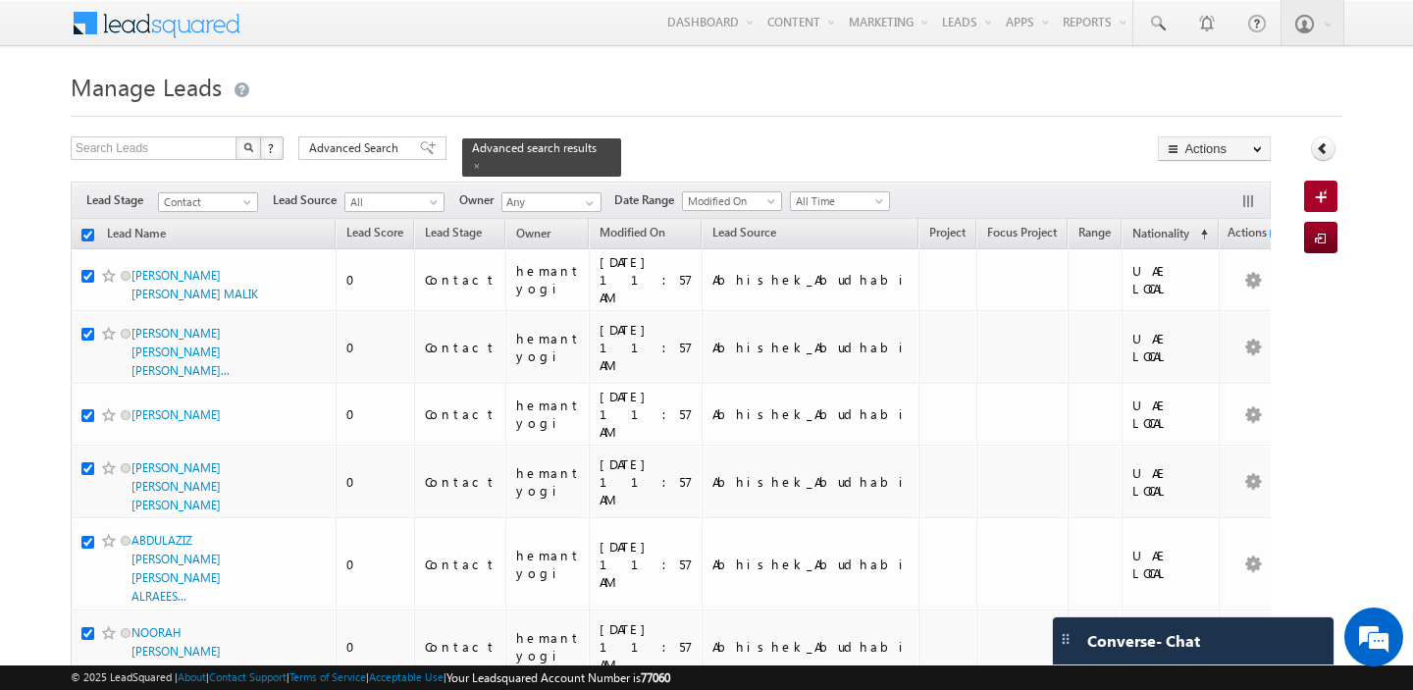
checkbox input "true"
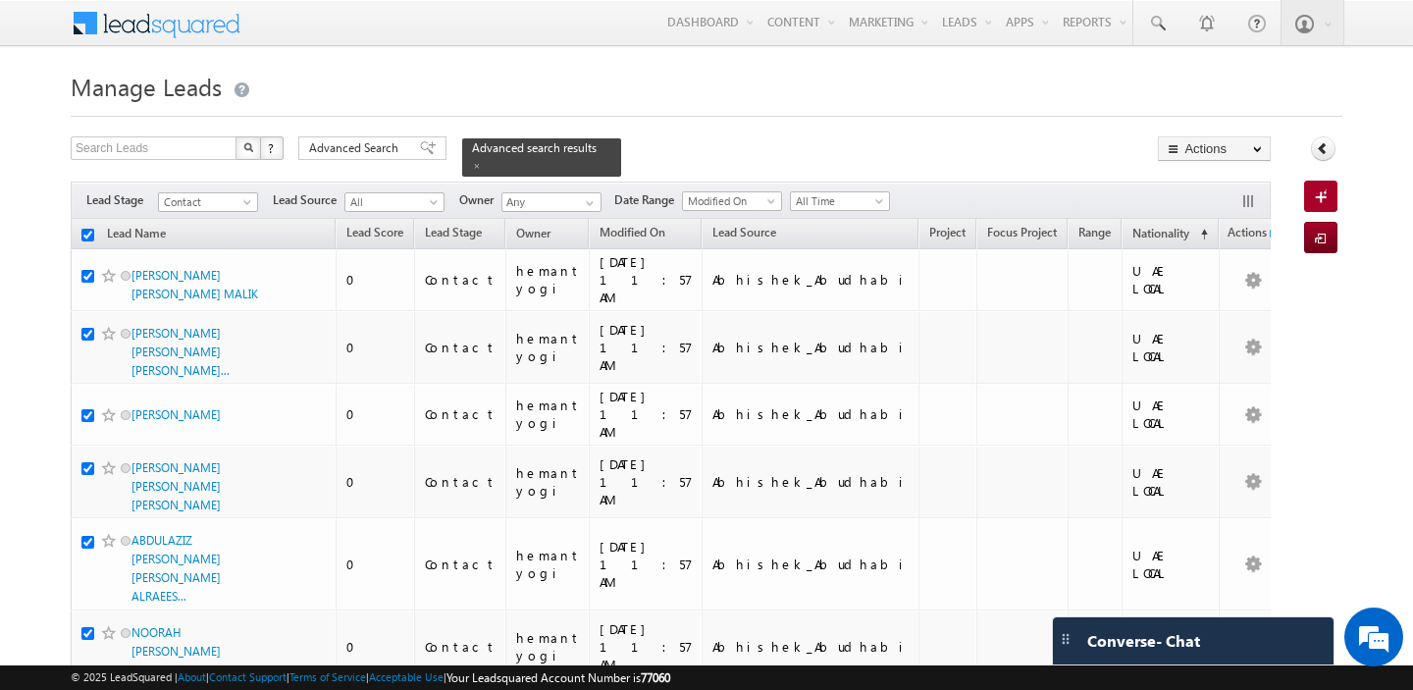
checkbox input "true"
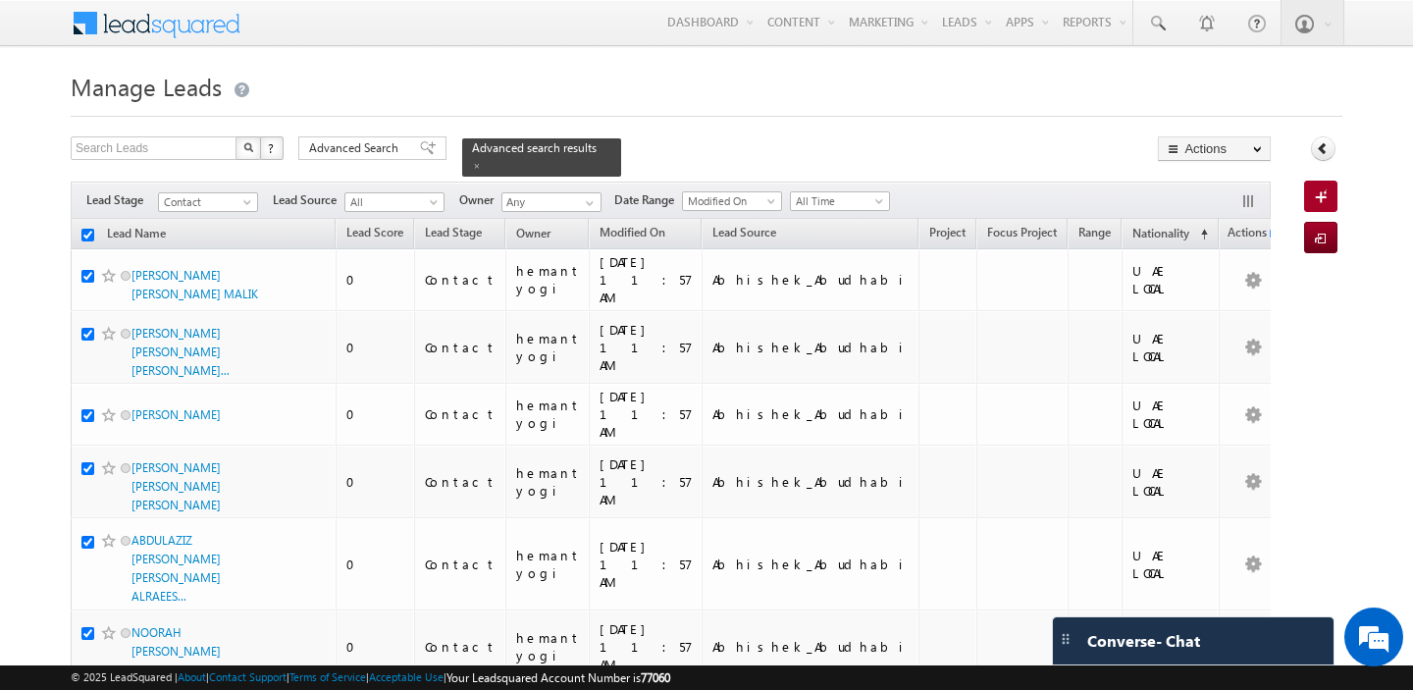
checkbox input "true"
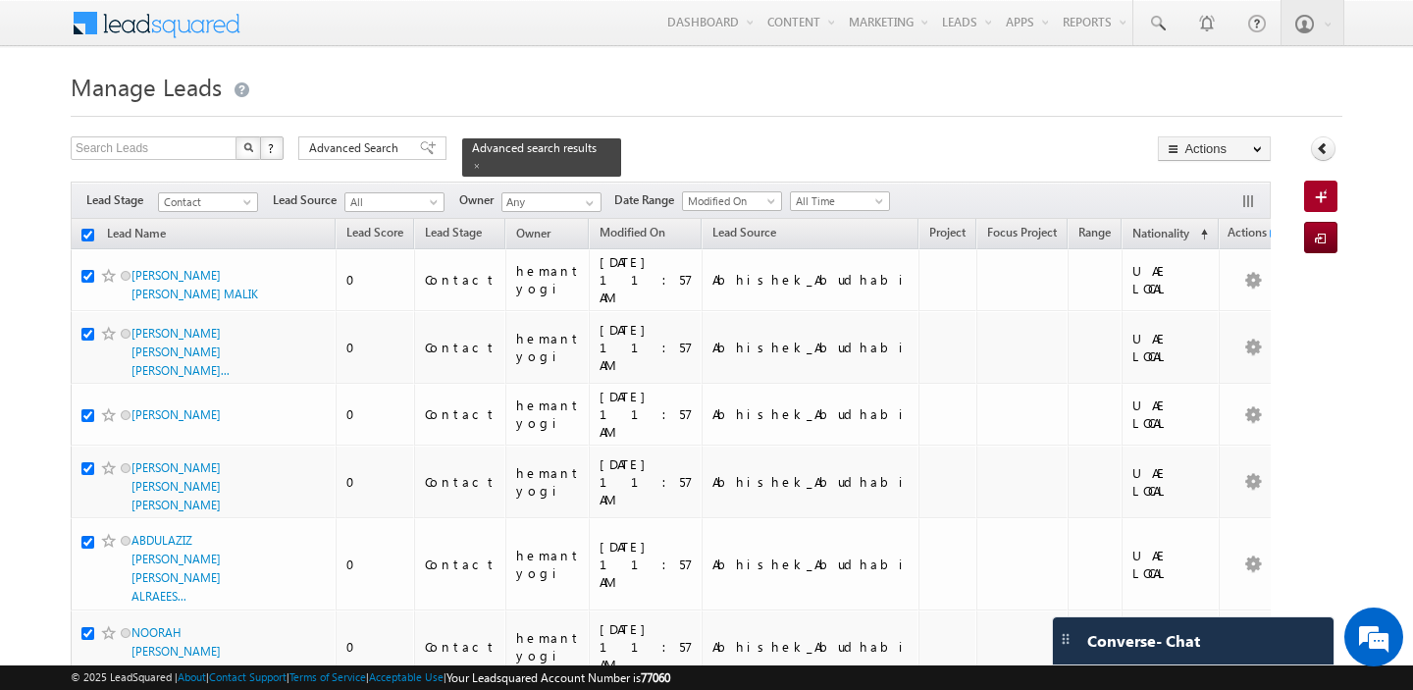
checkbox input "true"
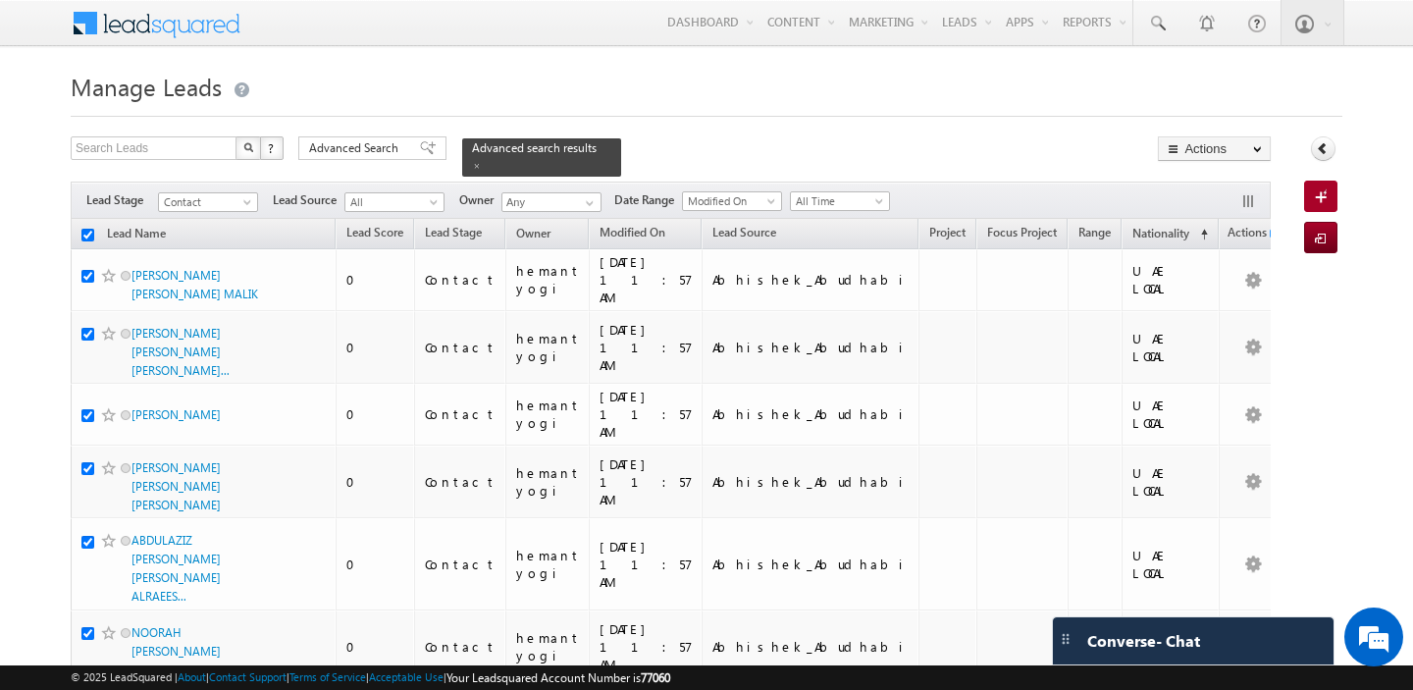
checkbox input "true"
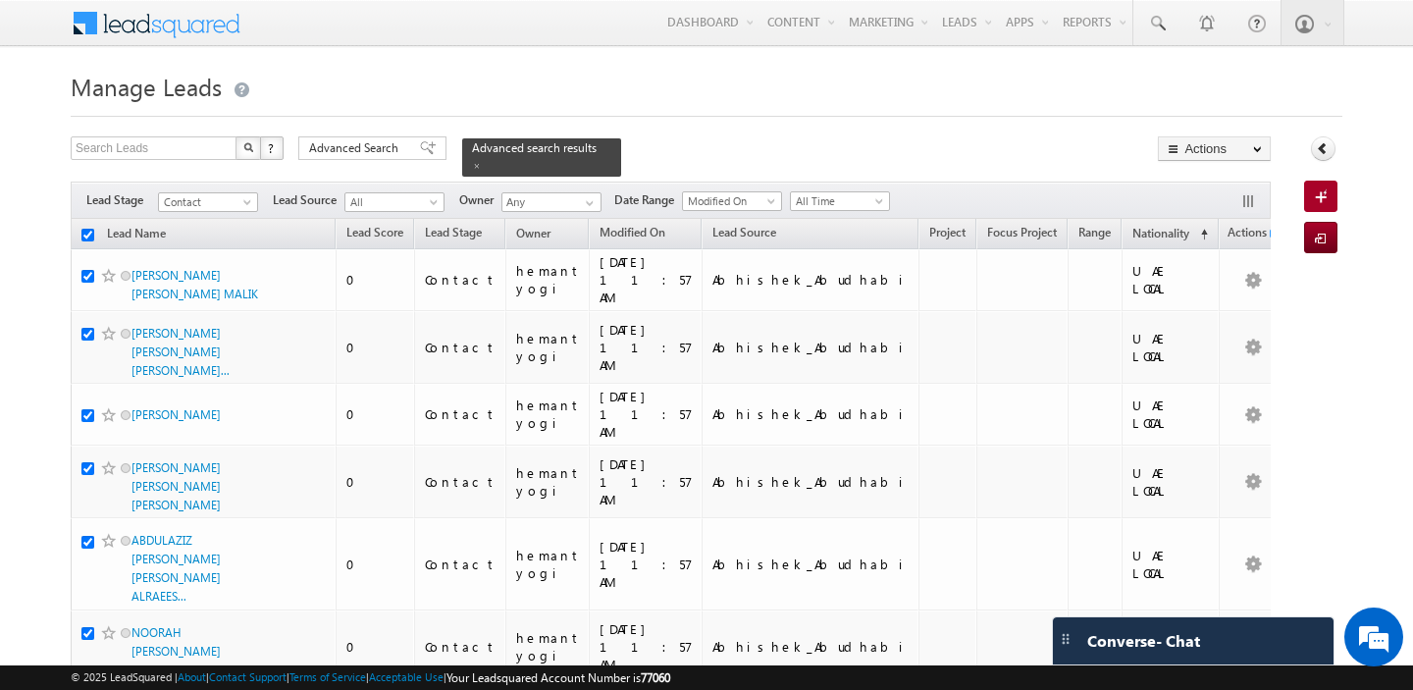
checkbox input "true"
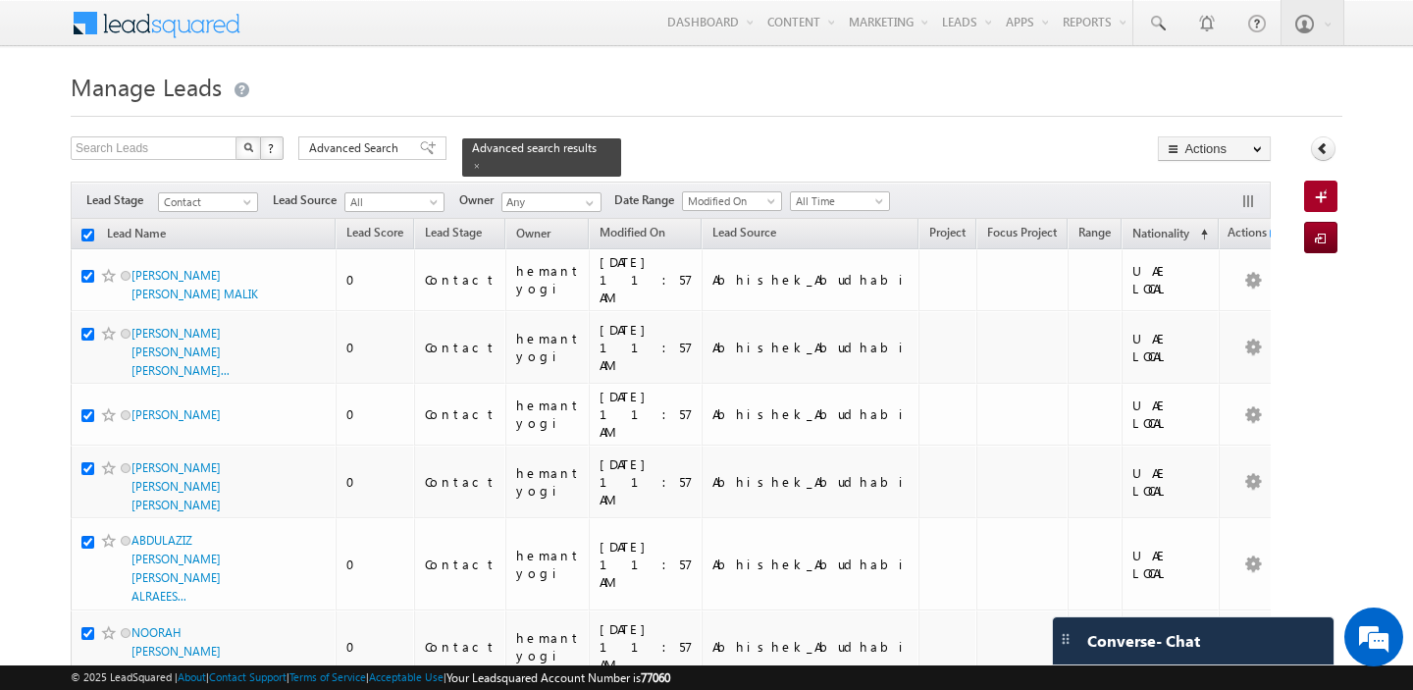
checkbox input "true"
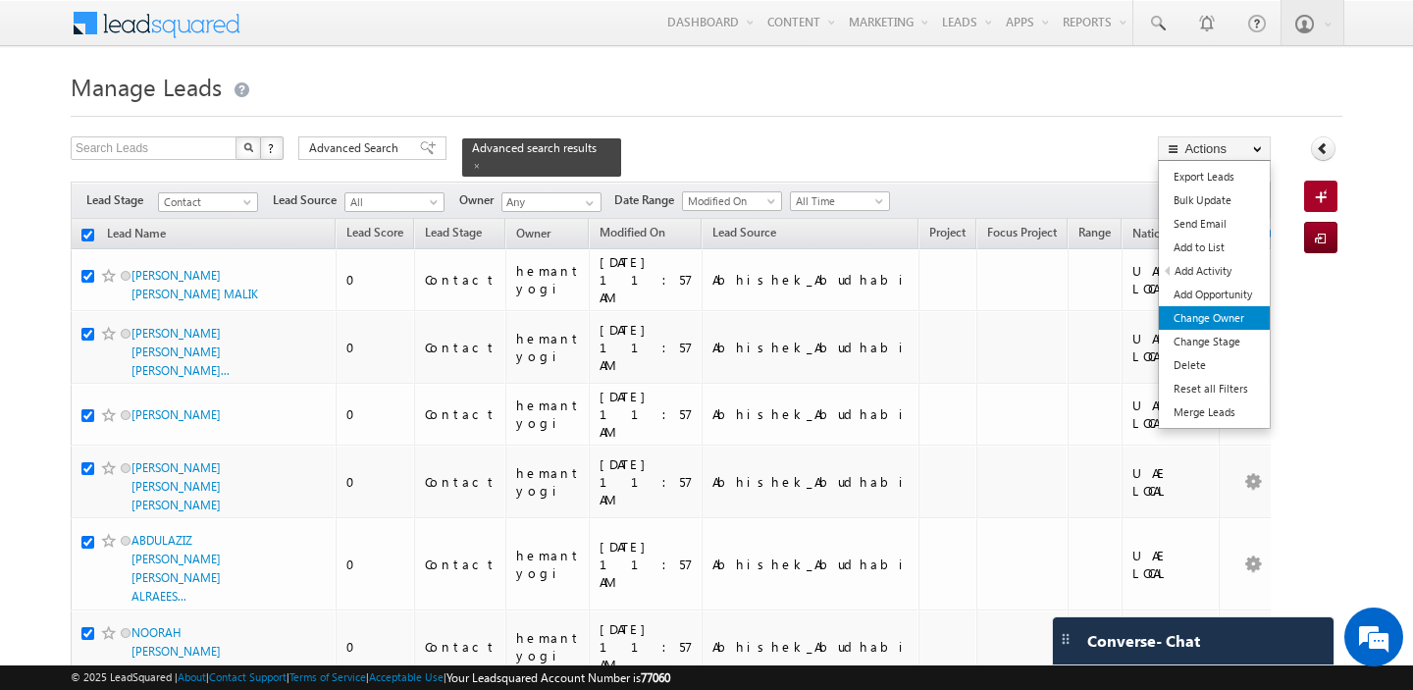
click at [1220, 312] on link "Change Owner" at bounding box center [1214, 318] width 111 height 24
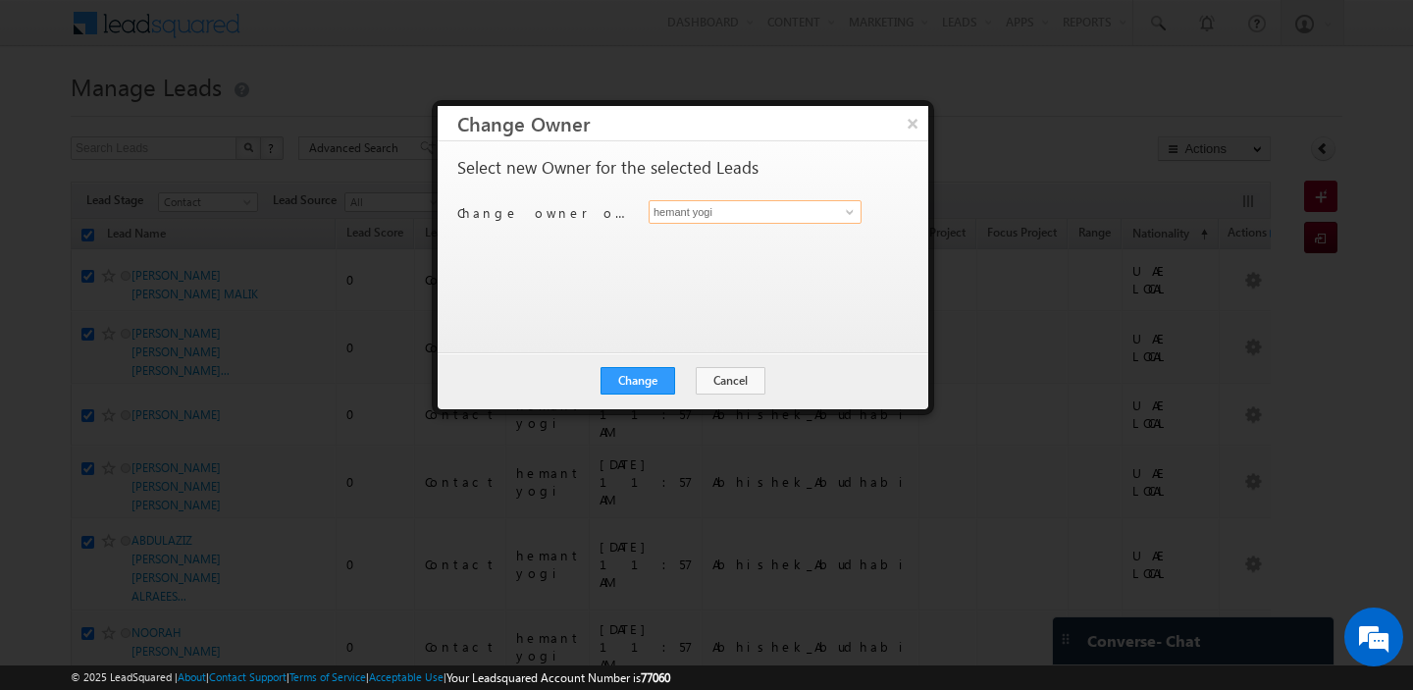
click at [671, 211] on input "hemant yogi" at bounding box center [755, 212] width 213 height 24
click at [694, 232] on link "[PERSON_NAME] [PERSON_NAME][EMAIL_ADDRESS][PERSON_NAME][DOMAIN_NAME]" at bounding box center [755, 242] width 213 height 37
type input "[PERSON_NAME]"
click at [630, 379] on button "Change" at bounding box center [638, 380] width 75 height 27
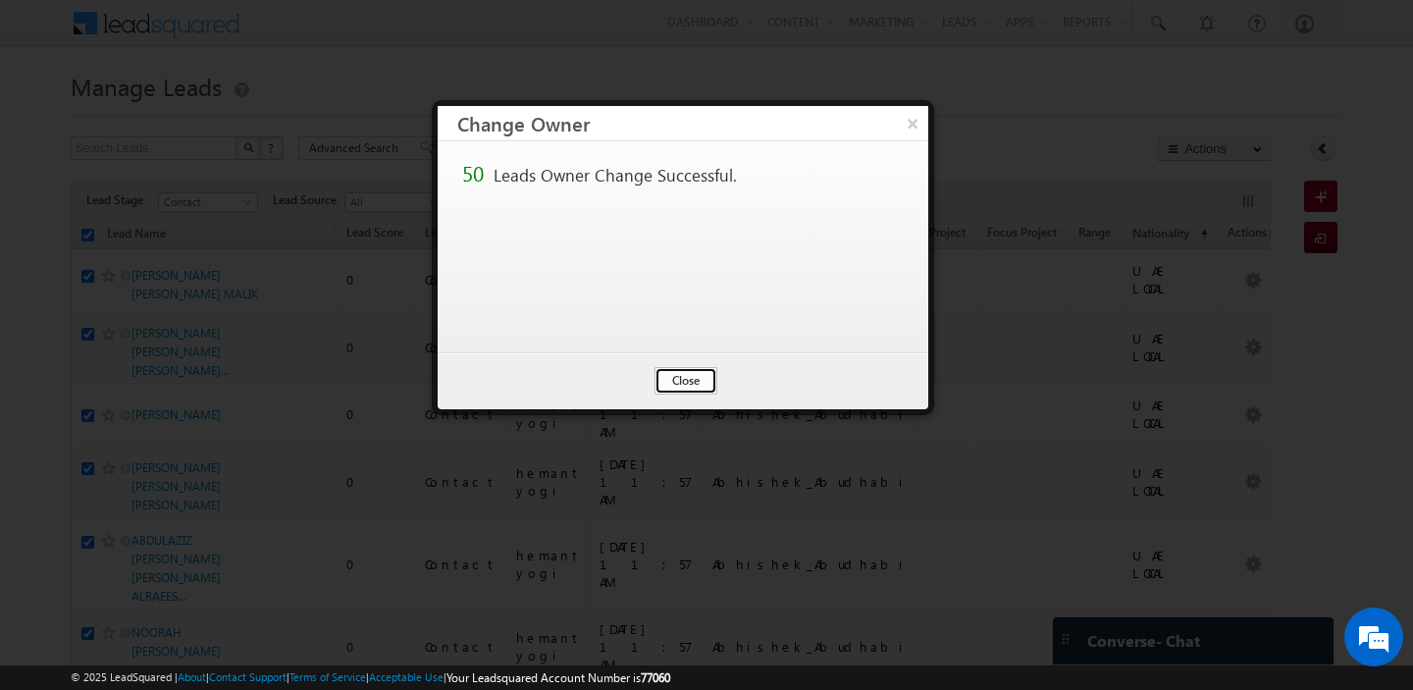
click at [682, 374] on button "Close" at bounding box center [686, 380] width 63 height 27
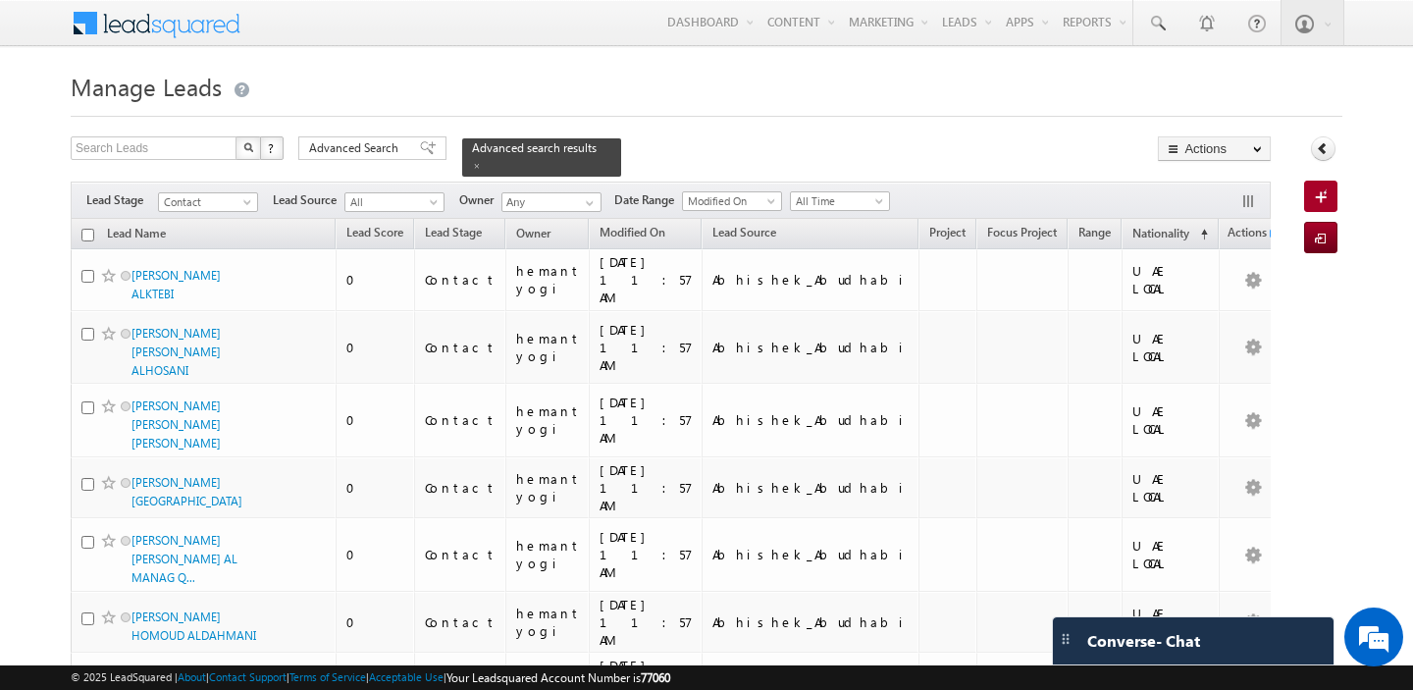
click at [88, 236] on input "checkbox" at bounding box center [87, 235] width 13 height 13
checkbox input "true"
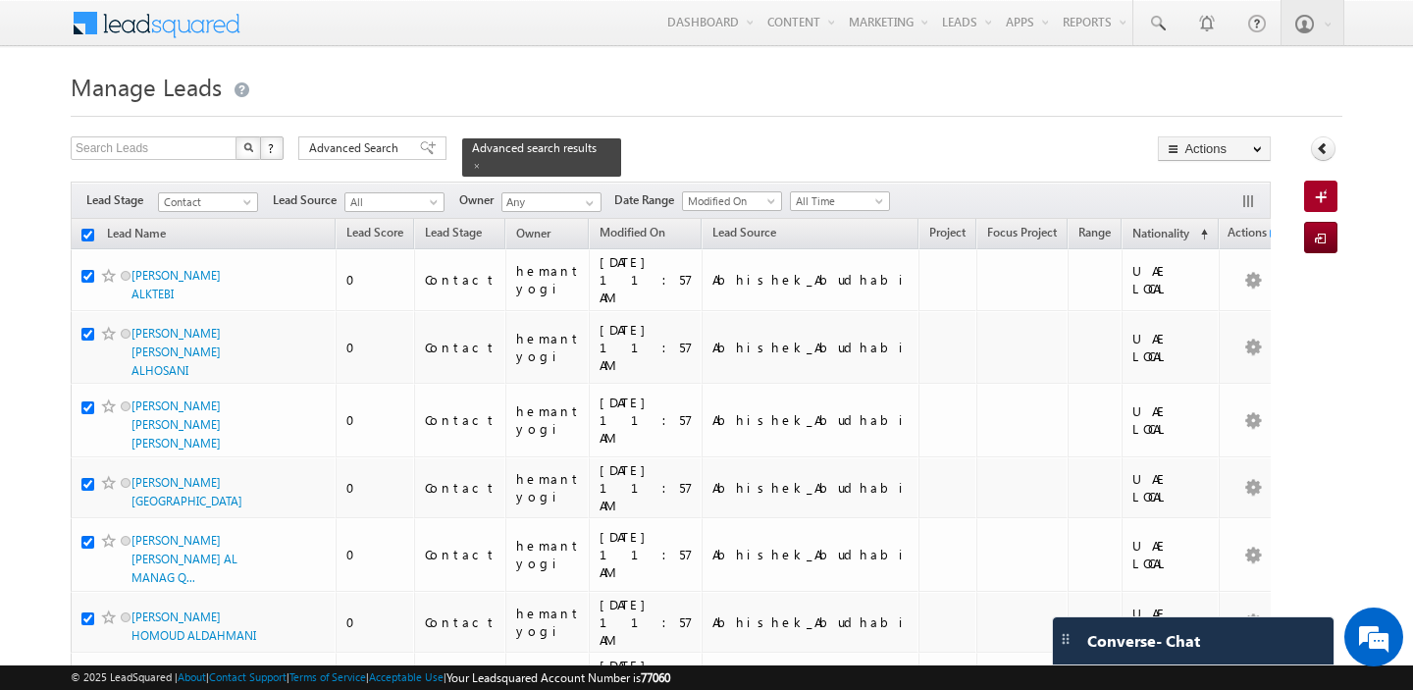
checkbox input "true"
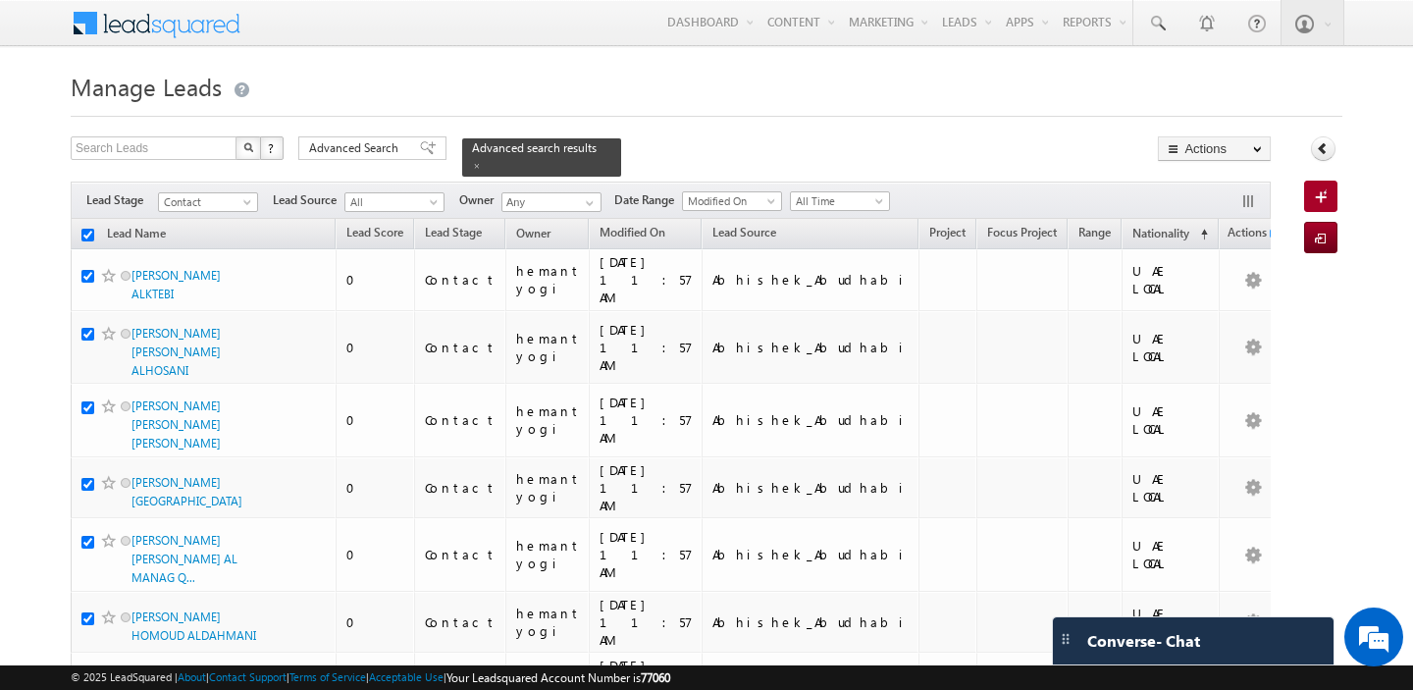
checkbox input "true"
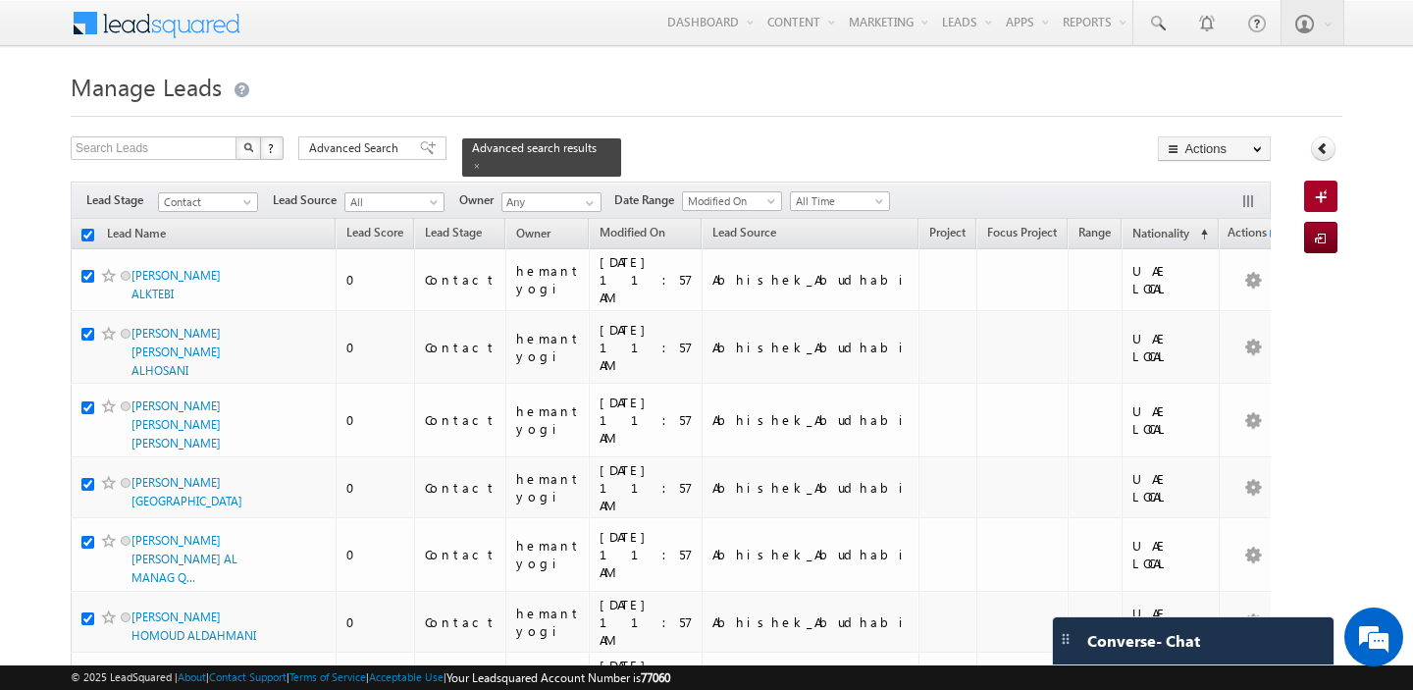
checkbox input "true"
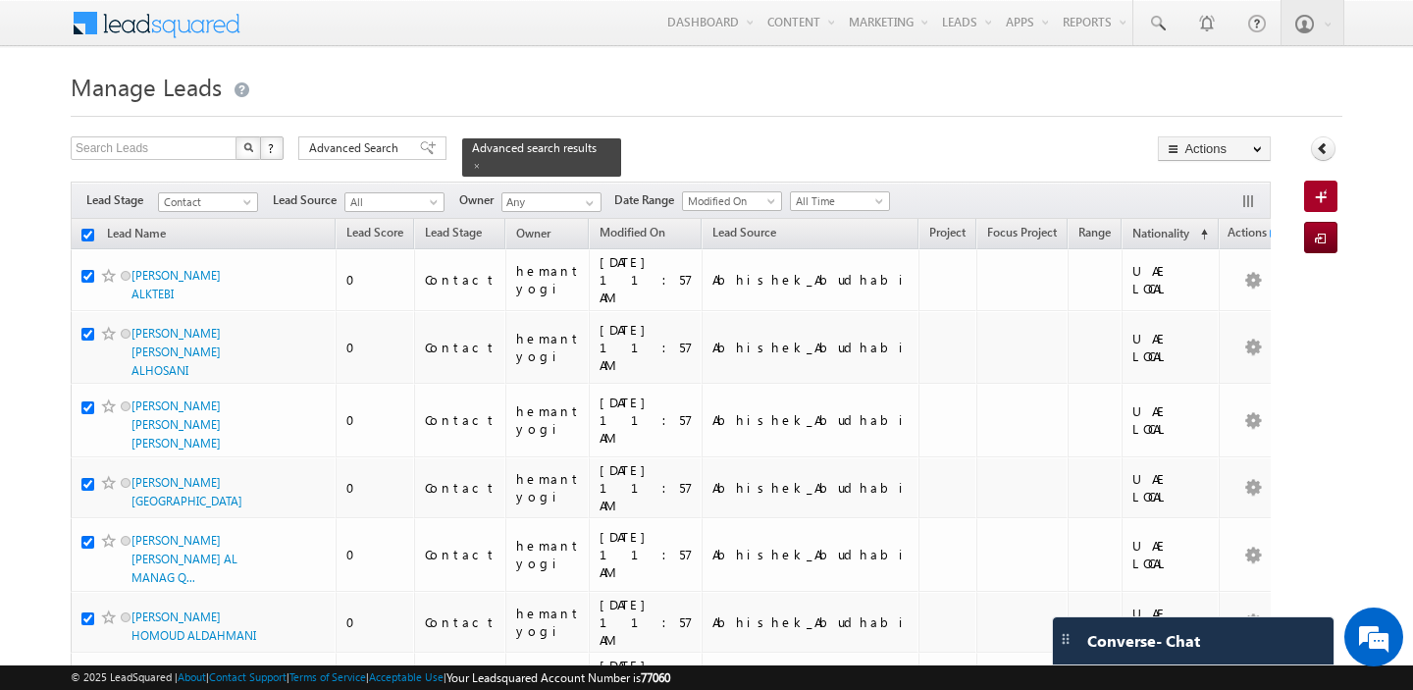
checkbox input "true"
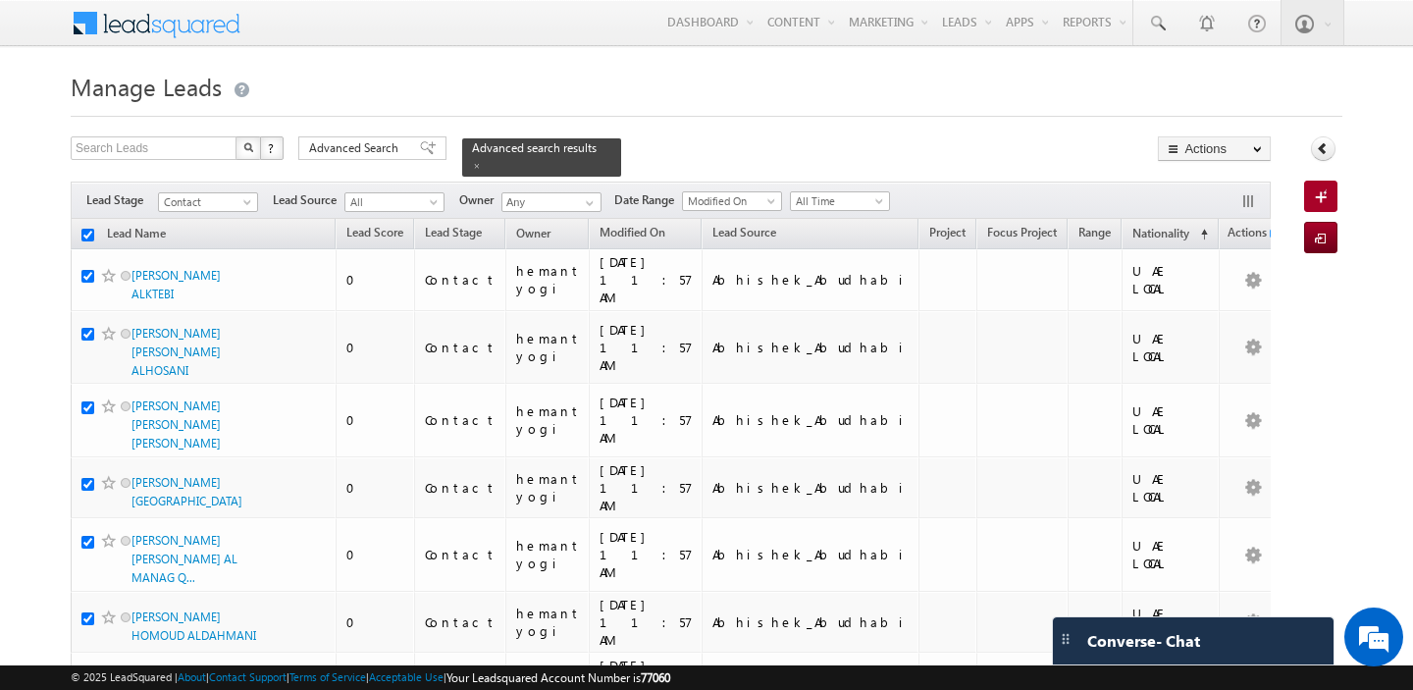
checkbox input "true"
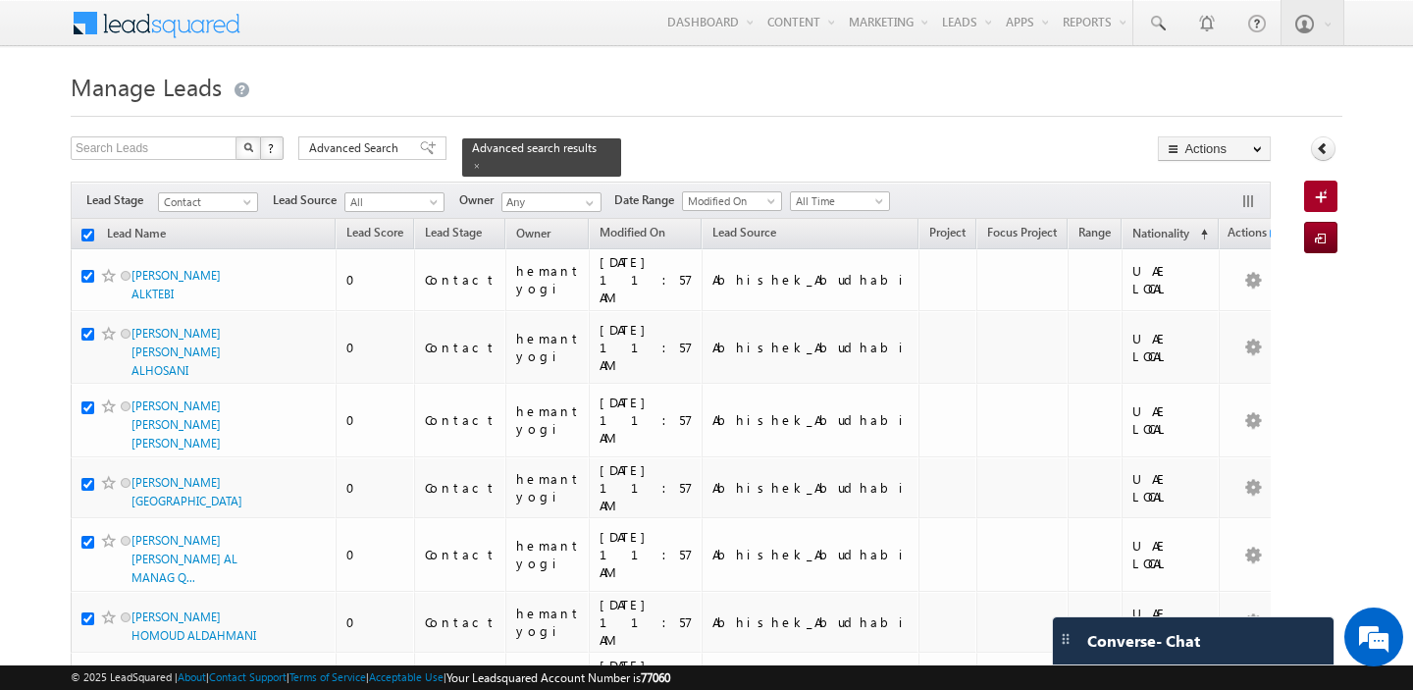
checkbox input "true"
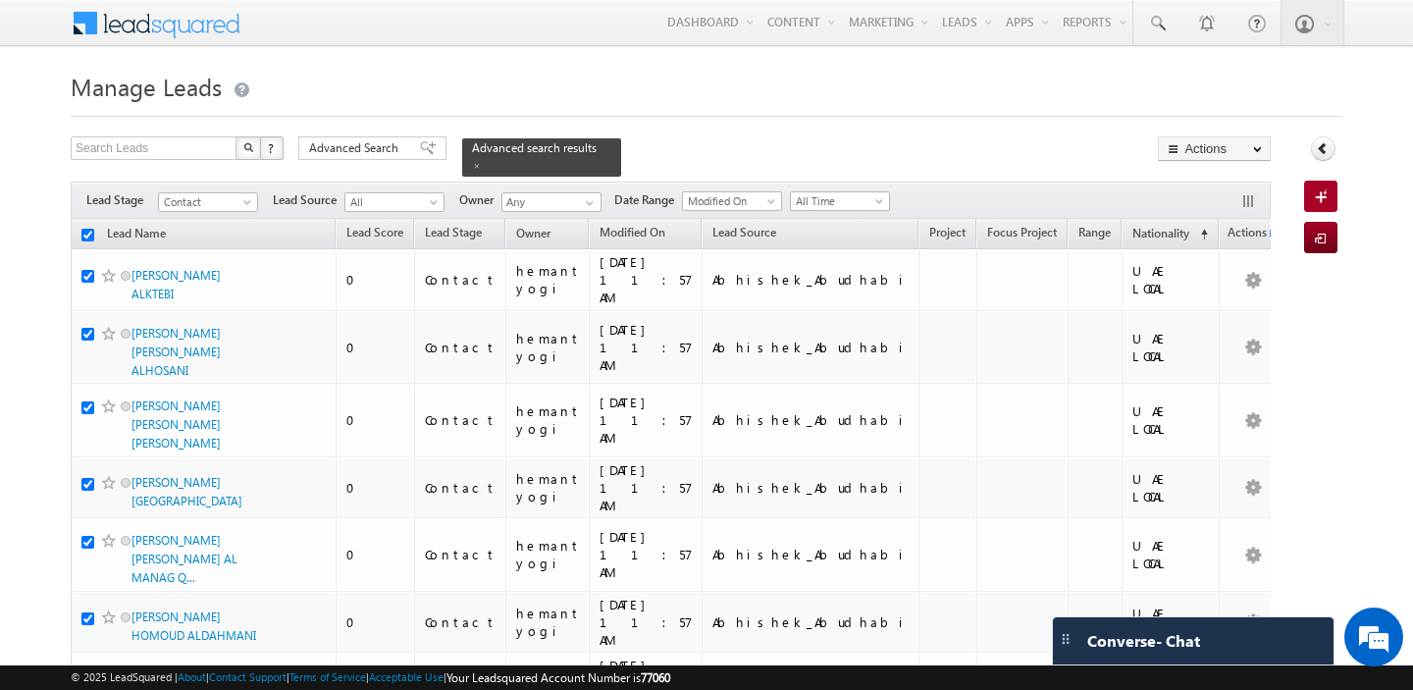
checkbox input "true"
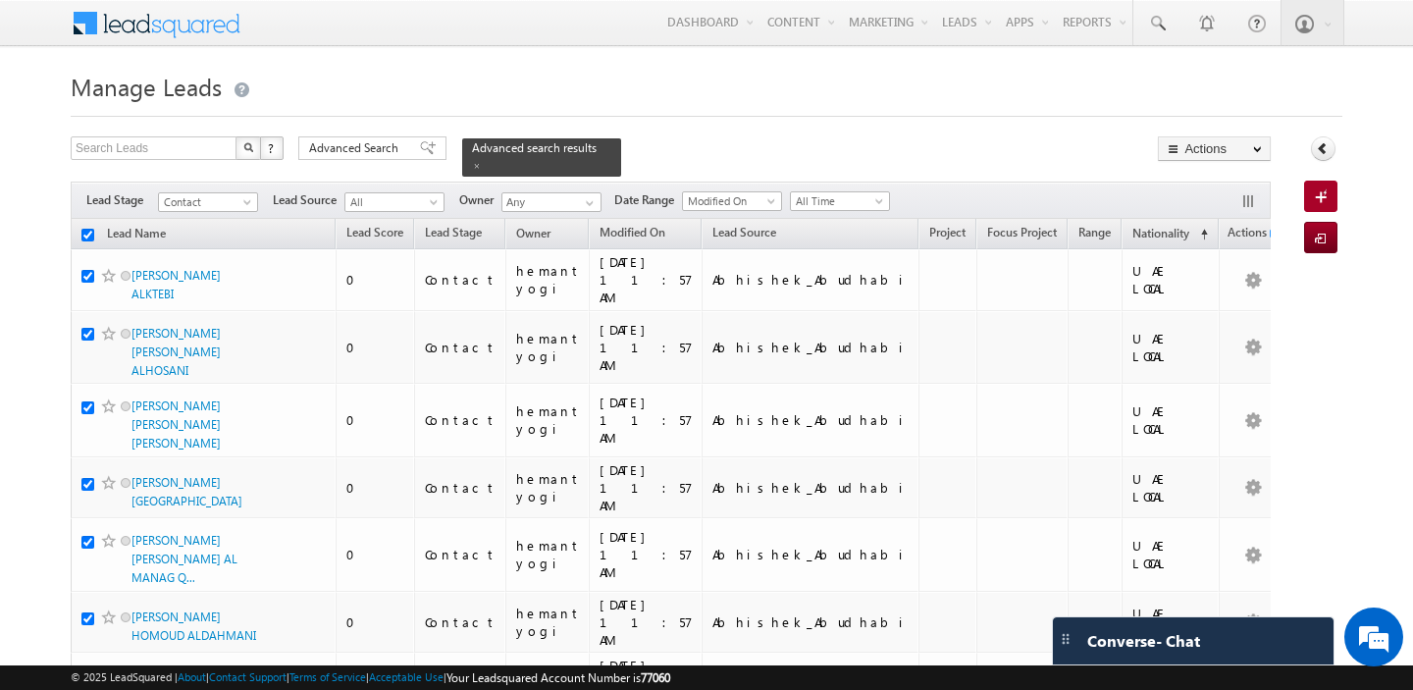
checkbox input "true"
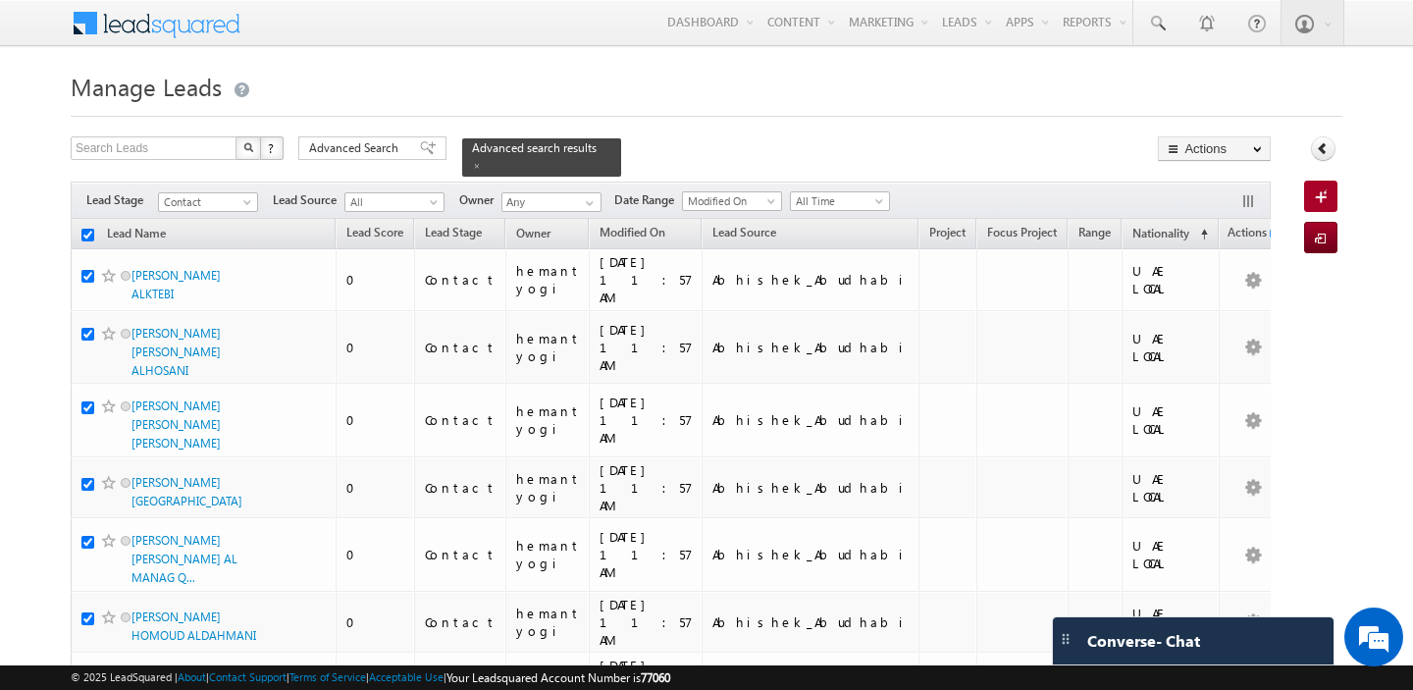
checkbox input "true"
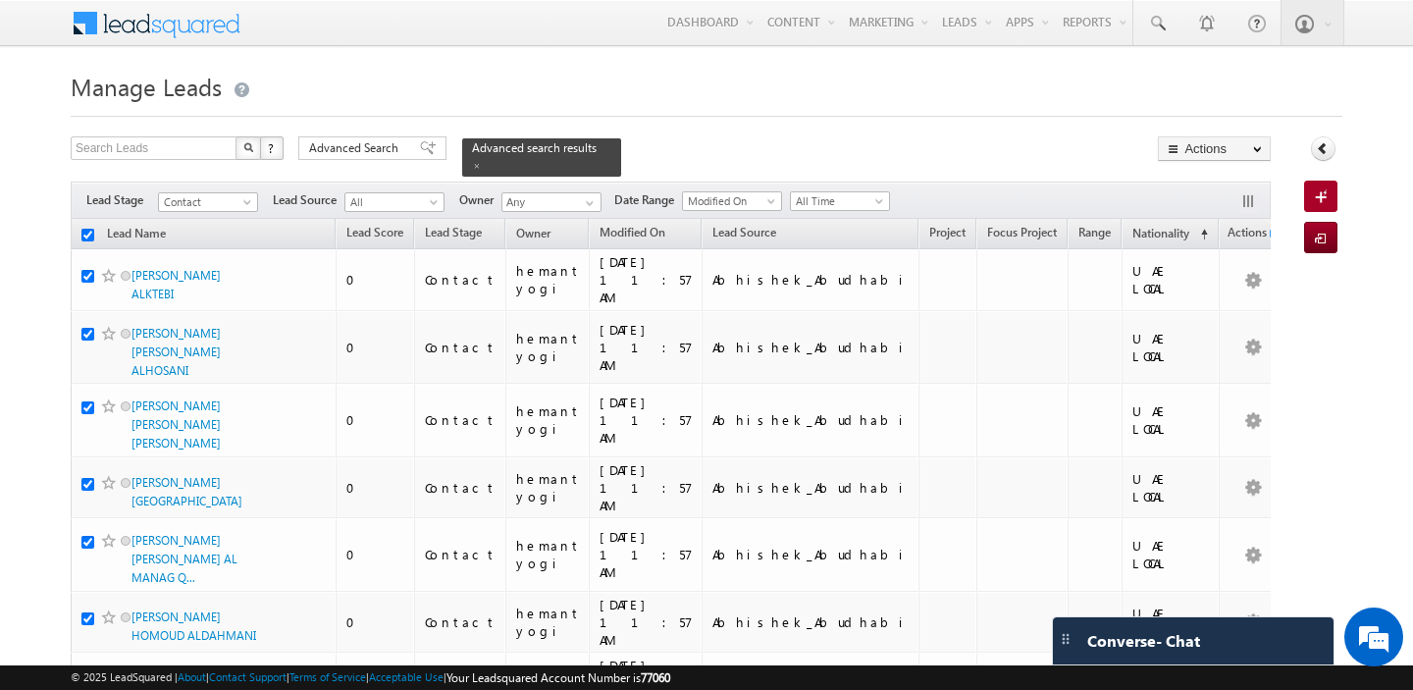
checkbox input "true"
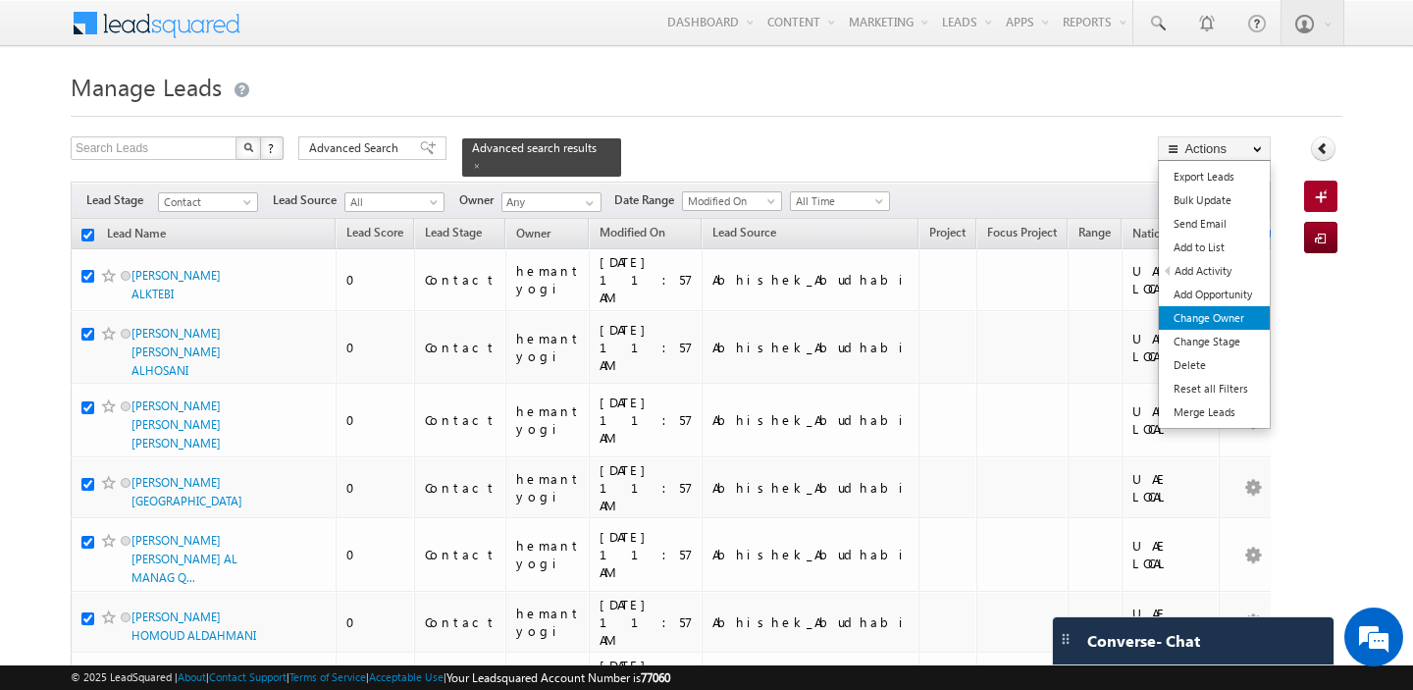
click at [1186, 326] on link "Change Owner" at bounding box center [1214, 318] width 111 height 24
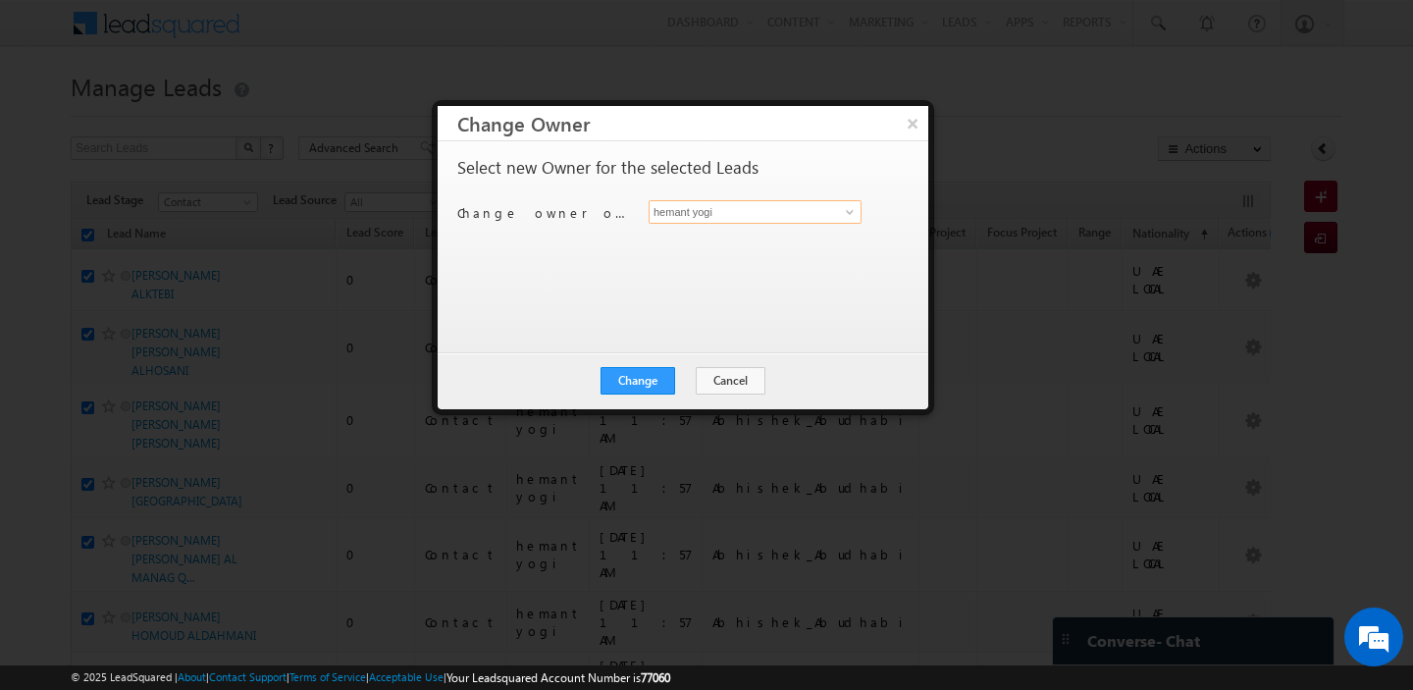
click at [708, 219] on input "hemant yogi" at bounding box center [755, 212] width 213 height 24
click at [759, 242] on span "[PERSON_NAME][EMAIL_ADDRESS][PERSON_NAME][DOMAIN_NAME]" at bounding box center [745, 249] width 177 height 15
type input "[PERSON_NAME]"
click at [627, 382] on button "Change" at bounding box center [638, 380] width 75 height 27
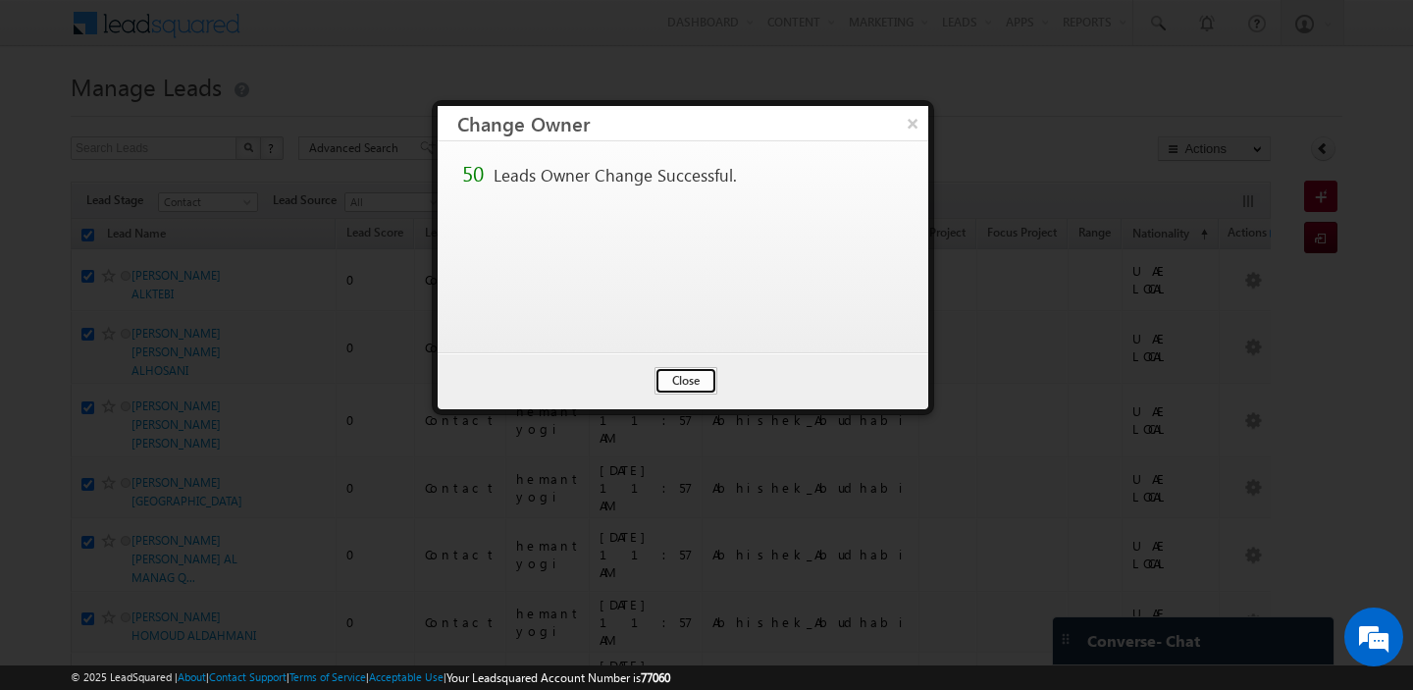
click at [676, 387] on button "Close" at bounding box center [686, 380] width 63 height 27
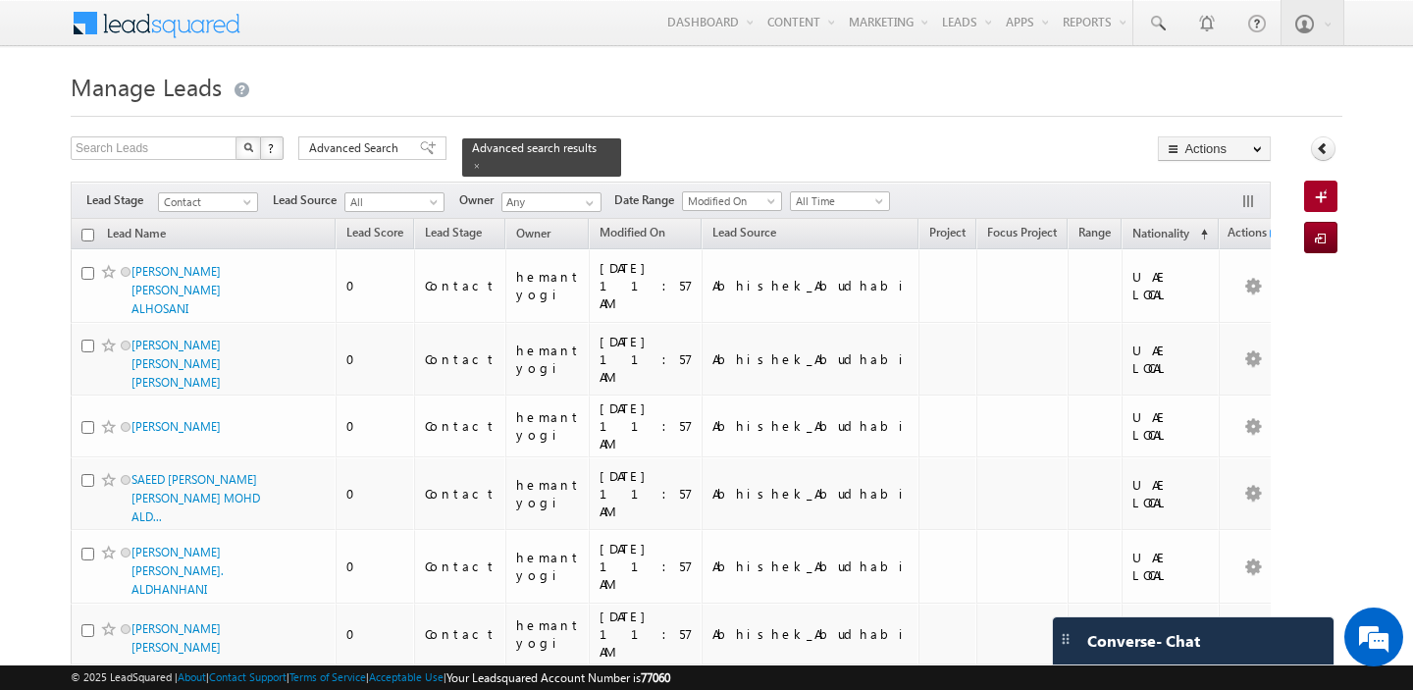
click at [90, 236] on input "checkbox" at bounding box center [87, 235] width 13 height 13
checkbox input "true"
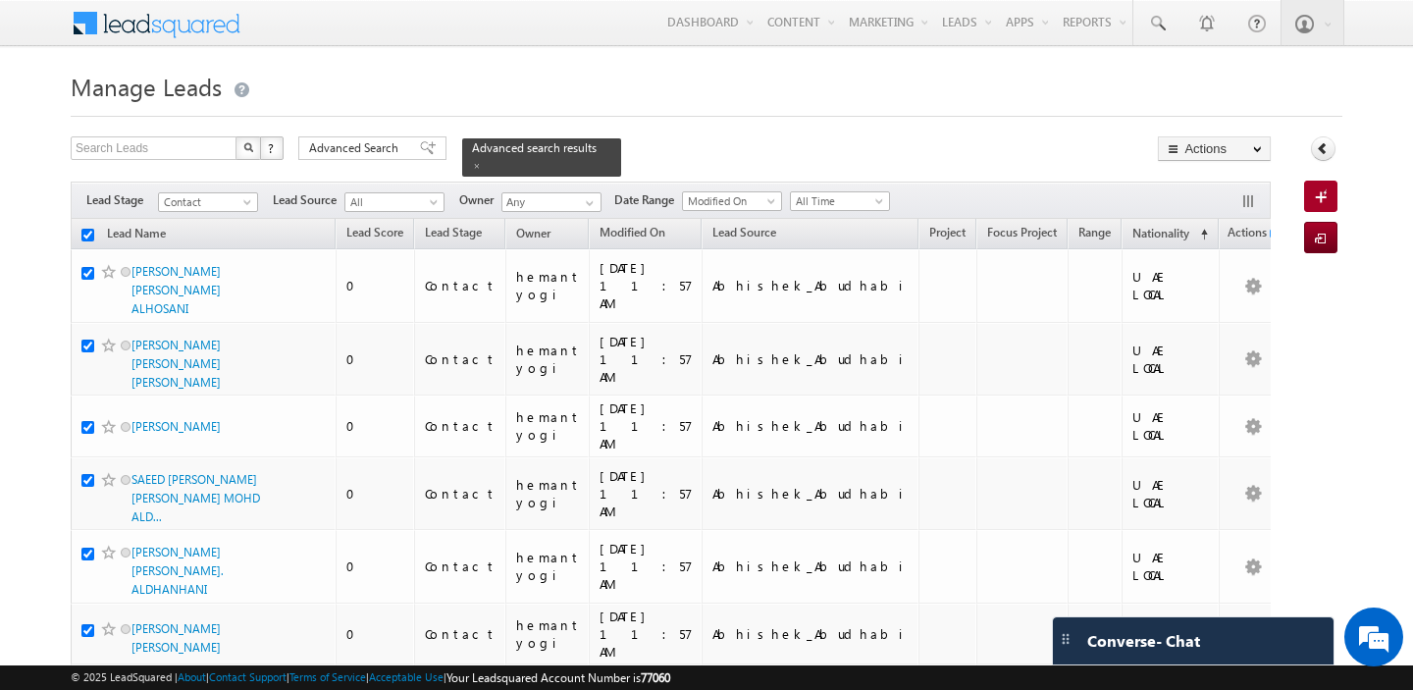
checkbox input "true"
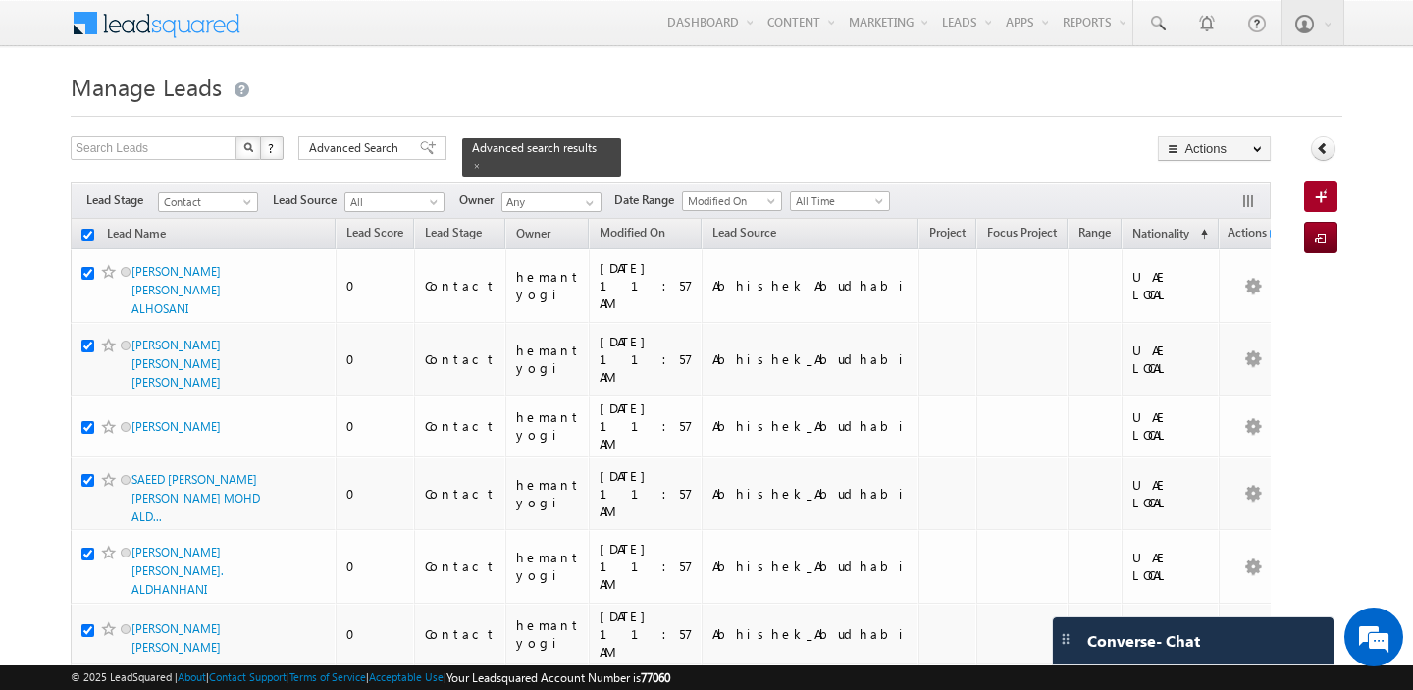
checkbox input "true"
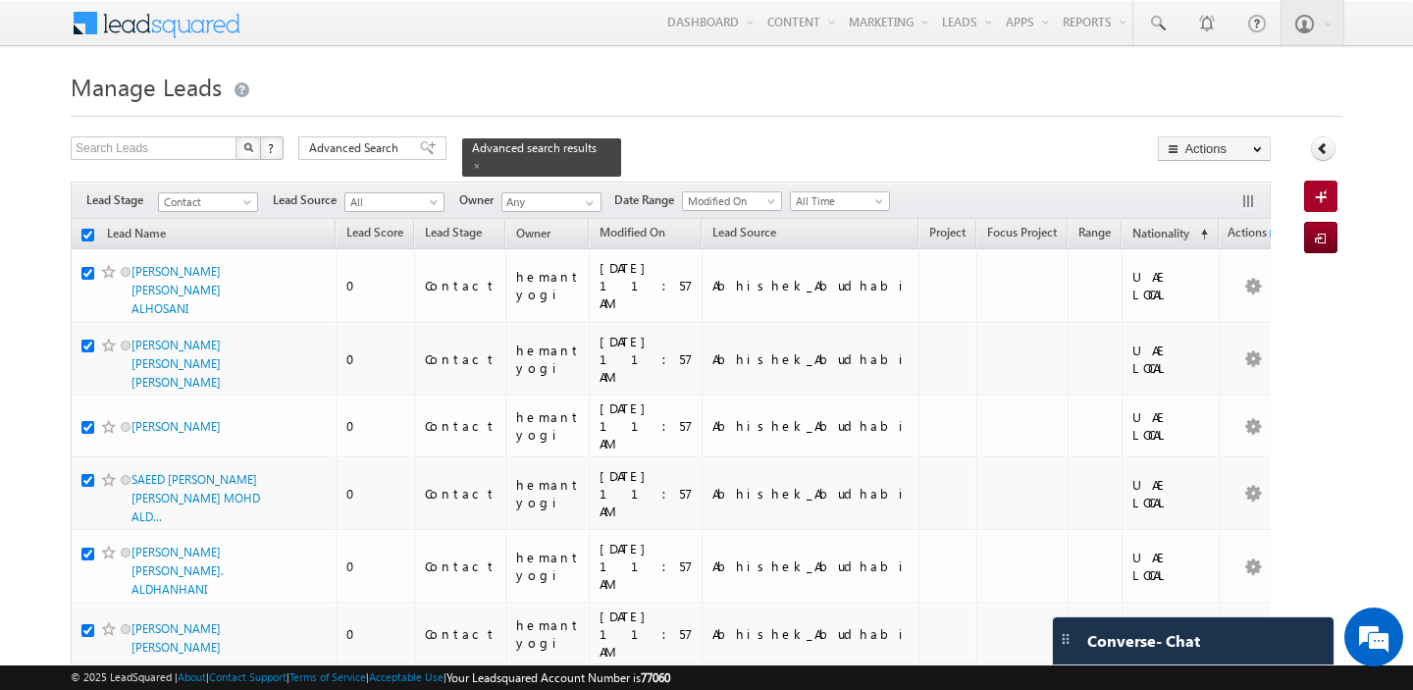
checkbox input "true"
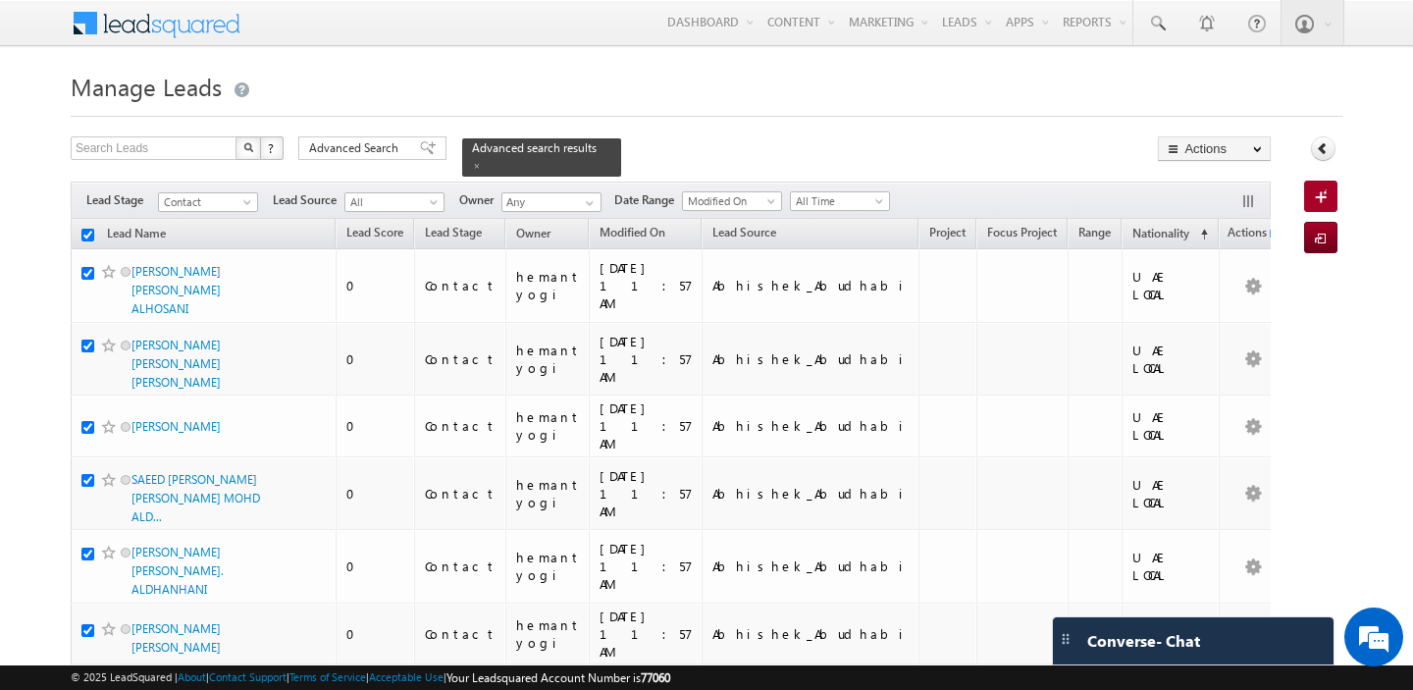
checkbox input "true"
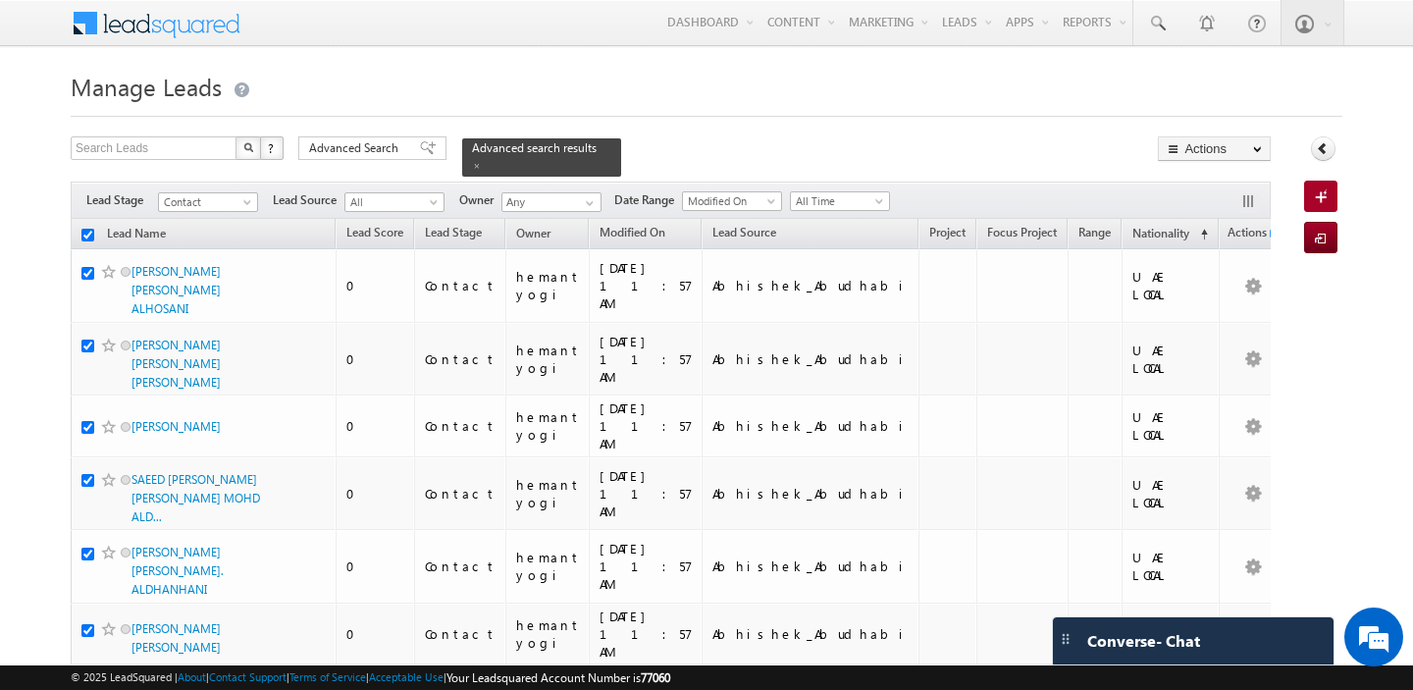
checkbox input "true"
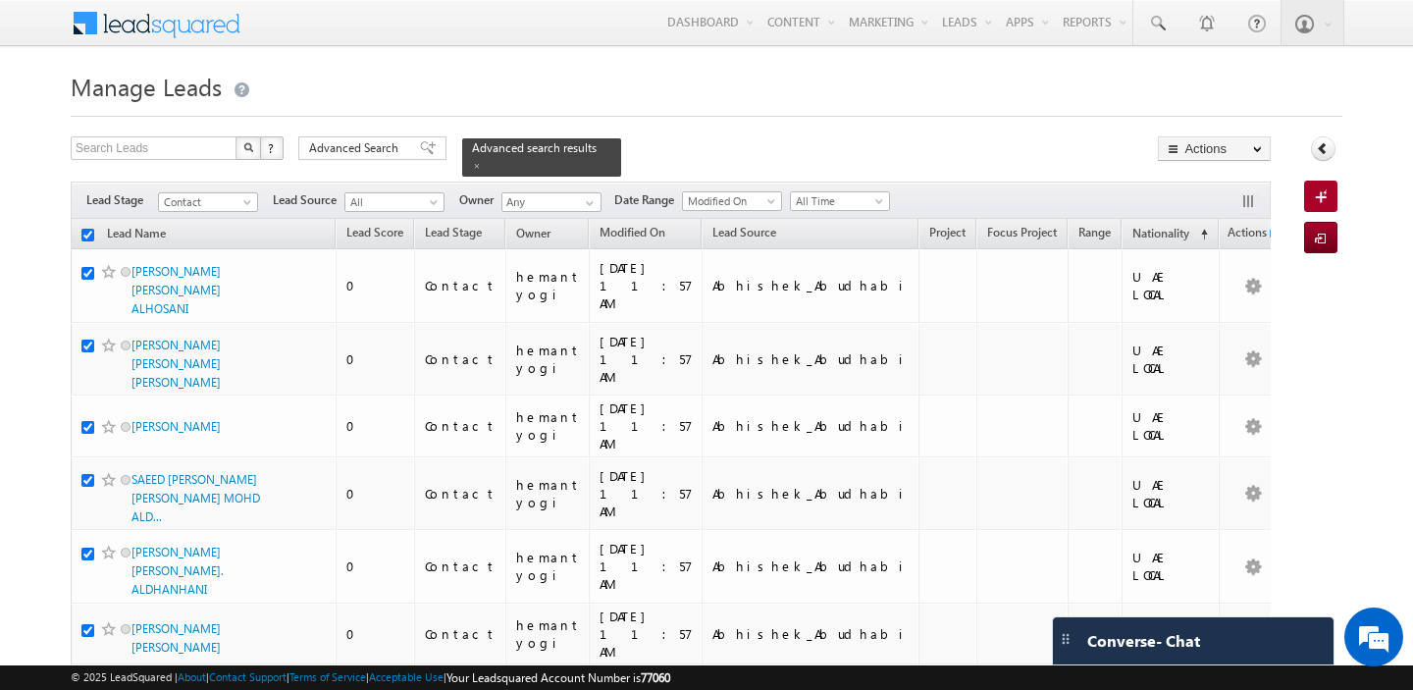
checkbox input "true"
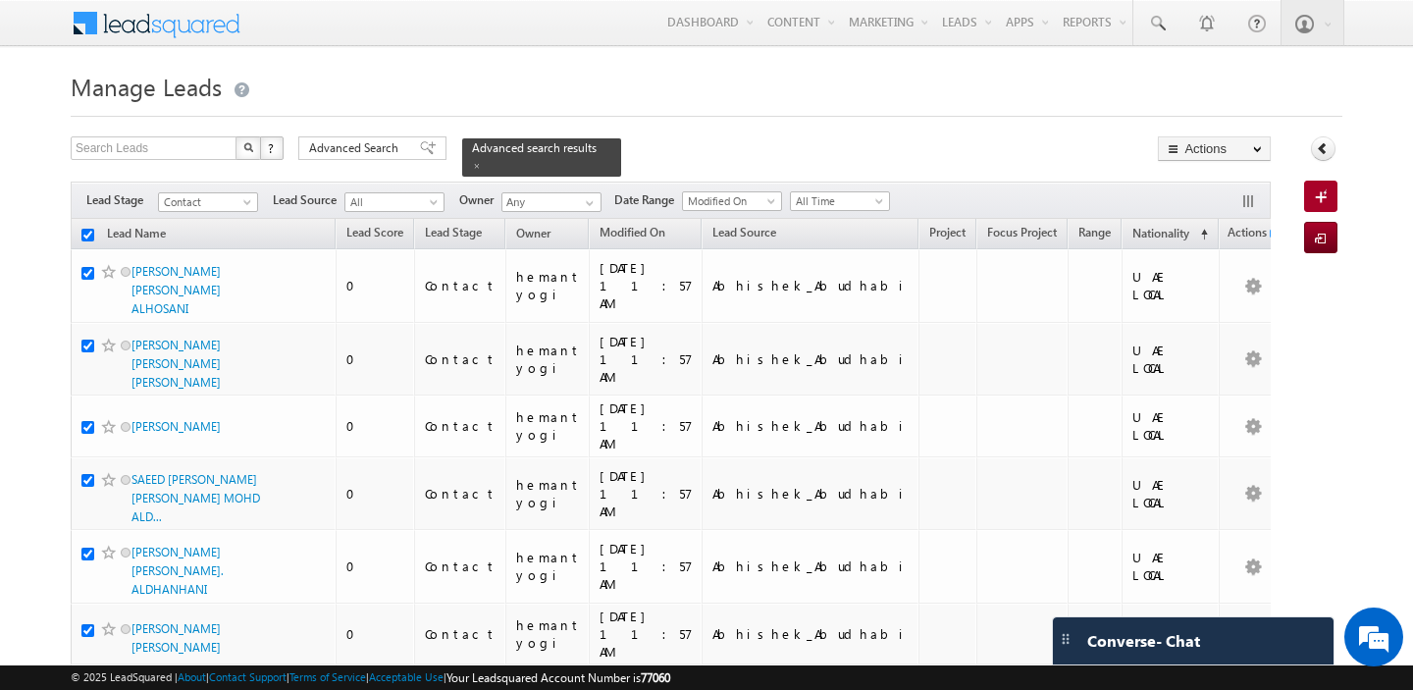
checkbox input "true"
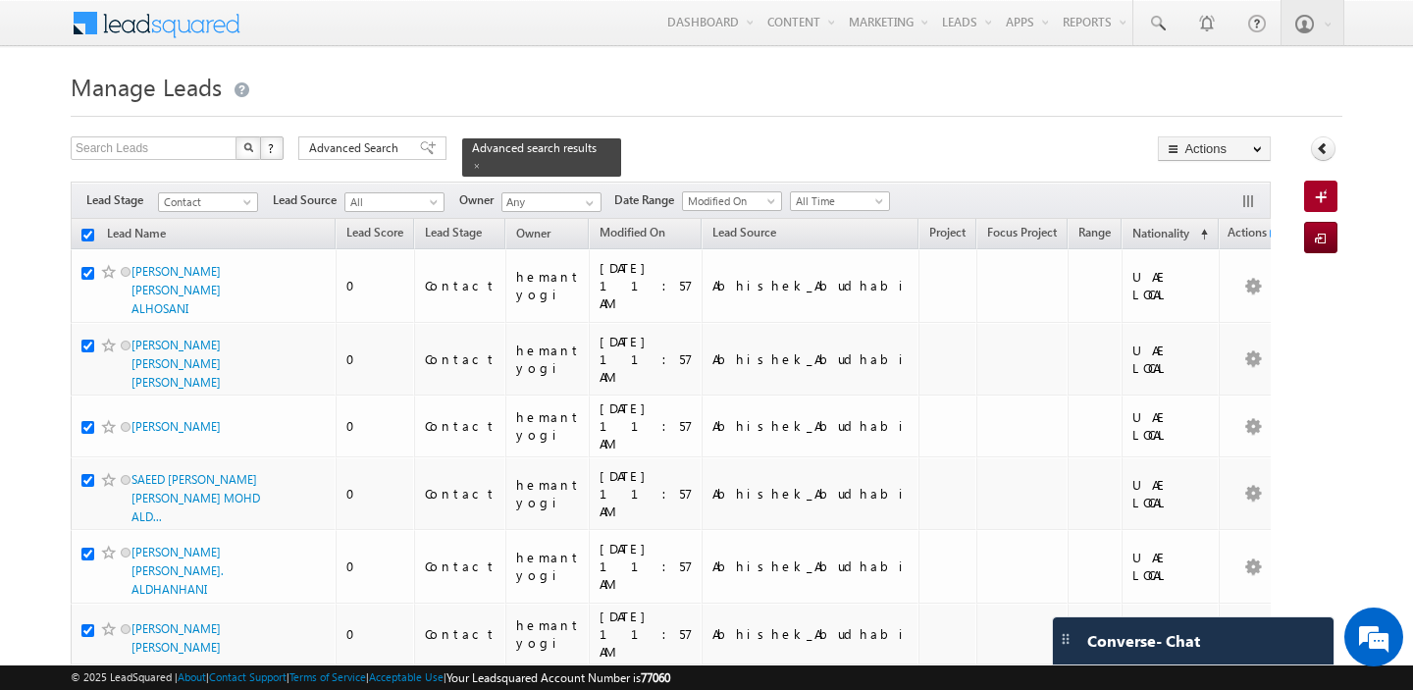
checkbox input "true"
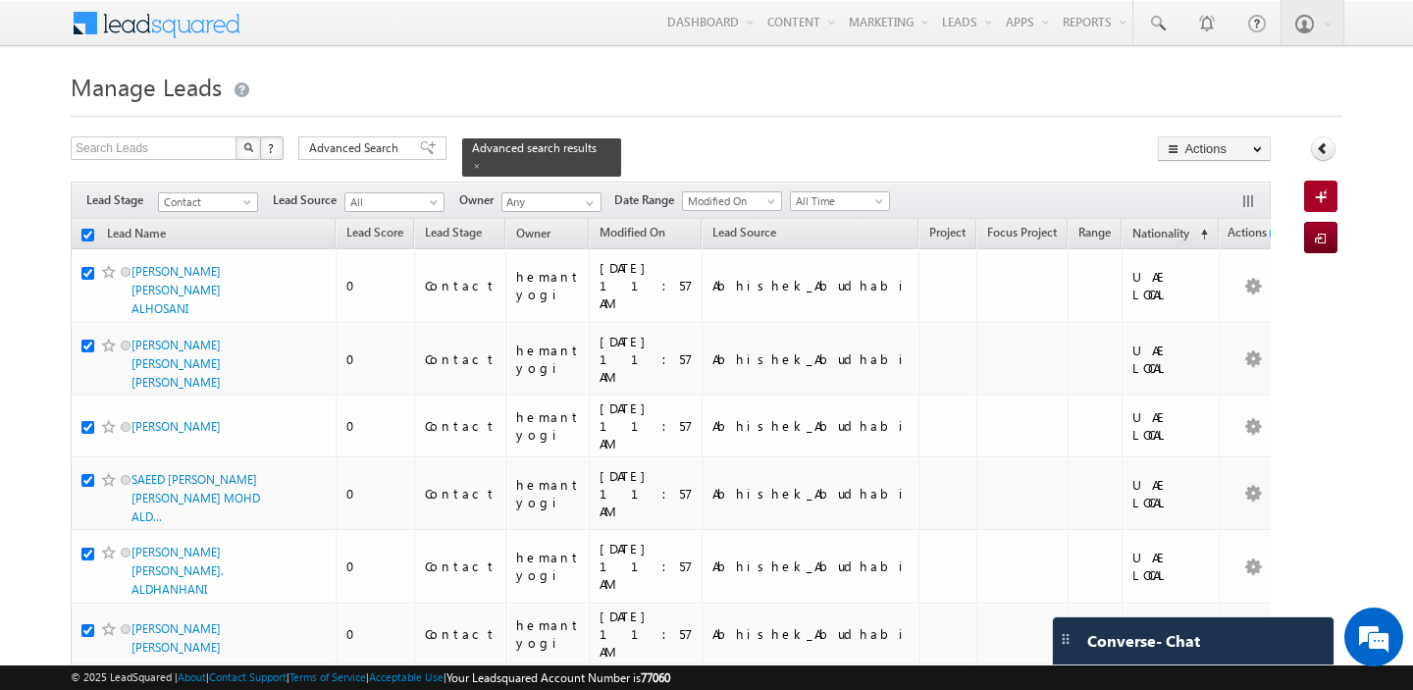
checkbox input "true"
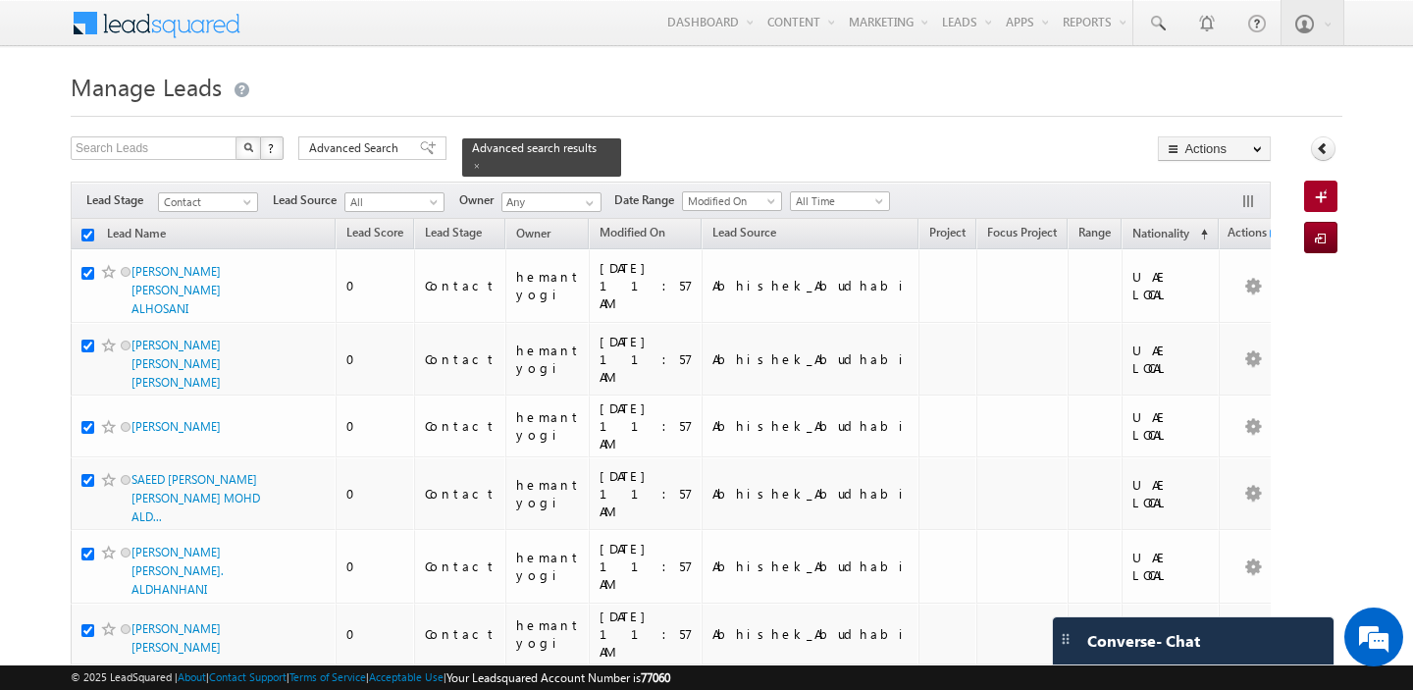
checkbox input "true"
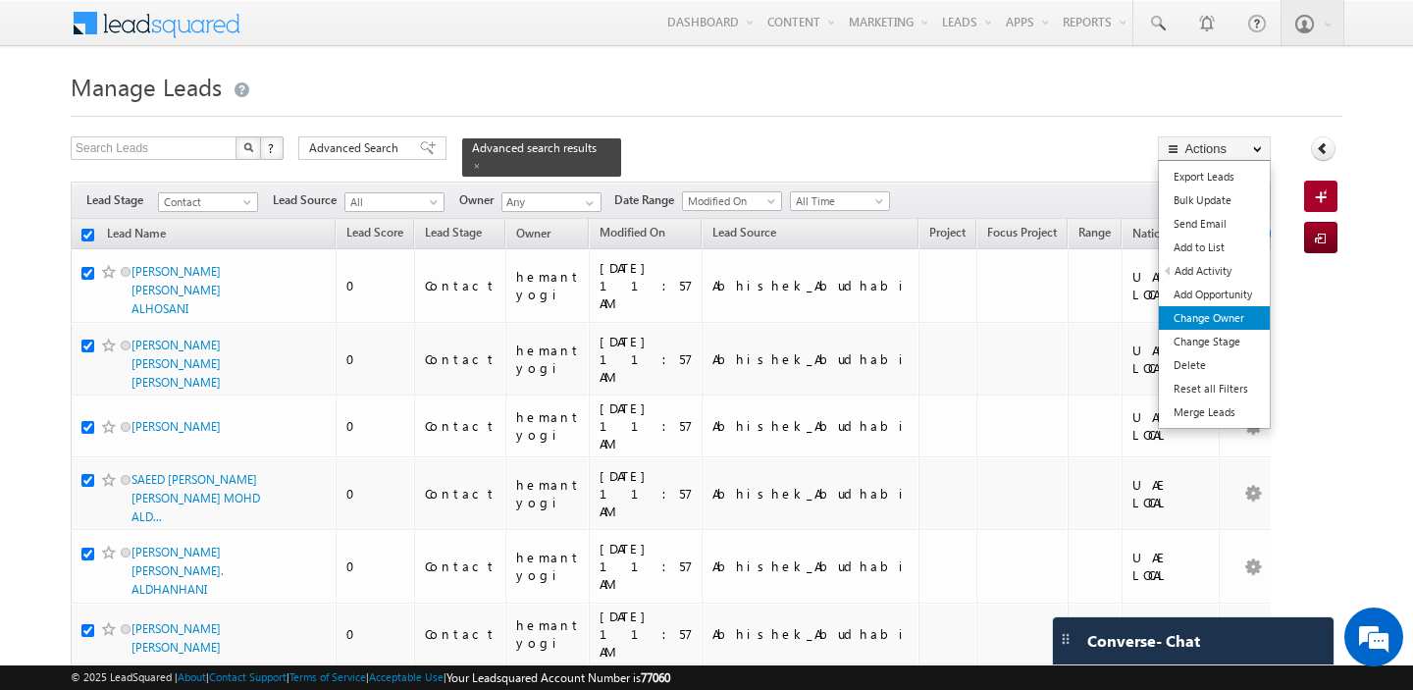
click at [1211, 314] on link "Change Owner" at bounding box center [1214, 318] width 111 height 24
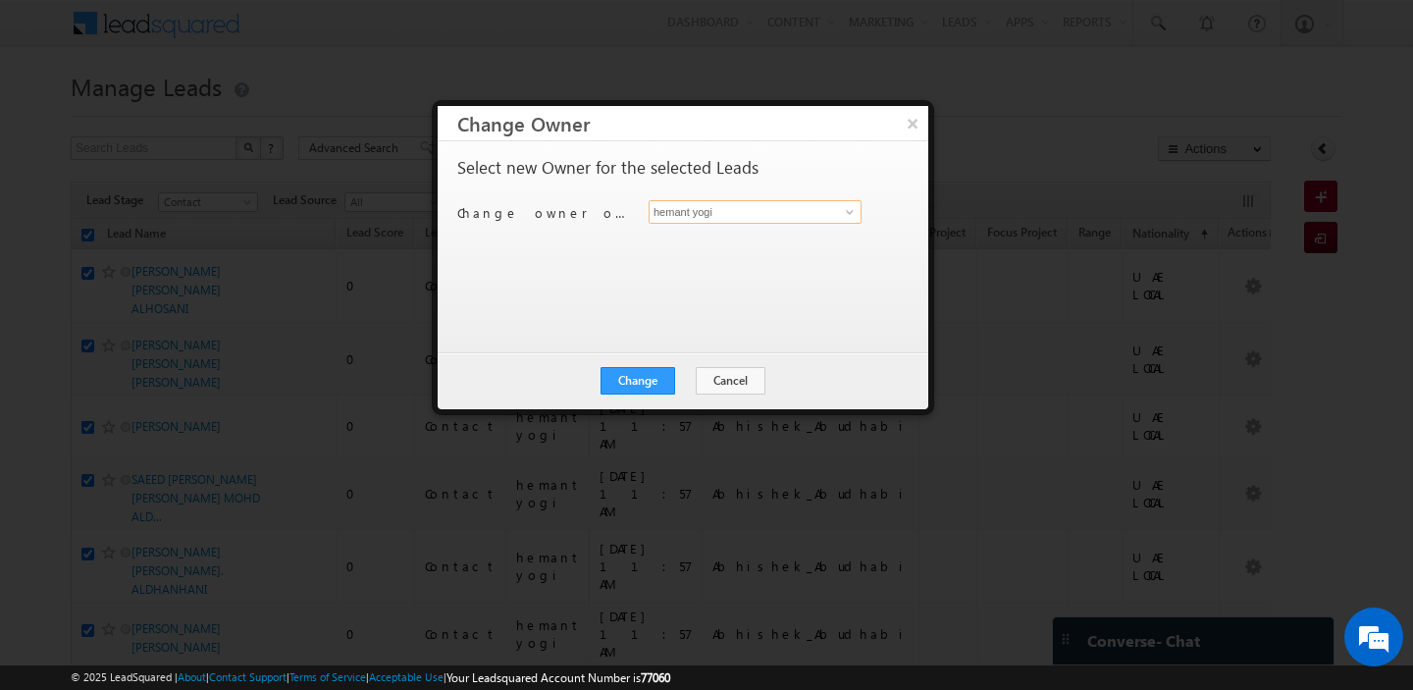
click at [701, 213] on input "hemant yogi" at bounding box center [755, 212] width 213 height 24
click at [779, 238] on link "[PERSON_NAME] [PERSON_NAME][EMAIL_ADDRESS][DOMAIN_NAME]" at bounding box center [755, 242] width 213 height 37
type input "[PERSON_NAME]"
click at [635, 386] on button "Change" at bounding box center [638, 380] width 75 height 27
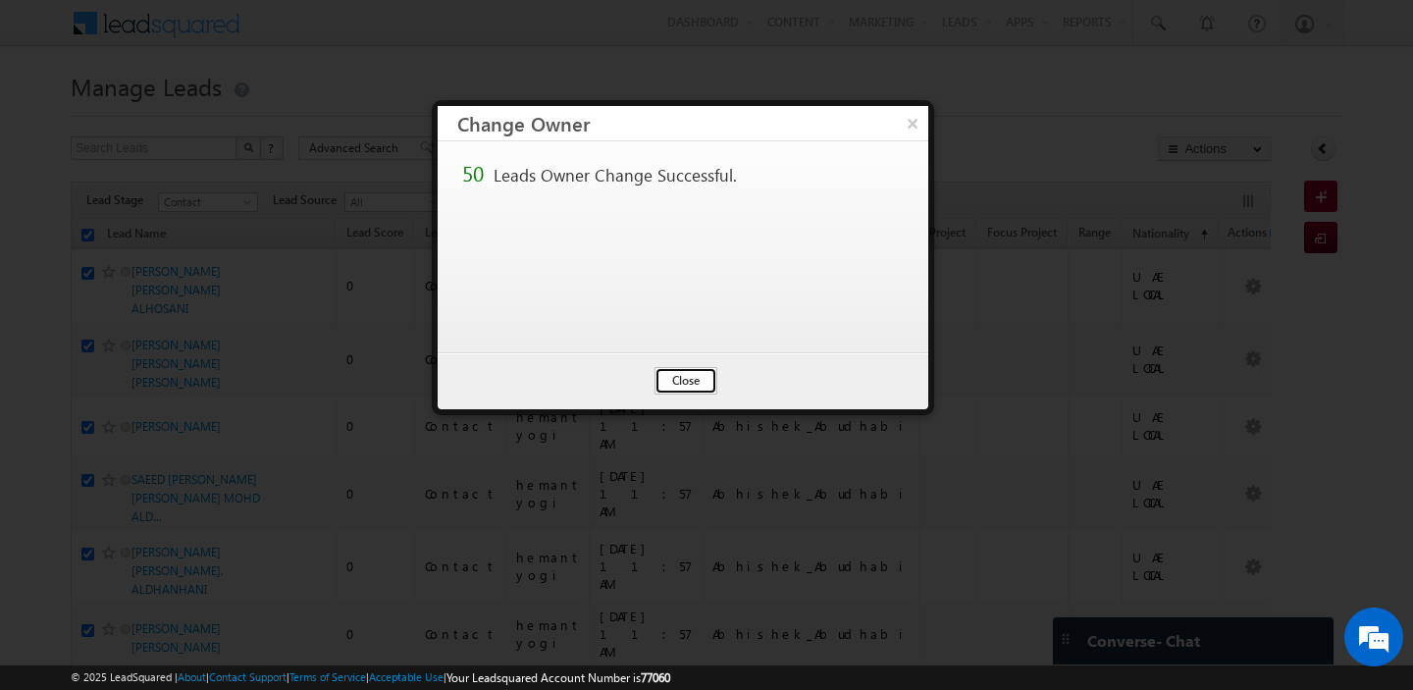
click at [672, 375] on button "Close" at bounding box center [686, 380] width 63 height 27
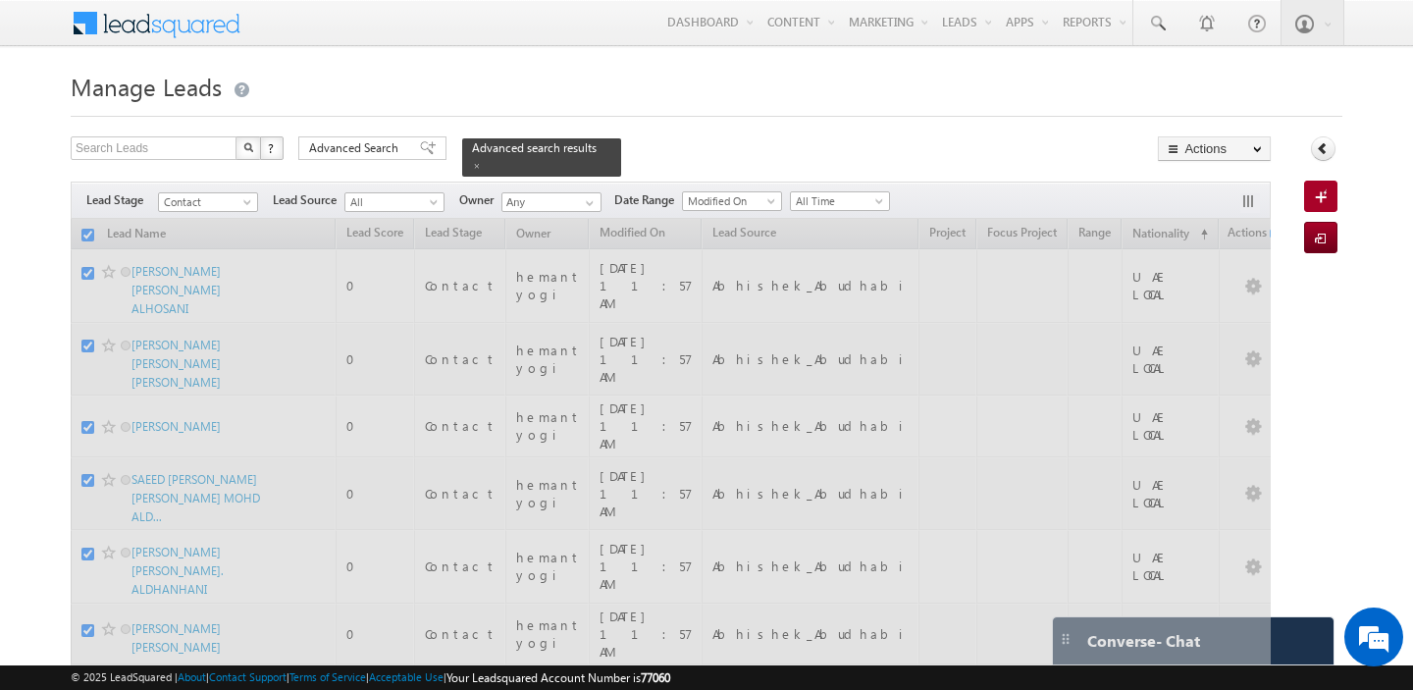
checkbox input "false"
